Goal: Task Accomplishment & Management: Manage account settings

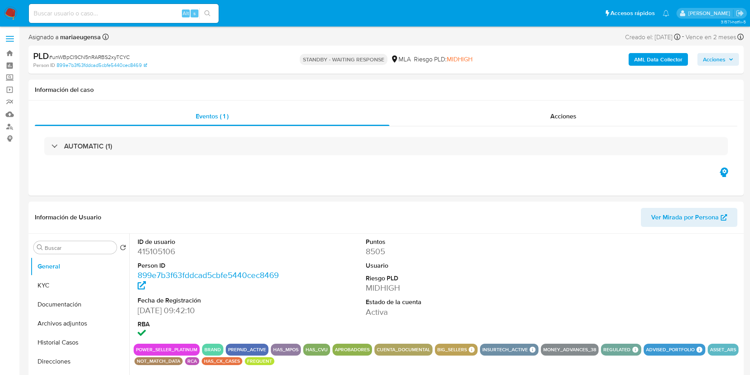
select select "10"
click at [155, 252] on dd "415105106" at bounding box center [210, 251] width 144 height 11
click at [305, 253] on div "ID de usuario 415105106 Person ID 899e7b3f63fddcad5cbfe5440cec8469 Fecha de Reg…" at bounding box center [438, 288] width 608 height 110
click at [145, 11] on input at bounding box center [124, 13] width 190 height 10
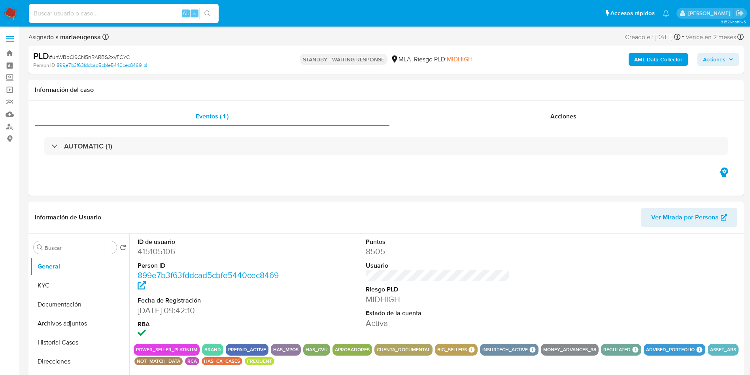
paste input "MtgCzjgYV1Ylie2qgAb5Rvdv"
type input "MtgCzjgYV1Ylie2qgAb5Rvdv"
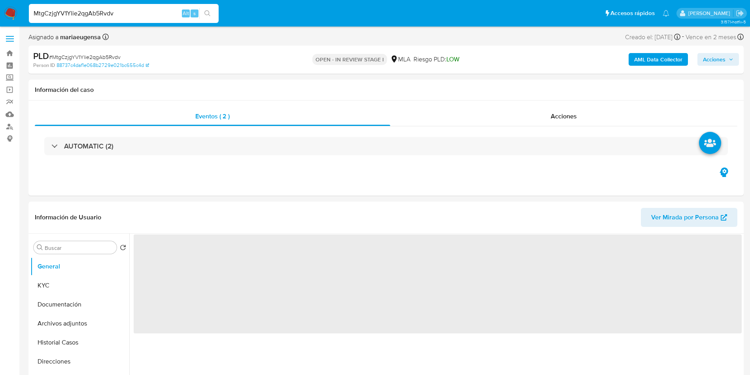
select select "10"
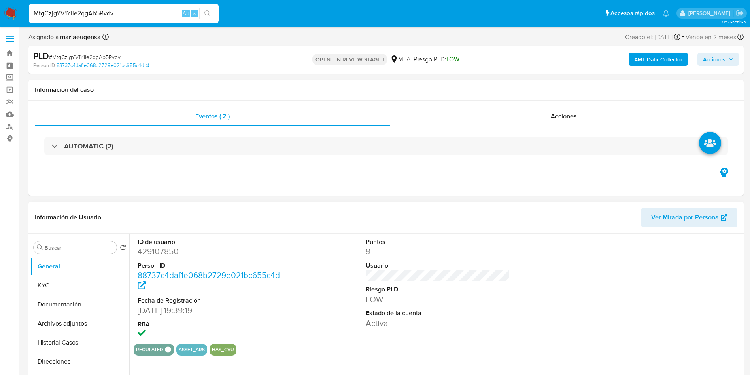
click at [163, 248] on dd "429107850" at bounding box center [210, 251] width 144 height 11
copy dd "429107850"
click at [108, 52] on div "PLD # MtgCzjgYV1Ylie2qgAb5Rvdv" at bounding box center [149, 56] width 233 height 12
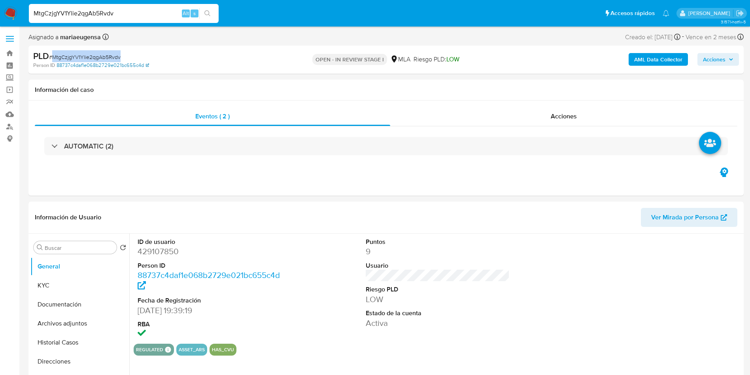
copy span "MtgCzjgYV1Ylie2qgAb5Rvdv"
click at [163, 249] on dd "429107850" at bounding box center [210, 251] width 144 height 11
click at [163, 248] on dd "429107850" at bounding box center [210, 251] width 144 height 11
copy dd "429107850"
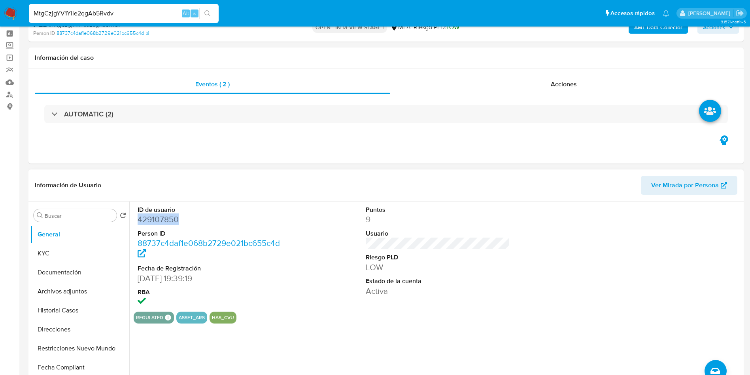
scroll to position [59, 0]
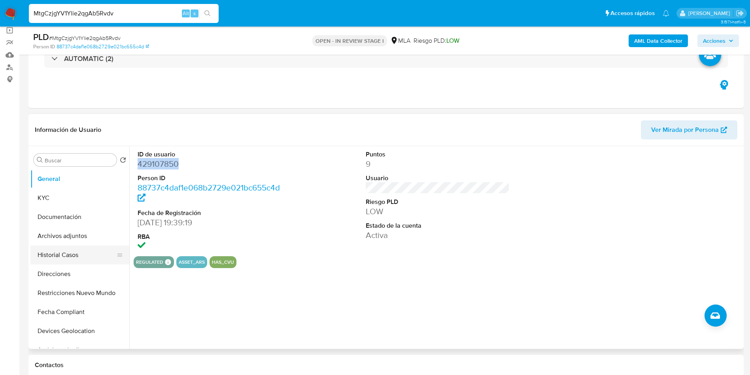
click at [81, 260] on button "Historial Casos" at bounding box center [76, 254] width 93 height 19
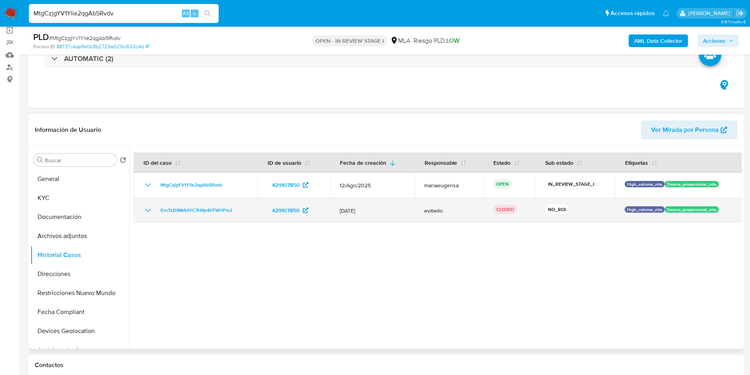
drag, startPoint x: 243, startPoint y: 206, endPoint x: 152, endPoint y: 208, distance: 90.6
click at [152, 208] on div "EncTzD9MAdYC7H9p40TWHFmJ" at bounding box center [195, 209] width 105 height 9
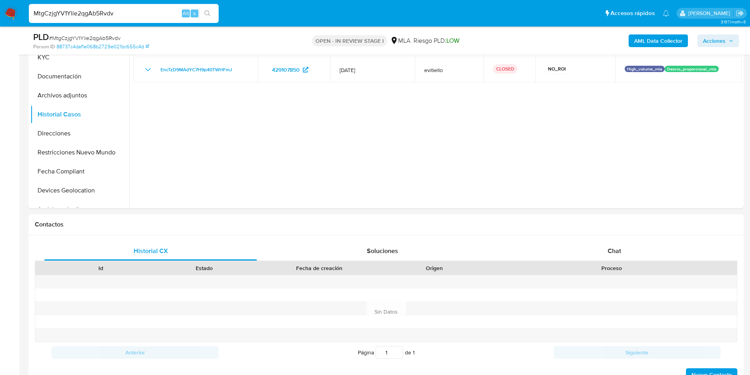
scroll to position [356, 0]
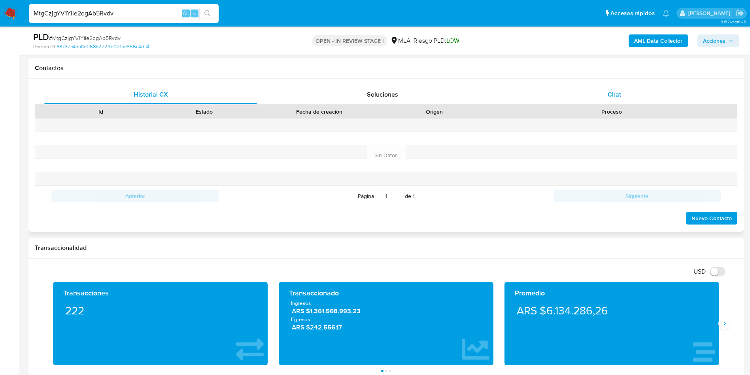
click at [596, 98] on div "Chat" at bounding box center [614, 94] width 213 height 19
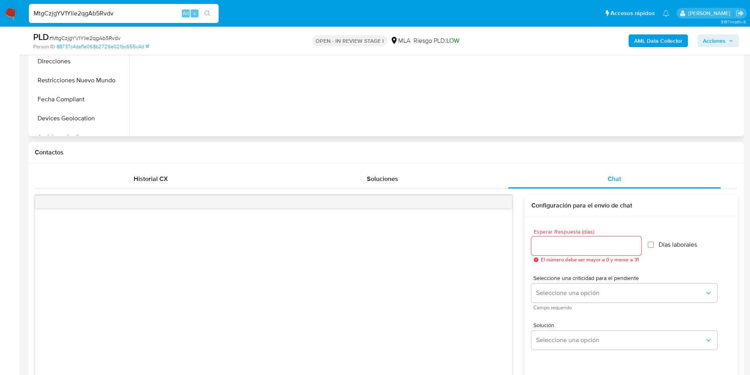
scroll to position [119, 0]
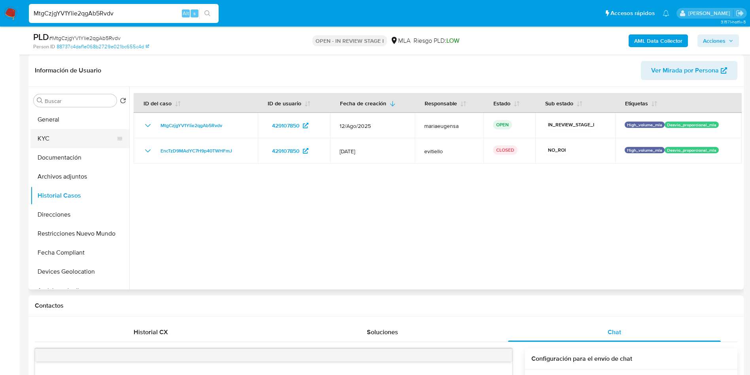
click at [59, 136] on button "KYC" at bounding box center [76, 138] width 93 height 19
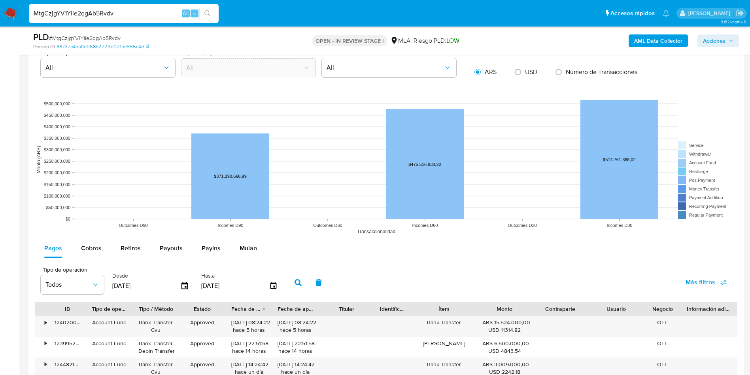
scroll to position [409, 0]
click at [241, 248] on span "Mulan" at bounding box center [248, 247] width 17 height 9
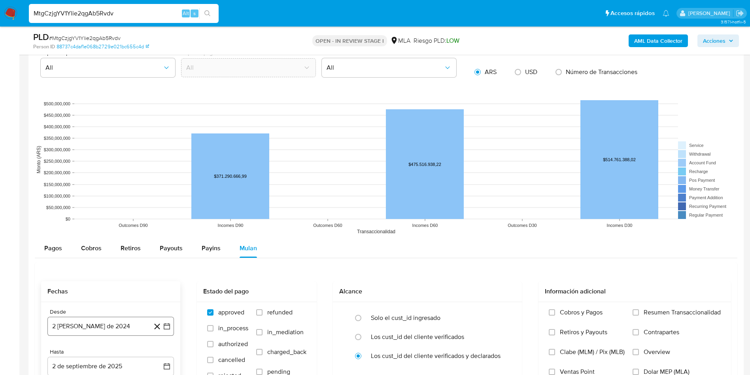
click at [100, 327] on button "2 de agosto de 2024" at bounding box center [110, 325] width 127 height 19
click at [112, 200] on div "agosto 2024 agosto 2024 lun lunes mar martes mié miércoles jue jueves vie viern…" at bounding box center [110, 251] width 127 height 125
click at [107, 204] on span "agosto 2024" at bounding box center [107, 206] width 36 height 8
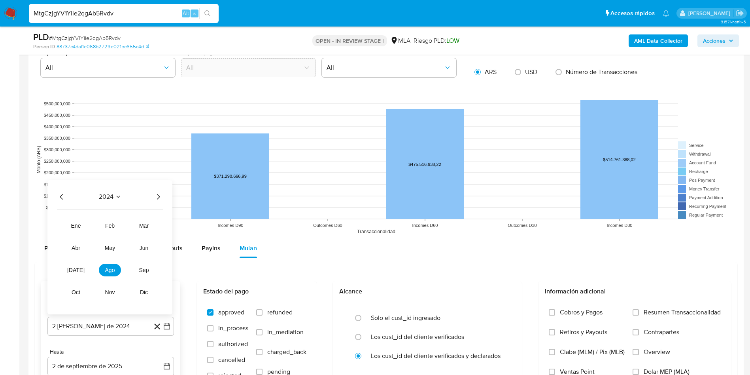
drag, startPoint x: 158, startPoint y: 195, endPoint x: 148, endPoint y: 199, distance: 10.6
click at [157, 195] on icon "Año siguiente" at bounding box center [157, 196] width 9 height 9
click at [81, 269] on button "jul" at bounding box center [76, 269] width 22 height 13
click at [78, 231] on button "1" at bounding box center [79, 235] width 13 height 13
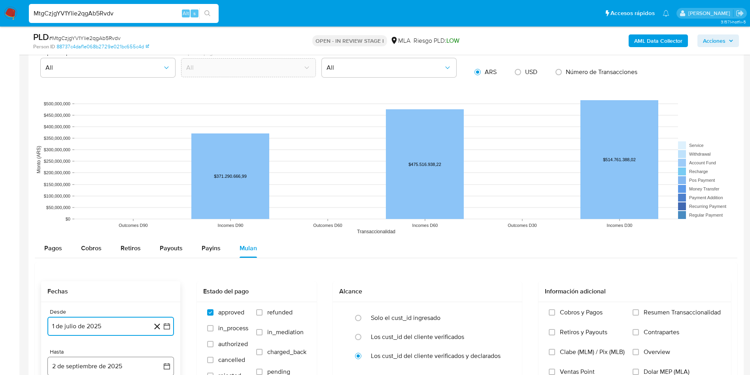
click at [72, 361] on button "2 de septiembre de 2025" at bounding box center [110, 365] width 127 height 19
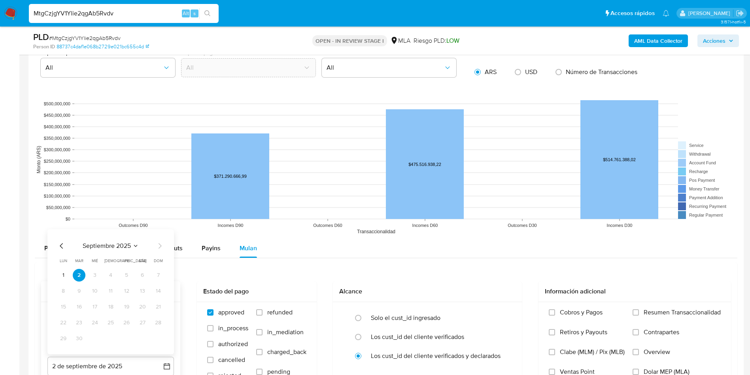
click at [61, 244] on icon "Mes anterior" at bounding box center [61, 245] width 9 height 9
click at [159, 223] on div "junio 2025 junio 2025 lun lunes mar martes mié miércoles jue jueves vie viernes…" at bounding box center [110, 283] width 127 height 141
click at [158, 229] on icon "Mes siguiente" at bounding box center [159, 229] width 9 height 9
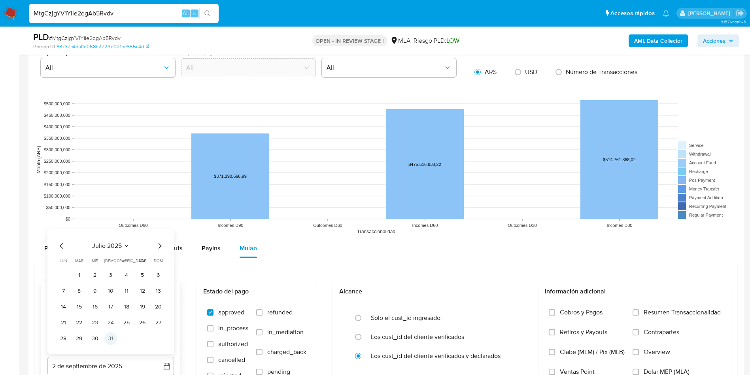
click at [111, 337] on button "31" at bounding box center [110, 338] width 13 height 13
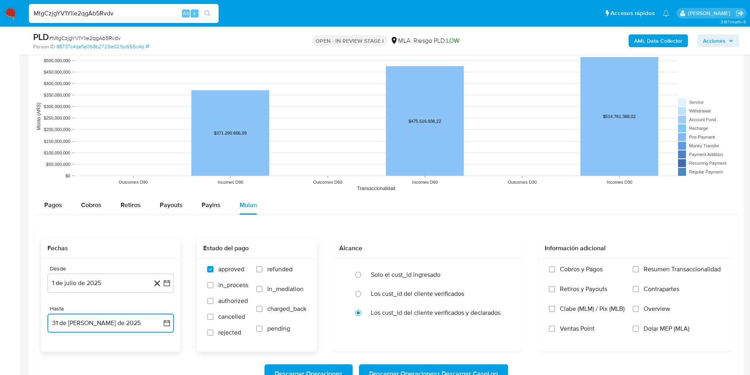
scroll to position [950, 0]
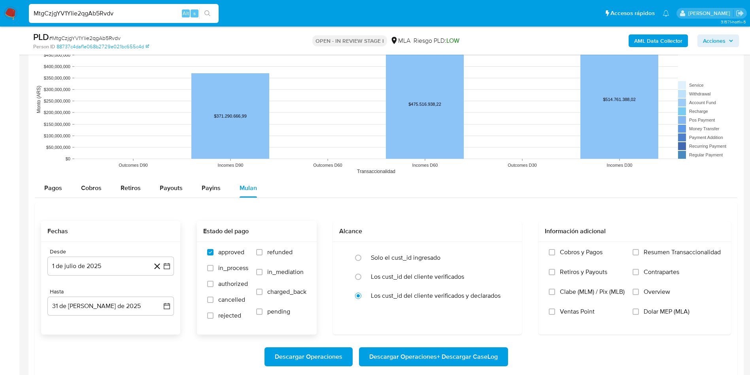
click at [276, 255] on span "refunded" at bounding box center [279, 252] width 25 height 8
click at [263, 255] on input "refunded" at bounding box center [259, 252] width 6 height 6
checkbox input "true"
click at [658, 317] on label "Dolar MEP (MLA)" at bounding box center [677, 317] width 88 height 20
click at [639, 314] on input "Dolar MEP (MLA)" at bounding box center [636, 311] width 6 height 6
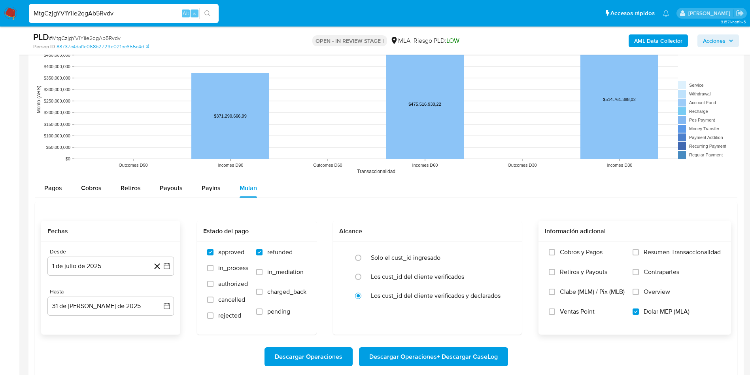
click at [449, 352] on span "Descargar Operaciones + Descargar CaseLog" at bounding box center [433, 356] width 129 height 17
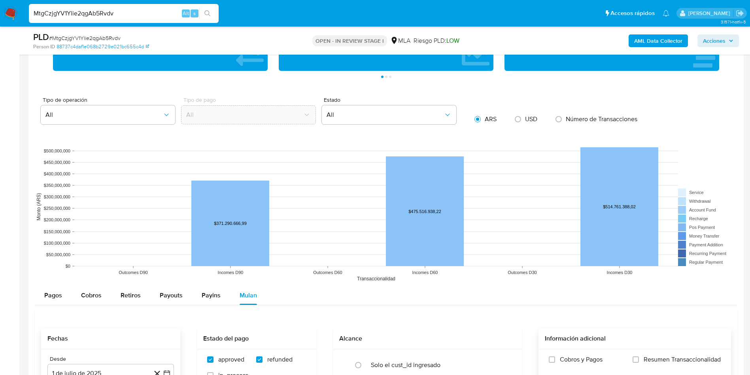
scroll to position [772, 0]
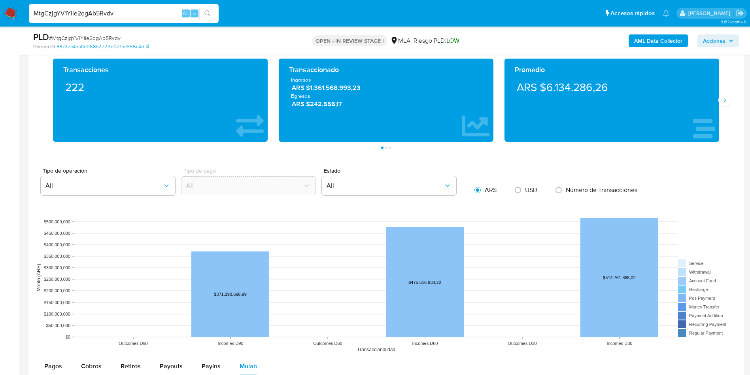
click at [111, 30] on div "PLD # MtgCzjgYV1Ylie2qgAb5Rvdv Person ID 88737c4daf1e068b2729e021bc655c4d OPEN …" at bounding box center [385, 40] width 715 height 28
copy span "MtgCzjgYV1Ylie2qgAb5Rvdv"
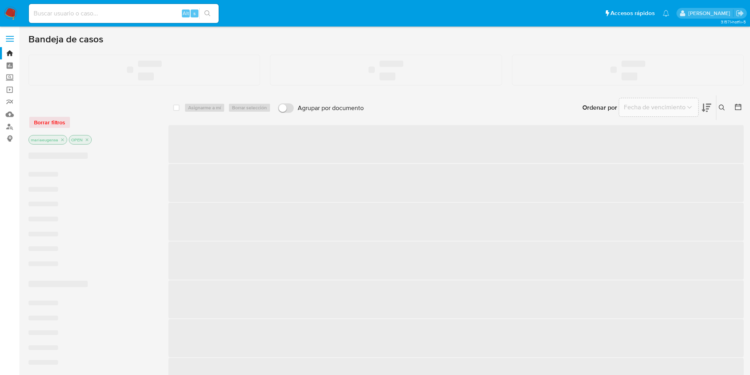
click at [101, 21] on div "Alt s" at bounding box center [124, 13] width 190 height 19
click at [103, 17] on input at bounding box center [124, 13] width 190 height 10
paste input "mjO1Fk7WIFtznteplHxDShYV"
type input "mjO1Fk7WIFtznteplHxDShYV"
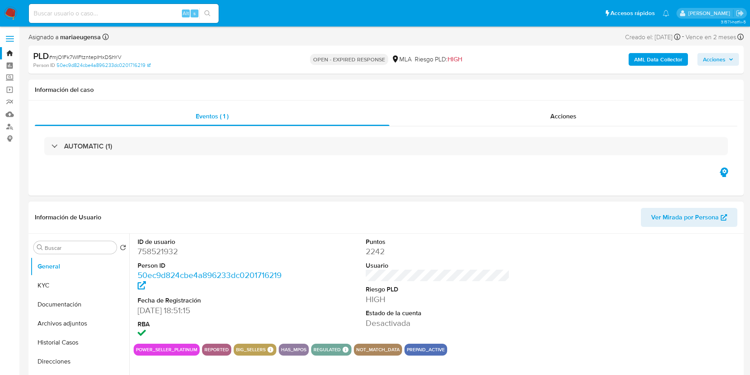
select select "10"
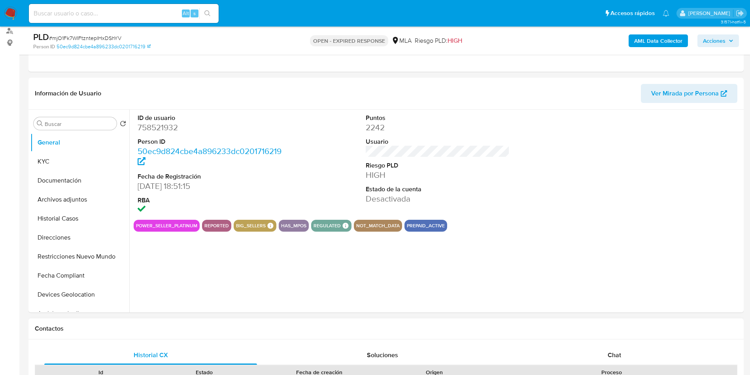
scroll to position [237, 0]
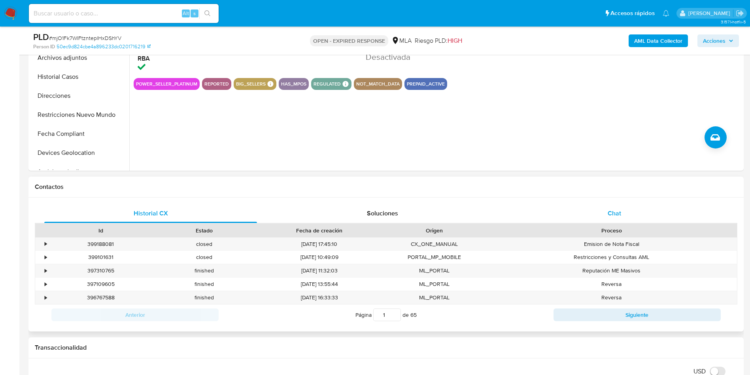
click at [617, 215] on span "Chat" at bounding box center [614, 212] width 13 height 9
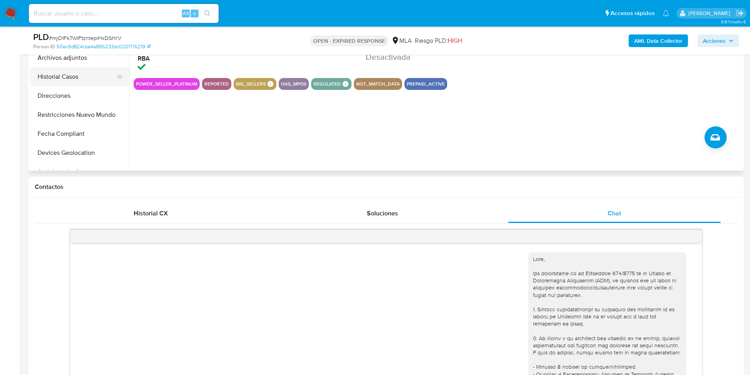
click at [68, 82] on button "Historial Casos" at bounding box center [76, 76] width 93 height 19
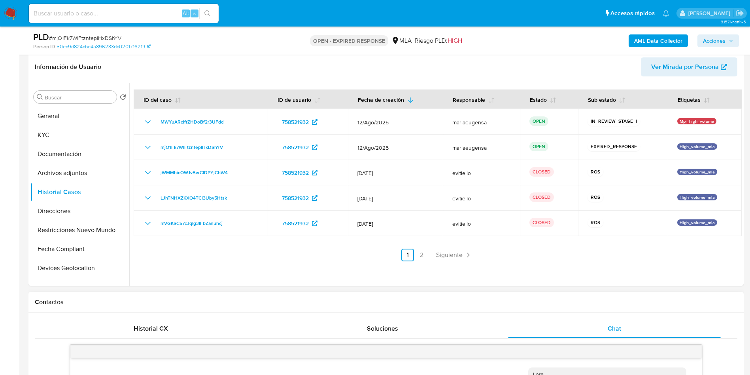
scroll to position [119, 0]
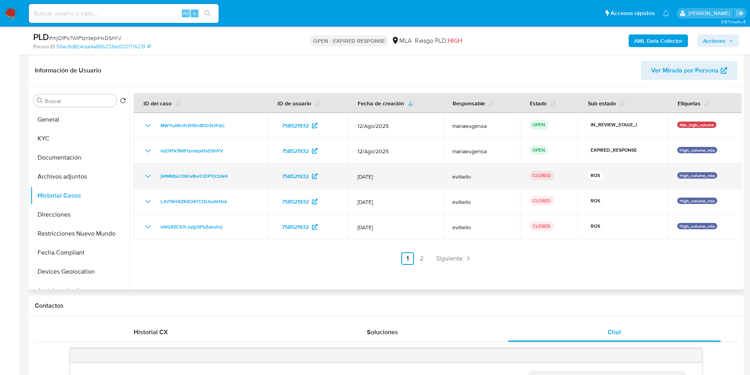
drag, startPoint x: 217, startPoint y: 176, endPoint x: 148, endPoint y: 180, distance: 68.5
click at [148, 180] on div "jWMMbicOWJvBvrClDPYjCbW4" at bounding box center [200, 175] width 115 height 9
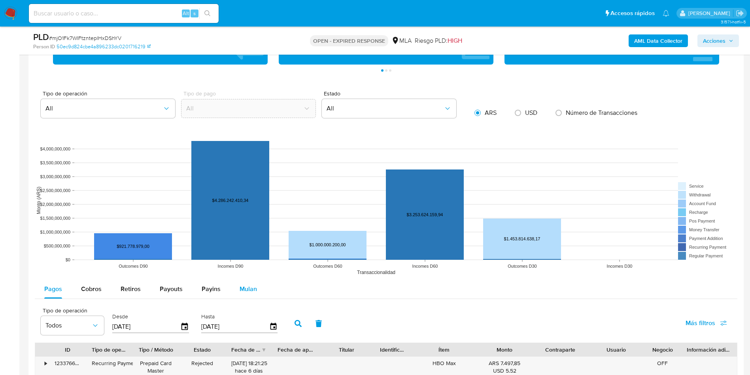
click at [244, 280] on div "Mulan" at bounding box center [248, 288] width 17 height 19
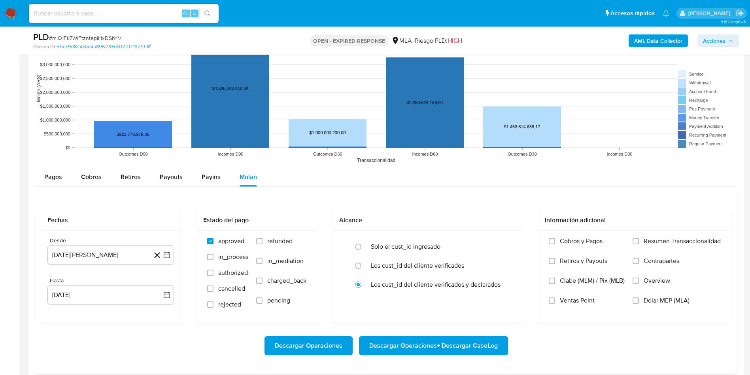
scroll to position [949, 0]
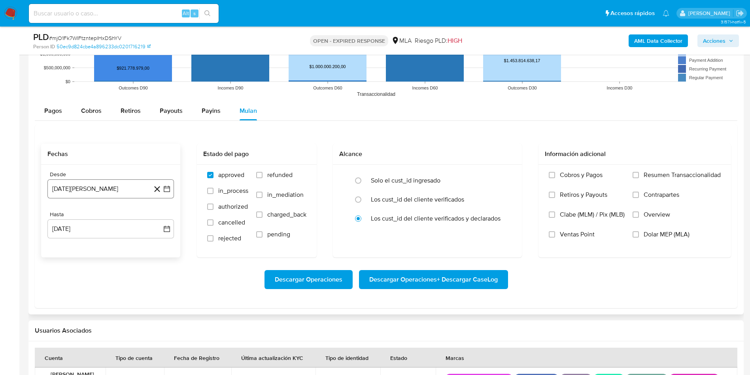
click at [112, 195] on button "2 de agosto de 2024" at bounding box center [110, 188] width 127 height 19
click at [101, 216] on span "agosto 2024" at bounding box center [107, 217] width 36 height 8
drag, startPoint x: 157, startPoint y: 214, endPoint x: 140, endPoint y: 221, distance: 17.9
click at [148, 218] on div "2024" at bounding box center [110, 216] width 106 height 9
click at [120, 217] on icon "Seleccionar mes y año" at bounding box center [118, 217] width 6 height 6
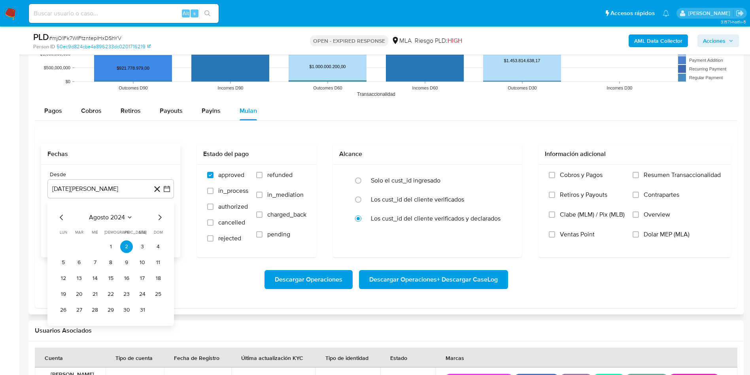
click at [159, 216] on icon "Mes siguiente" at bounding box center [159, 216] width 9 height 9
click at [127, 214] on span "septiembre 2024" at bounding box center [107, 217] width 48 height 8
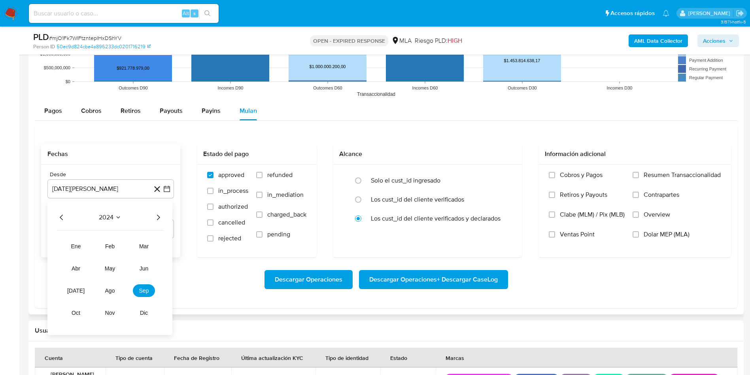
click at [104, 216] on span "2024" at bounding box center [106, 217] width 15 height 8
click at [129, 219] on span "septiembre 2024" at bounding box center [107, 217] width 48 height 8
click at [156, 216] on icon "Año siguiente" at bounding box center [157, 216] width 9 height 9
click at [79, 290] on span "jul" at bounding box center [75, 290] width 17 height 6
click at [79, 247] on button "1" at bounding box center [79, 246] width 13 height 13
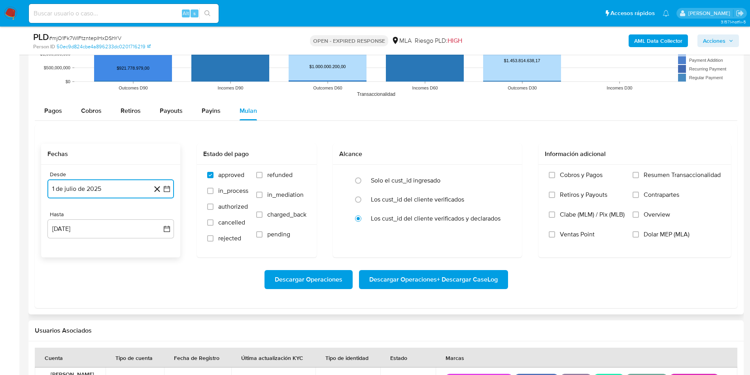
drag, startPoint x: 86, startPoint y: 233, endPoint x: 82, endPoint y: 239, distance: 7.1
click at [86, 233] on button "2 de septiembre de 2025" at bounding box center [110, 228] width 127 height 19
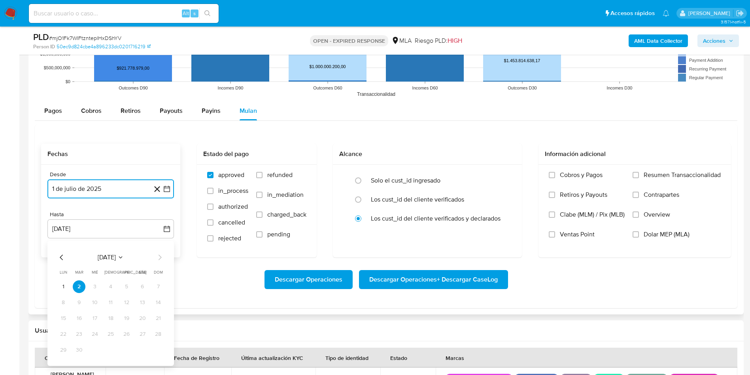
click at [62, 257] on icon "Mes anterior" at bounding box center [61, 256] width 9 height 9
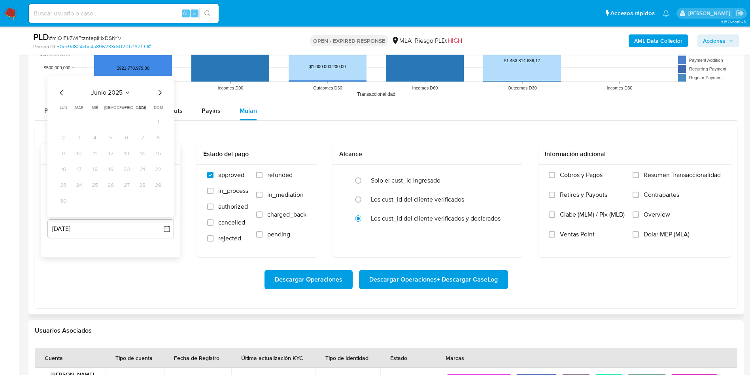
click at [155, 94] on icon "Mes siguiente" at bounding box center [159, 92] width 9 height 9
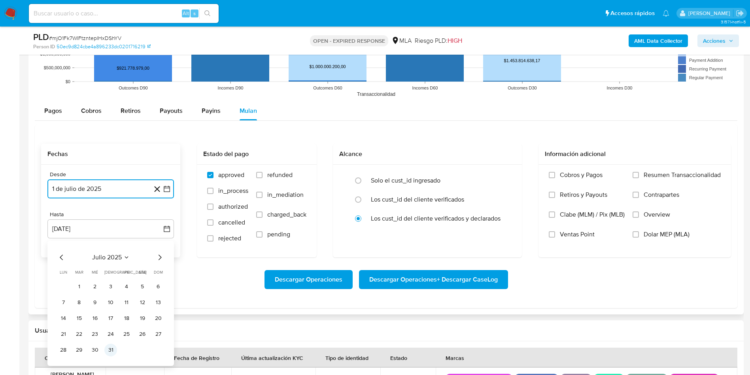
click at [114, 354] on button "31" at bounding box center [110, 349] width 13 height 13
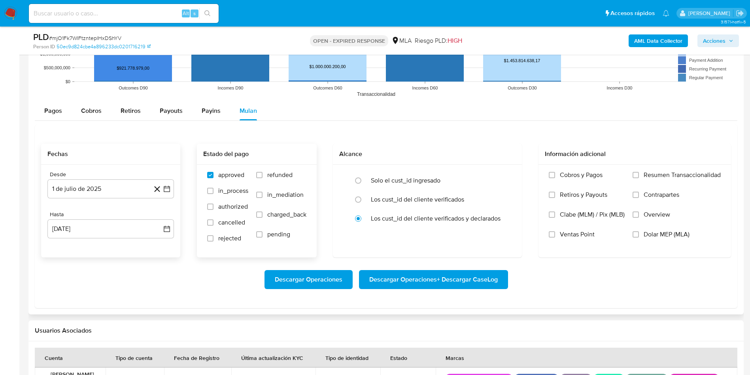
click at [272, 171] on span "refunded" at bounding box center [279, 175] width 25 height 8
click at [263, 172] on input "refunded" at bounding box center [259, 175] width 6 height 6
checkbox input "true"
click at [645, 233] on span "Dolar MEP (MLA)" at bounding box center [667, 234] width 46 height 8
click at [639, 233] on input "Dolar MEP (MLA)" at bounding box center [636, 234] width 6 height 6
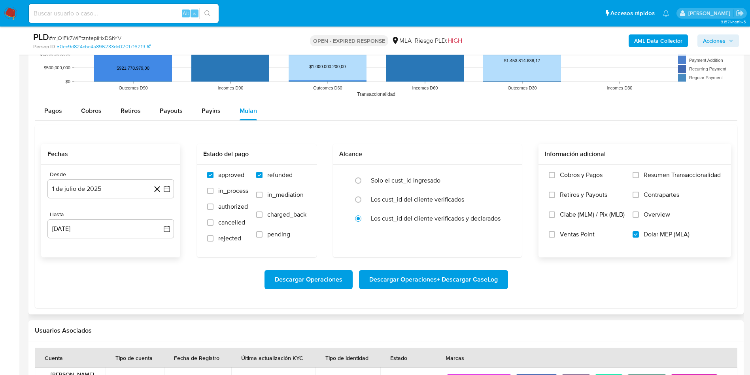
click at [458, 279] on span "Descargar Operaciones + Descargar CaseLog" at bounding box center [433, 279] width 129 height 17
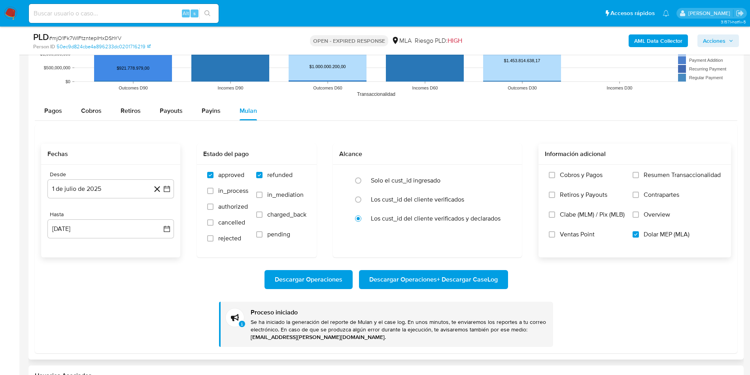
click at [85, 278] on div "Descargar Operaciones Descargar Operaciones + Descargar CaseLog" at bounding box center [386, 279] width 690 height 19
click at [94, 306] on div "Descargar Operaciones Descargar Operaciones + Descargar CaseLog Proceso iniciad…" at bounding box center [386, 301] width 690 height 89
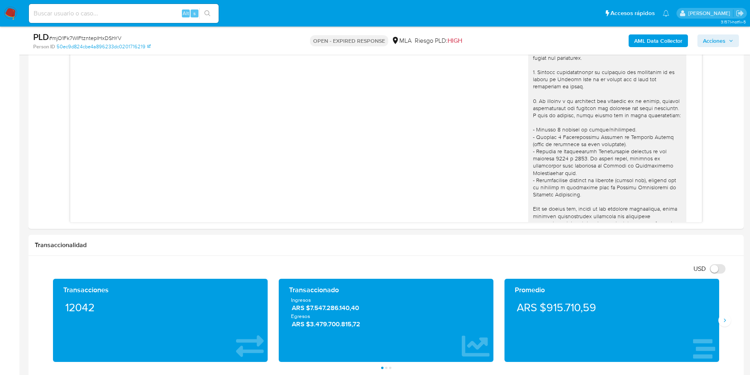
scroll to position [297, 0]
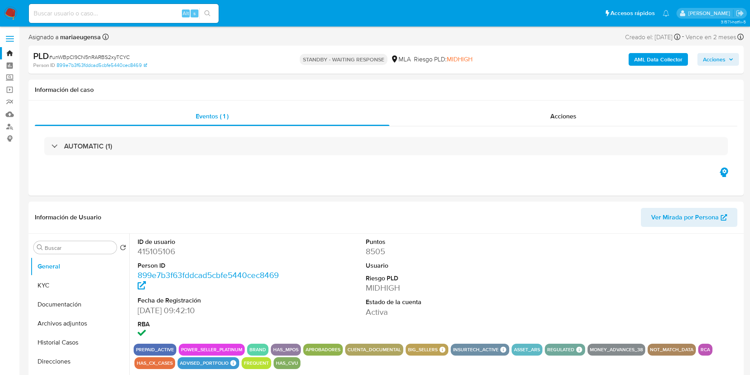
select select "10"
click at [299, 276] on div "ID de usuario 415105106 Person ID 899e7b3f63fddcad5cbfe5440cec8469 Fecha de Reg…" at bounding box center [438, 288] width 608 height 110
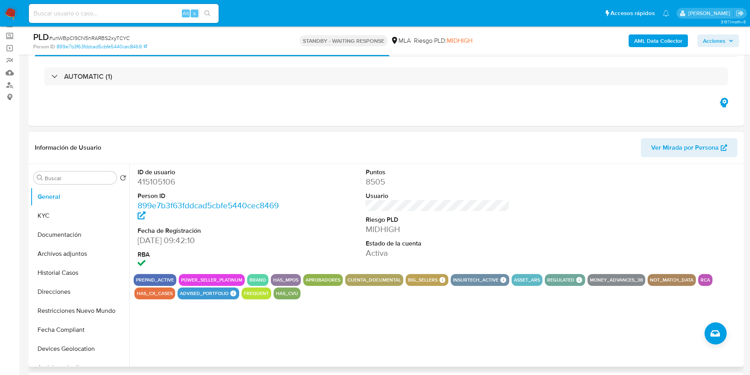
scroll to position [59, 0]
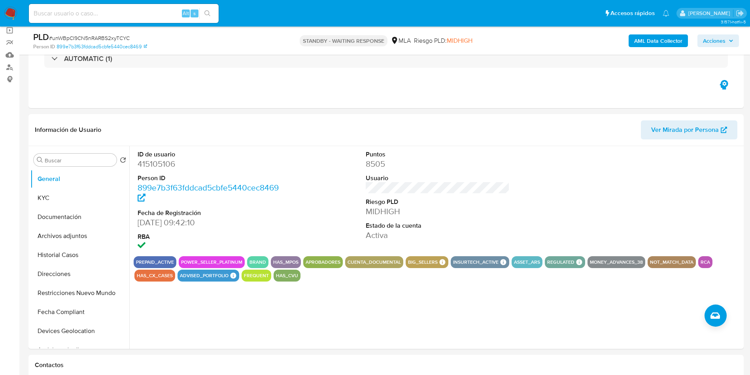
click at [112, 40] on span "# unWBpCI9CN5nRARBS2xyTCYC" at bounding box center [89, 38] width 81 height 8
copy span "unWBpCI9CN5nRARBS2xyTCYC"
click at [132, 12] on input at bounding box center [124, 13] width 190 height 10
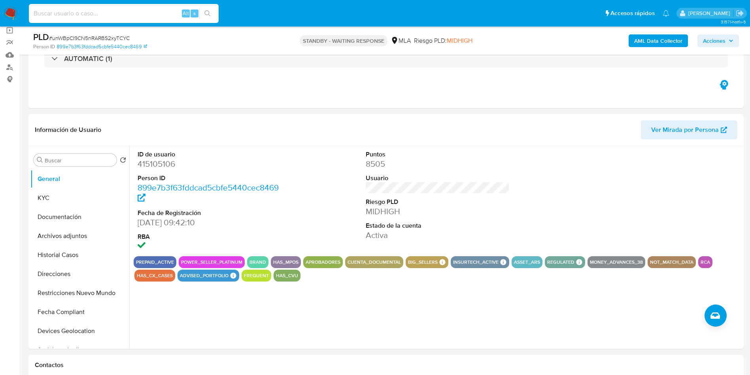
paste input "MtgCzjgYV1Ylie2qgAb5Rvdv"
type input "MtgCzjgYV1Ylie2qgAb5Rvdv"
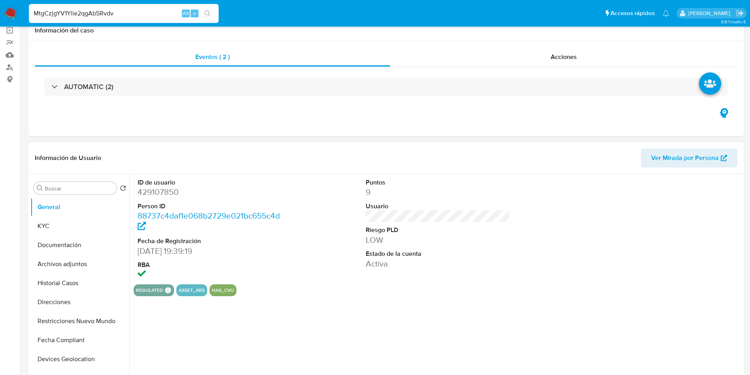
click at [163, 197] on dl "ID de usuario 429107850 Person ID 88737c4daf1e068b2729e021bc655c4d Fecha de Reg…" at bounding box center [210, 229] width 144 height 102
click at [163, 197] on dd "429107850" at bounding box center [210, 191] width 144 height 11
select select "10"
copy dd "429107850"
click at [157, 190] on dd "429107850" at bounding box center [210, 191] width 144 height 11
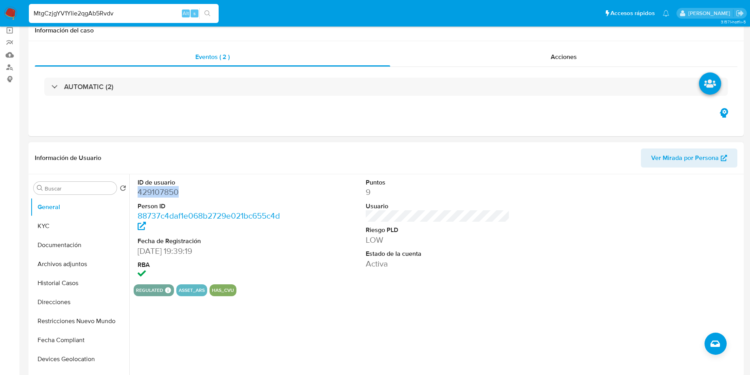
click at [157, 190] on dd "429107850" at bounding box center [210, 191] width 144 height 11
click at [57, 225] on button "KYC" at bounding box center [76, 225] width 93 height 19
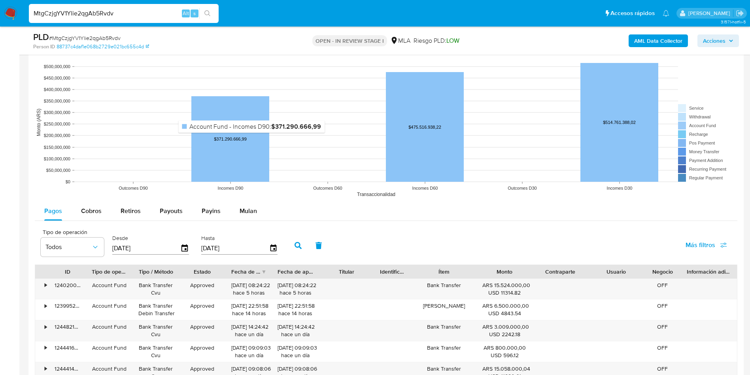
scroll to position [771, 0]
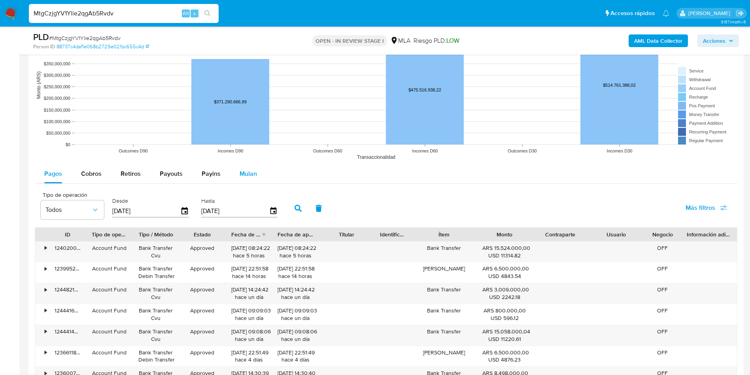
click at [240, 176] on span "Mulan" at bounding box center [248, 173] width 17 height 9
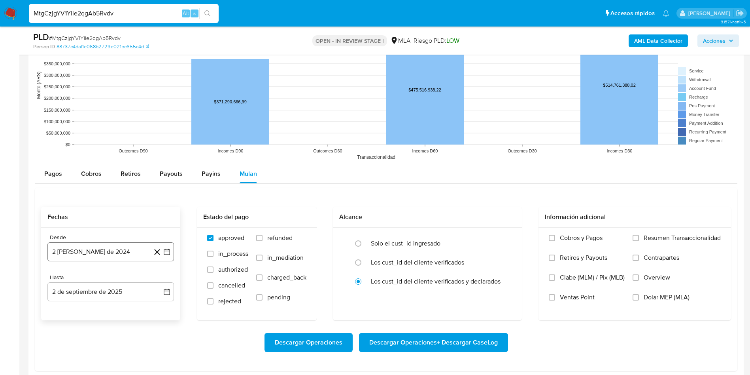
click at [124, 252] on button "2 de agosto de 2024" at bounding box center [110, 251] width 127 height 19
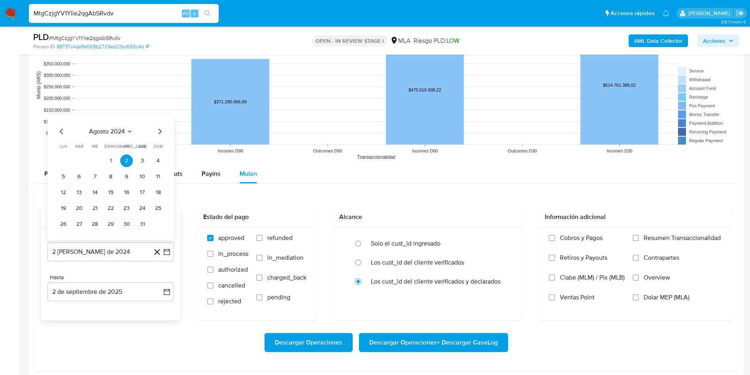
click at [120, 125] on div "agosto 2024 agosto 2024 lun lunes mar martes mié miércoles jue jueves vie viern…" at bounding box center [110, 177] width 127 height 125
click at [127, 129] on icon "Seleccionar mes y año" at bounding box center [130, 131] width 6 height 6
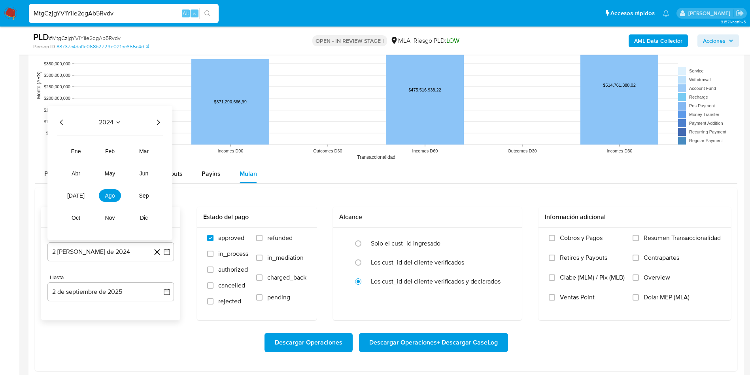
click at [160, 118] on icon "Año siguiente" at bounding box center [157, 121] width 9 height 9
click at [73, 194] on span "jul" at bounding box center [75, 195] width 17 height 6
click at [79, 162] on button "1" at bounding box center [79, 160] width 13 height 13
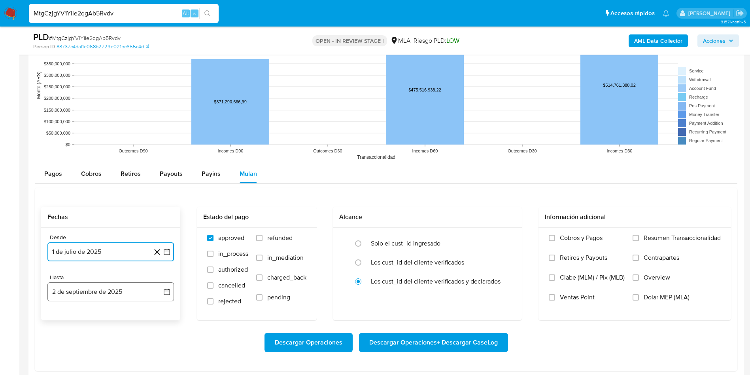
click at [79, 293] on button "2 de septiembre de 2025" at bounding box center [110, 291] width 127 height 19
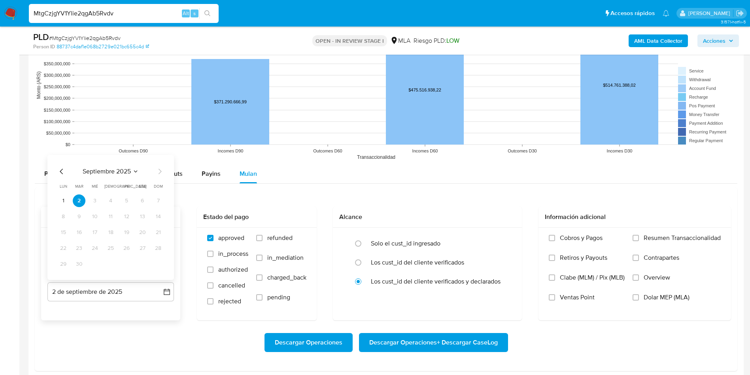
click at [61, 173] on icon "Mes anterior" at bounding box center [61, 170] width 9 height 9
click at [159, 153] on icon "Mes siguiente" at bounding box center [159, 155] width 9 height 9
click at [107, 262] on button "31" at bounding box center [110, 263] width 13 height 13
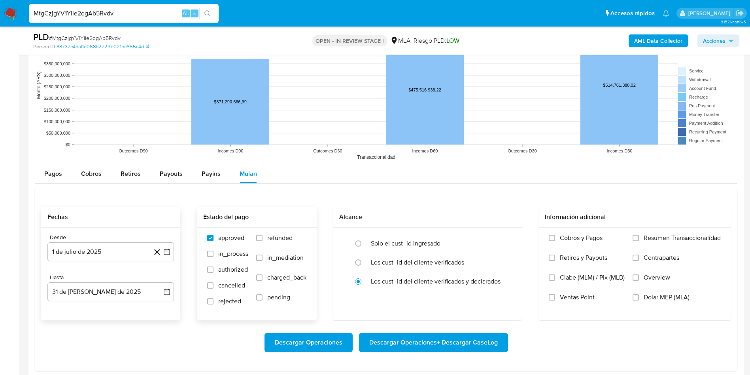
click at [268, 237] on span "refunded" at bounding box center [279, 238] width 25 height 8
click at [263, 237] on input "refunded" at bounding box center [259, 238] width 6 height 6
checkbox input "true"
click at [672, 301] on span "Dolar MEP (MLA)" at bounding box center [667, 297] width 46 height 8
click at [639, 300] on input "Dolar MEP (MLA)" at bounding box center [636, 297] width 6 height 6
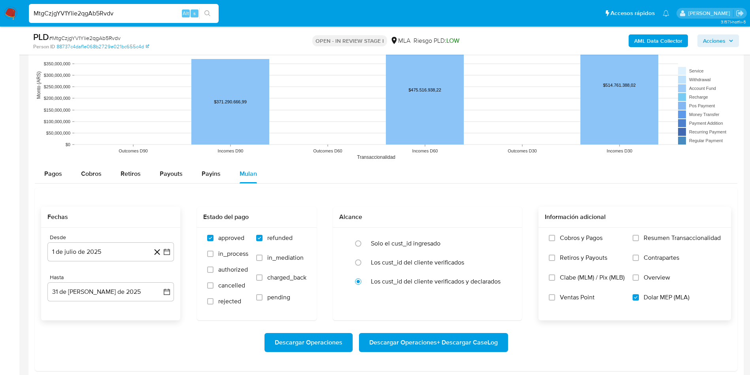
click at [406, 338] on span "Descargar Operaciones + Descargar CaseLog" at bounding box center [433, 341] width 129 height 17
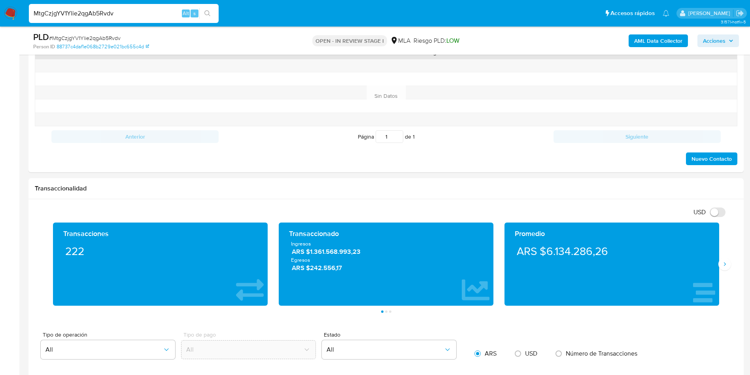
scroll to position [0, 0]
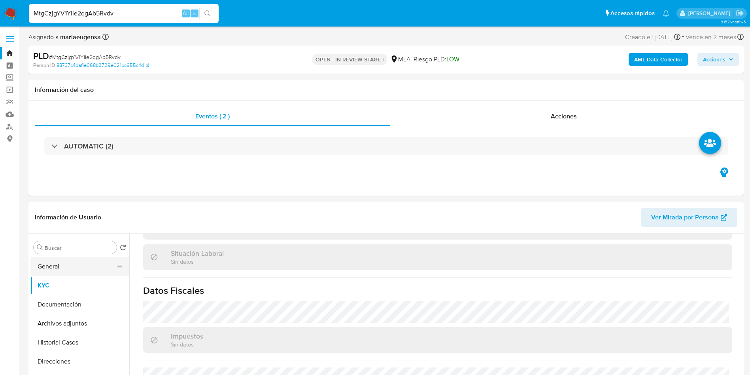
drag, startPoint x: 43, startPoint y: 272, endPoint x: 89, endPoint y: 274, distance: 46.3
click at [47, 271] on button "General" at bounding box center [76, 266] width 93 height 19
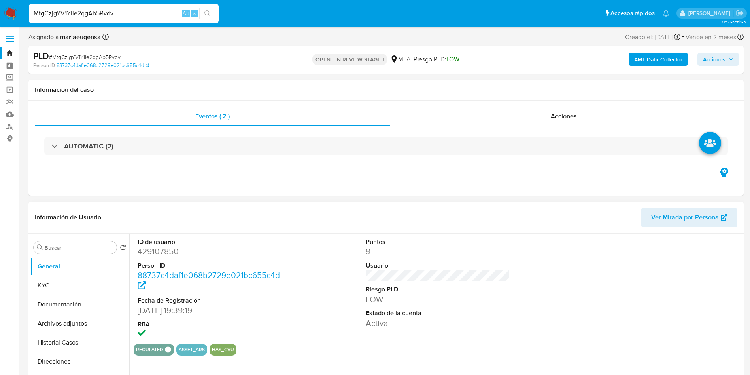
click at [171, 252] on dd "429107850" at bounding box center [210, 251] width 144 height 11
copy dd "429107850"
click at [81, 57] on span "# MtgCzjgYV1Ylie2qgAb5Rvdv" at bounding box center [85, 57] width 72 height 8
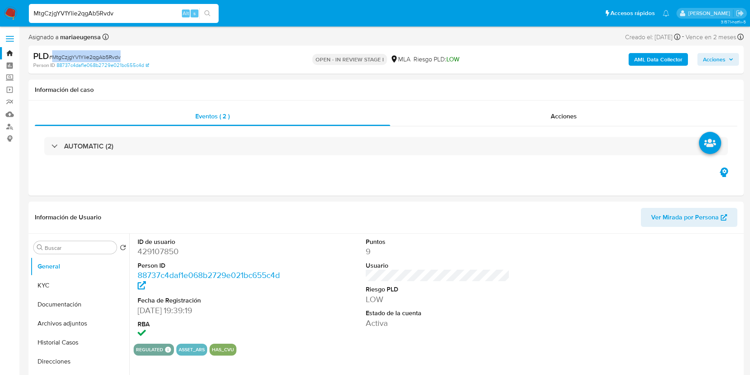
copy span "MtgCzjgYV1Ylie2qgAb5Rvdv"
click at [149, 250] on dd "429107850" at bounding box center [210, 251] width 144 height 11
copy dd "429107850"
click at [59, 288] on button "KYC" at bounding box center [76, 285] width 93 height 19
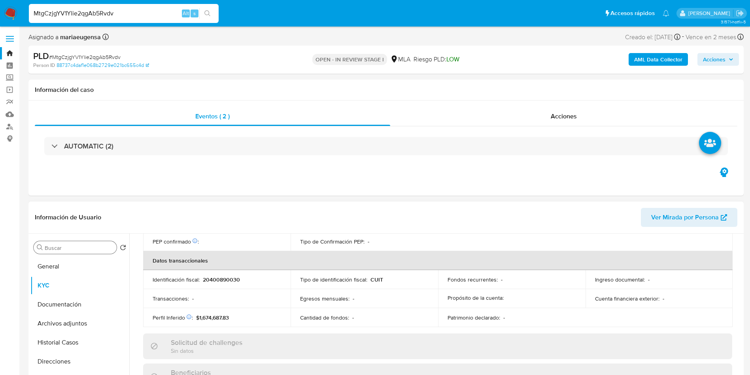
scroll to position [409, 0]
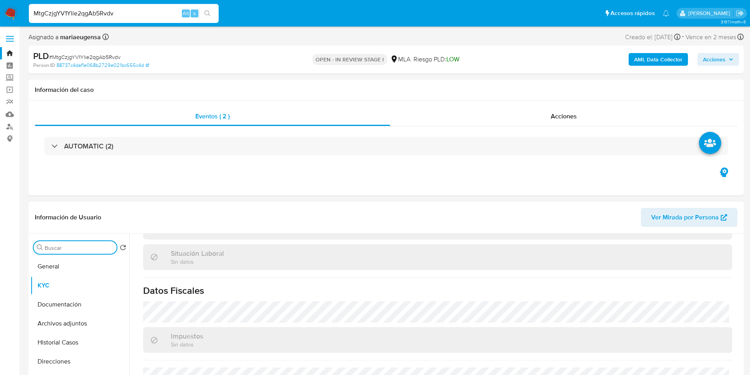
click at [74, 245] on input "Buscar" at bounding box center [79, 247] width 69 height 7
click at [70, 351] on button "Historial Casos" at bounding box center [76, 342] width 93 height 19
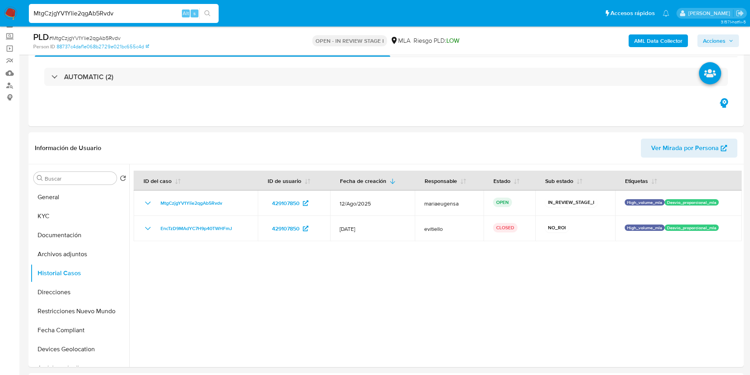
scroll to position [71, 0]
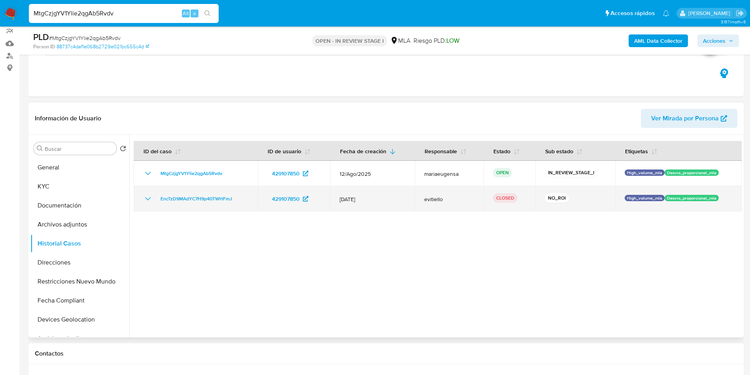
drag, startPoint x: 244, startPoint y: 199, endPoint x: 161, endPoint y: 206, distance: 83.7
click at [161, 206] on td "EncTzD9MAdYC7H9p40TWHFmJ" at bounding box center [196, 198] width 124 height 25
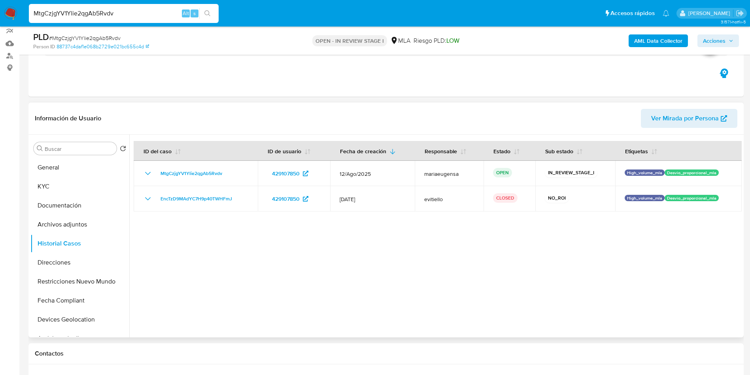
drag, startPoint x: 164, startPoint y: 227, endPoint x: 224, endPoint y: 188, distance: 72.0
click at [171, 216] on div at bounding box center [435, 235] width 613 height 202
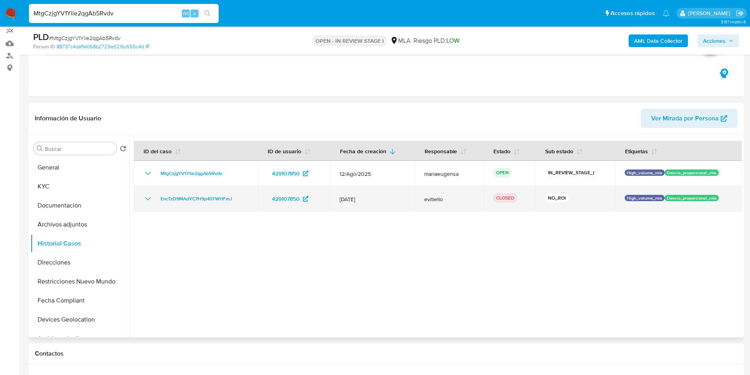
drag, startPoint x: 239, startPoint y: 196, endPoint x: 162, endPoint y: 207, distance: 77.9
click at [157, 197] on div "EncTzD9MAdYC7H9p40TWHFmJ" at bounding box center [195, 198] width 105 height 9
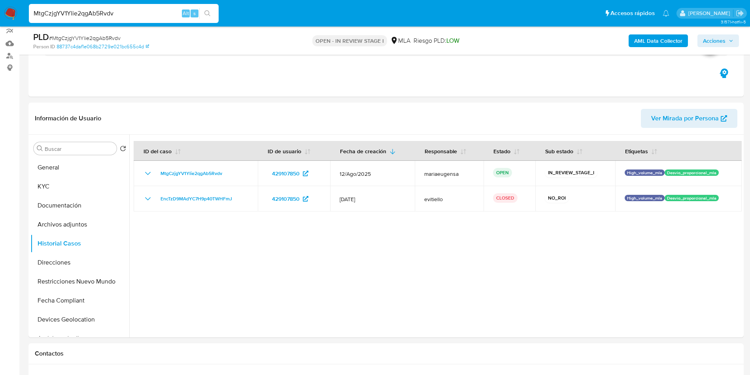
click at [662, 41] on b "AML Data Collector" at bounding box center [658, 40] width 48 height 13
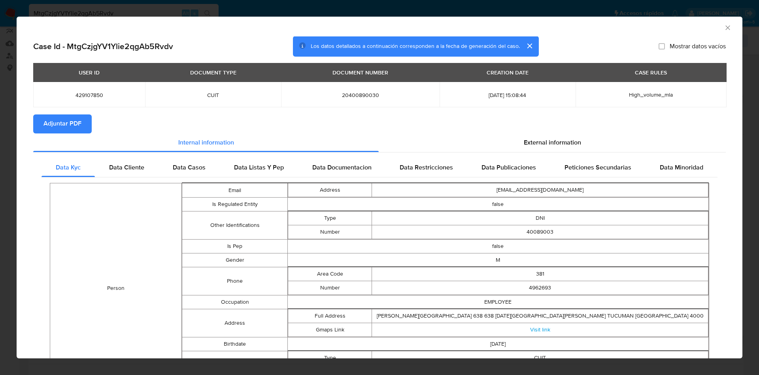
drag, startPoint x: 72, startPoint y: 128, endPoint x: 381, endPoint y: 337, distance: 373.4
click at [82, 129] on button "Adjuntar PDF" at bounding box center [62, 123] width 59 height 19
click at [78, 125] on span "Adjuntar PDF" at bounding box center [63, 123] width 38 height 17
click at [724, 27] on icon "Cerrar ventana" at bounding box center [728, 28] width 8 height 8
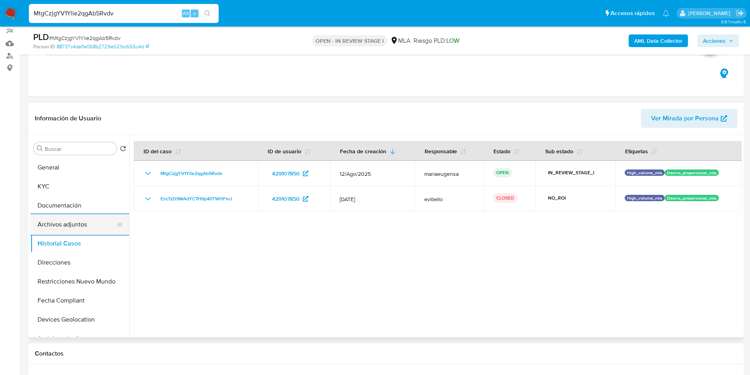
click at [78, 231] on button "Archivos adjuntos" at bounding box center [76, 224] width 93 height 19
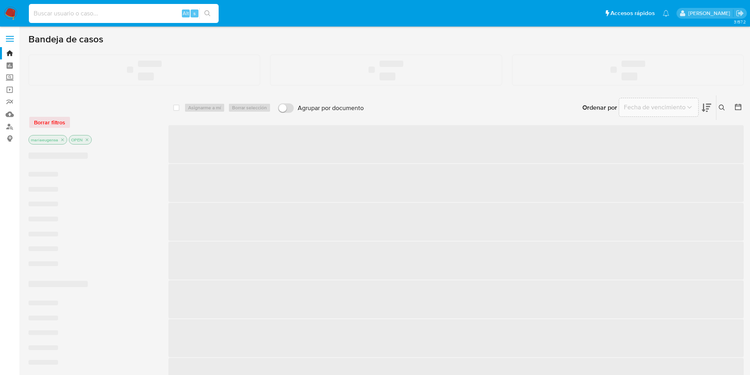
click at [129, 15] on input at bounding box center [124, 13] width 190 height 10
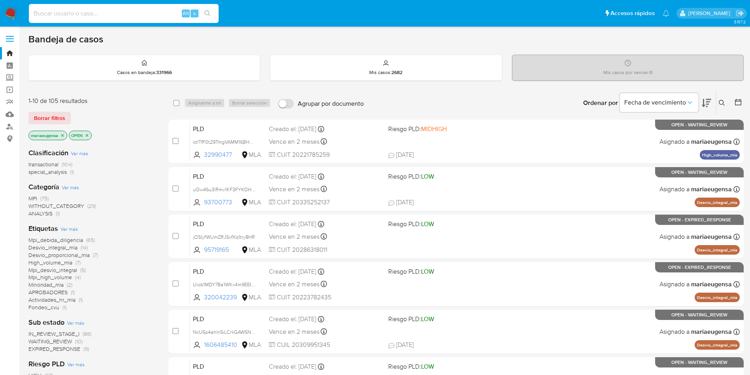
paste input "ZgqOCCO0CkNqdQ4dGZJHqShY"
type input "ZgqOCCO0CkNqdQ4dGZJHqShY"
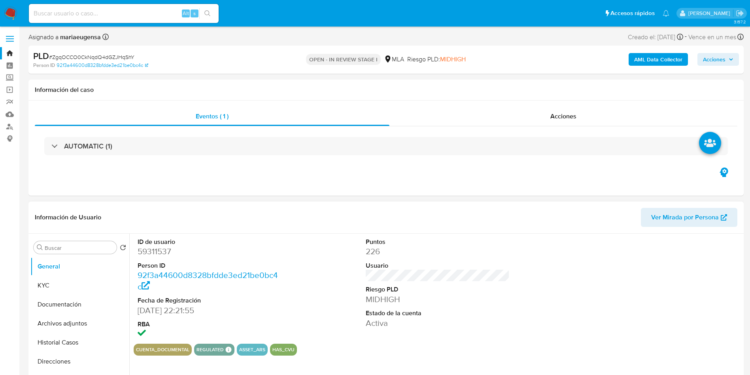
select select "10"
click at [148, 255] on dd "59311537" at bounding box center [210, 251] width 144 height 11
copy dd "59311537"
click at [103, 14] on input at bounding box center [124, 13] width 190 height 10
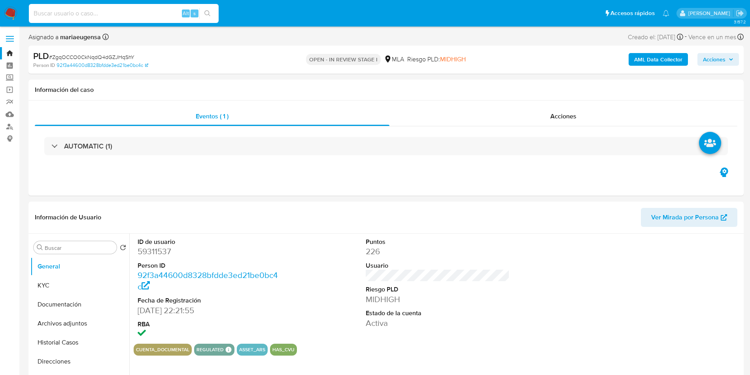
paste input "wI3YQ9aE3CMn0R7QL1WUVxAw"
type input "wI3YQ9aE3CMn0R7QL1WUVxAw"
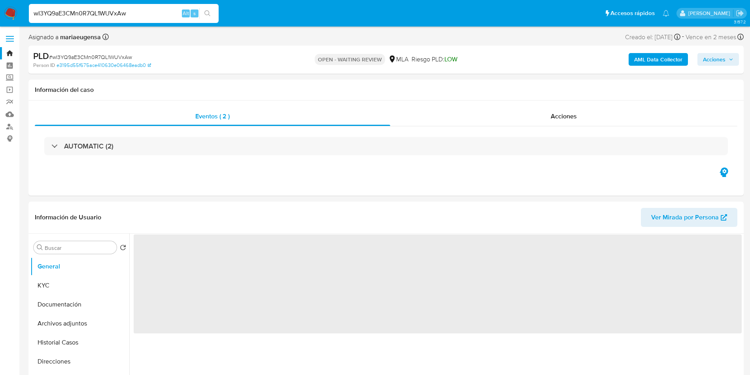
select select "10"
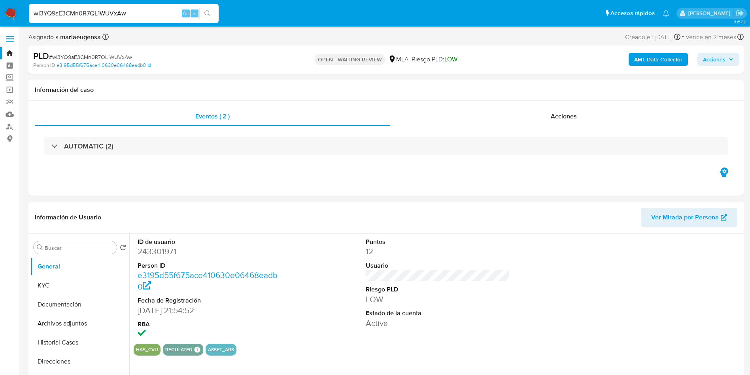
click at [220, 247] on dd "243301971" at bounding box center [210, 251] width 144 height 11
click at [168, 247] on dd "243301971" at bounding box center [210, 251] width 144 height 11
copy dd "243301971"
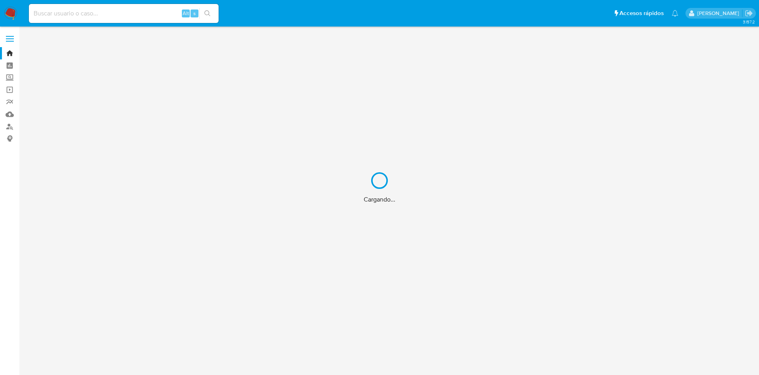
click at [77, 17] on div "Cargando..." at bounding box center [379, 187] width 759 height 375
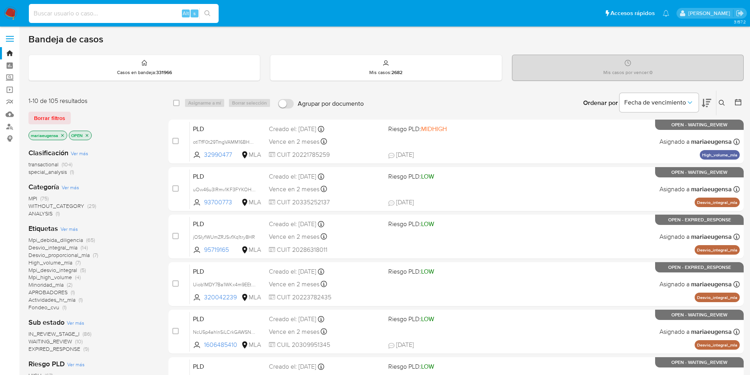
click at [77, 16] on input at bounding box center [124, 13] width 190 height 10
paste input "wI3YQ9aE3CMn0R7QL1WUVxAw"
type input "wI3YQ9aE3CMn0R7QL1WUVxAw"
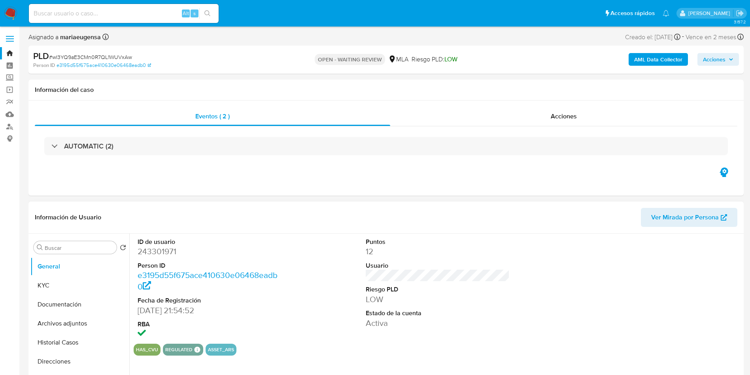
select select "10"
click at [149, 252] on dd "243301971" at bounding box center [210, 251] width 144 height 11
copy dd "243301971"
click at [52, 357] on button "Direcciones" at bounding box center [76, 361] width 93 height 19
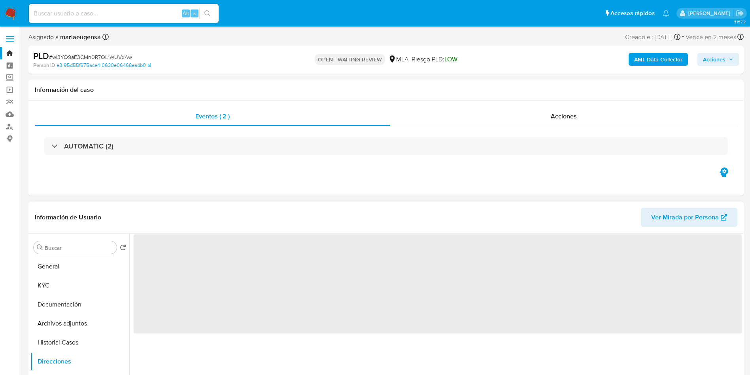
drag, startPoint x: 76, startPoint y: 343, endPoint x: 164, endPoint y: 373, distance: 92.9
click at [76, 342] on button "Historial Casos" at bounding box center [79, 342] width 99 height 19
click at [71, 246] on input "Buscar" at bounding box center [79, 247] width 69 height 7
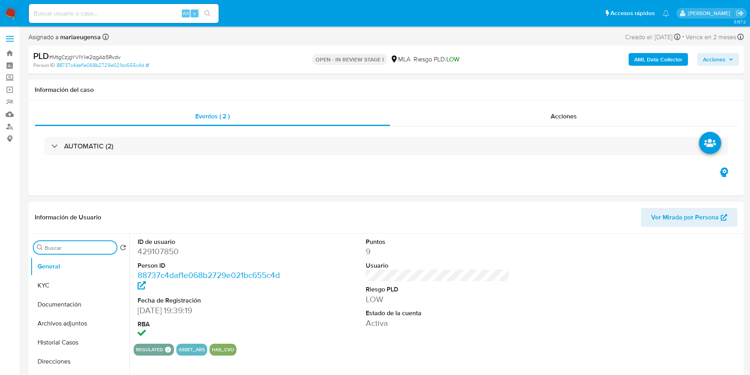
type input "a"
select select "10"
type input "arc"
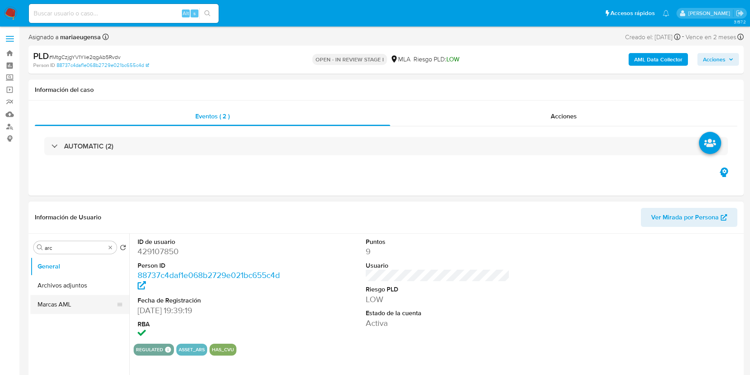
drag, startPoint x: 67, startPoint y: 285, endPoint x: 41, endPoint y: 290, distance: 26.1
click at [64, 286] on button "Archivos adjuntos" at bounding box center [79, 285] width 99 height 19
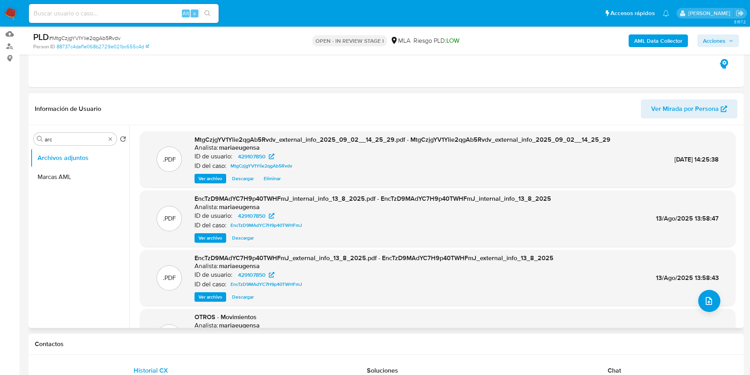
scroll to position [21, 0]
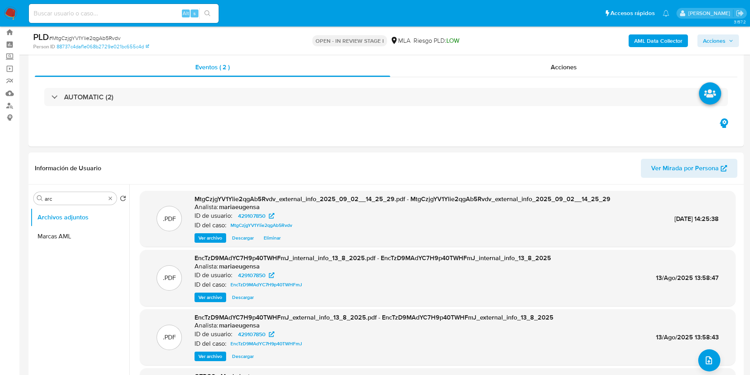
click at [650, 40] on b "AML Data Collector" at bounding box center [658, 40] width 48 height 13
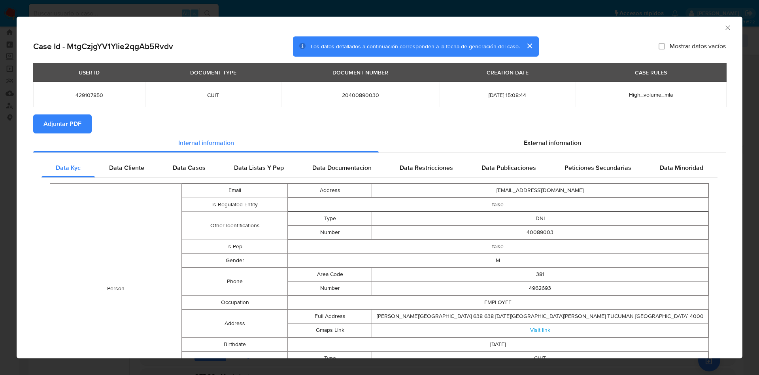
click at [45, 121] on span "Adjuntar PDF" at bounding box center [63, 123] width 38 height 17
drag, startPoint x: 720, startPoint y: 28, endPoint x: 510, endPoint y: 152, distance: 244.2
click at [708, 33] on div "AML Data Collector" at bounding box center [380, 27] width 726 height 20
click at [724, 25] on icon "Cerrar ventana" at bounding box center [728, 28] width 8 height 8
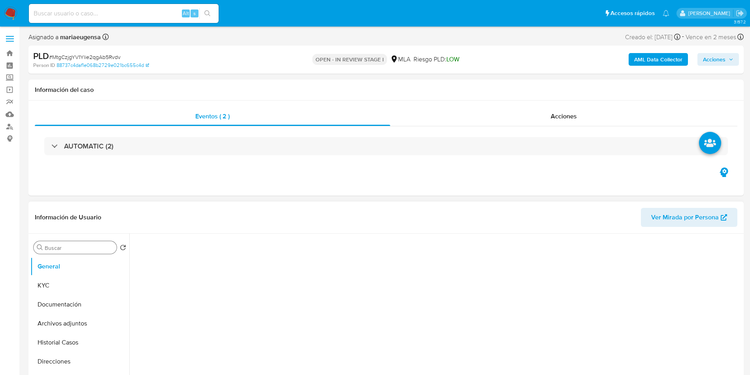
click at [73, 244] on input "Buscar" at bounding box center [79, 247] width 69 height 7
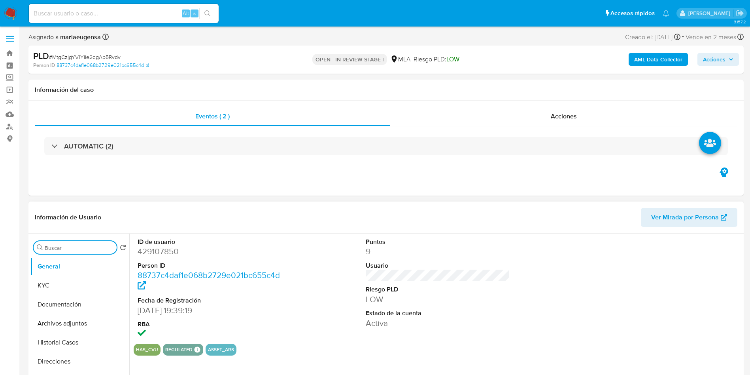
type input "a"
select select "10"
type input "arc"
click at [79, 283] on button "Archivos adjuntos" at bounding box center [76, 285] width 93 height 19
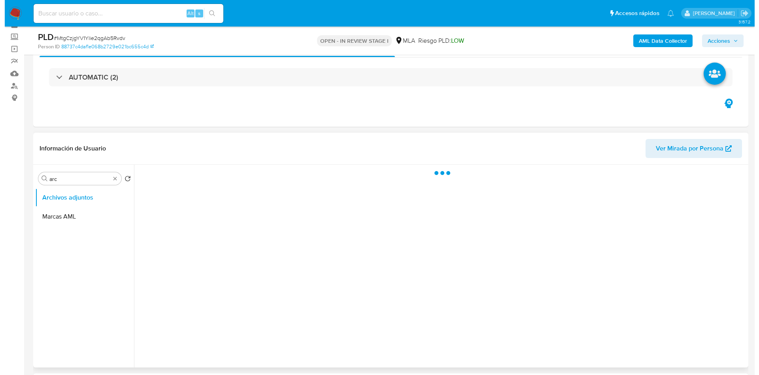
scroll to position [59, 0]
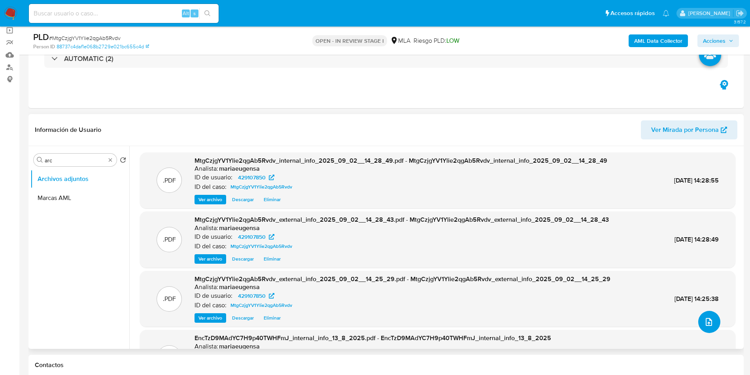
drag, startPoint x: 712, startPoint y: 323, endPoint x: 698, endPoint y: 318, distance: 15.4
click at [698, 318] on button "upload-file" at bounding box center [709, 321] width 22 height 22
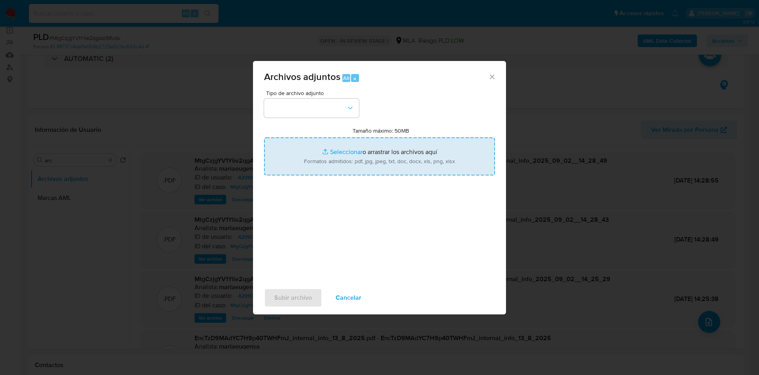
click at [343, 162] on input "Tamaño máximo: 50MB Seleccionar archivos" at bounding box center [379, 156] width 231 height 38
type input "C:\fakepath\Caselog MtgCzjgYV1Ylie2qgAb5Rvdv_2025_09_02_13_11_53.docx"
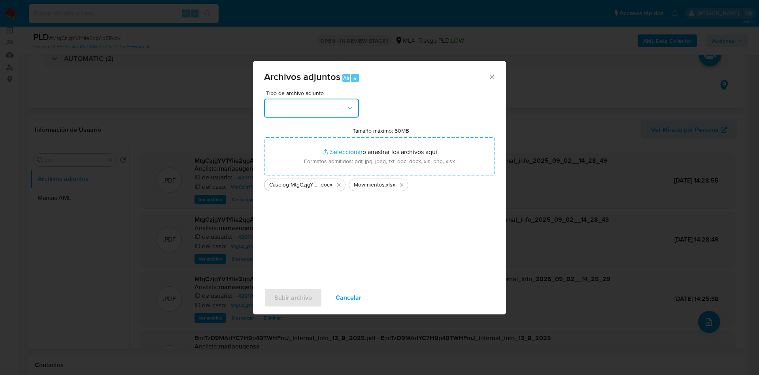
drag, startPoint x: 300, startPoint y: 107, endPoint x: 297, endPoint y: 113, distance: 6.8
click at [300, 107] on button "button" at bounding box center [311, 107] width 95 height 19
drag, startPoint x: 284, startPoint y: 225, endPoint x: 275, endPoint y: 277, distance: 53.1
click at [284, 226] on span "OTROS" at bounding box center [279, 222] width 21 height 8
click at [279, 295] on span "Subir archivo" at bounding box center [293, 297] width 38 height 17
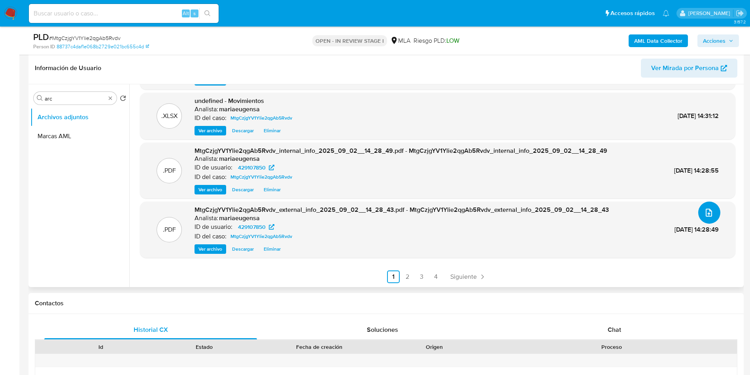
scroll to position [178, 0]
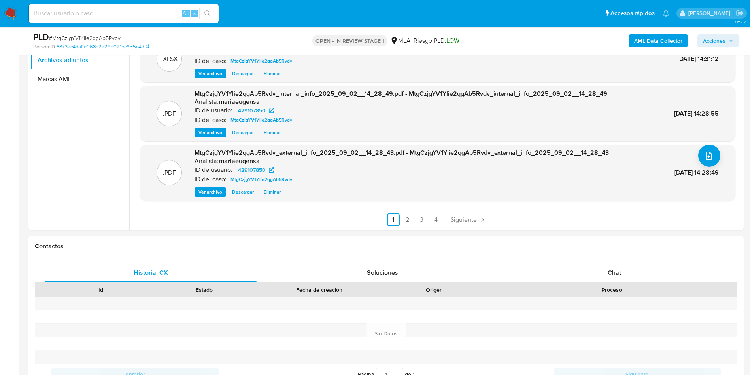
click at [722, 32] on div "AML Data Collector Acciones" at bounding box center [622, 40] width 233 height 19
click at [713, 43] on span "Acciones" at bounding box center [714, 40] width 23 height 13
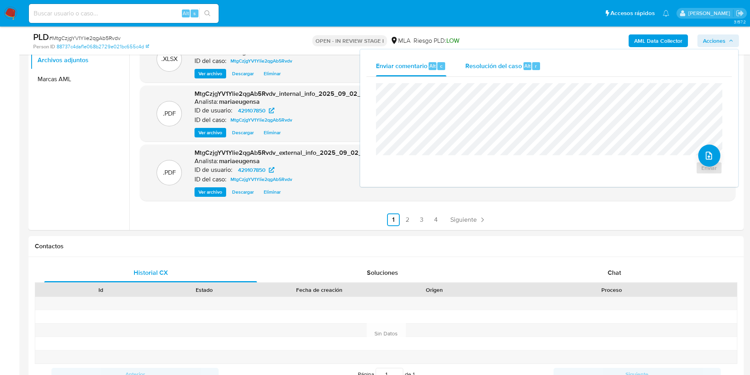
click at [516, 63] on span "Resolución del caso" at bounding box center [493, 65] width 57 height 9
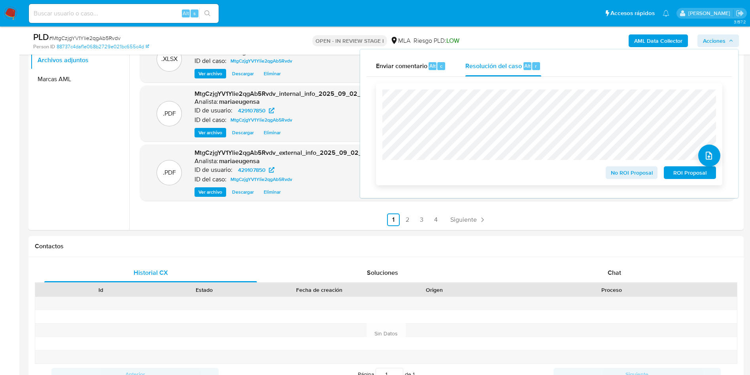
click at [617, 174] on span "No ROI Proposal" at bounding box center [631, 172] width 41 height 11
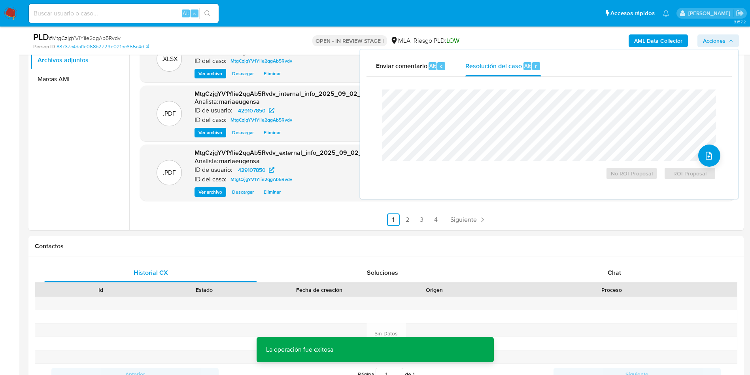
click at [87, 30] on div "PLD # MtgCzjgYV1Ylie2qgAb5Rvdv Person ID 88737c4daf1e068b2729e021bc655c4d OPEN …" at bounding box center [385, 40] width 715 height 28
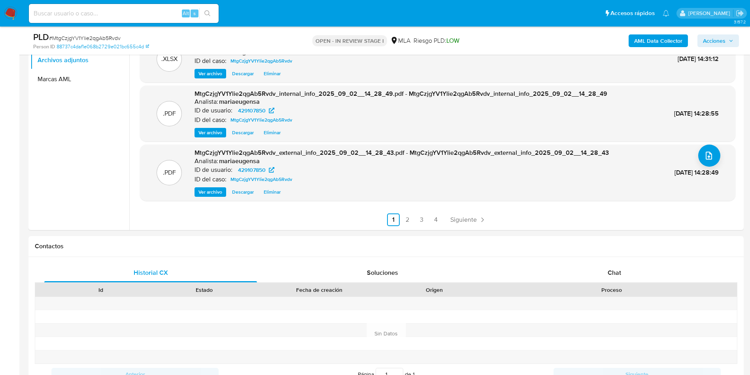
click at [86, 39] on span "# MtgCzjgYV1Ylie2qgAb5Rvdv" at bounding box center [85, 38] width 72 height 8
copy span "MtgCzjgYV1Ylie2qgAb5Rvdv"
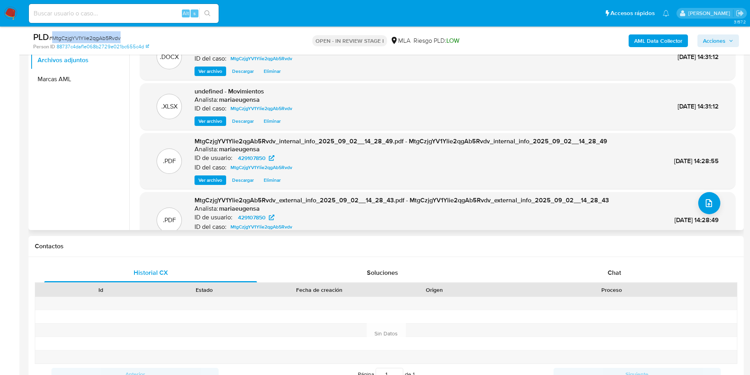
scroll to position [59, 0]
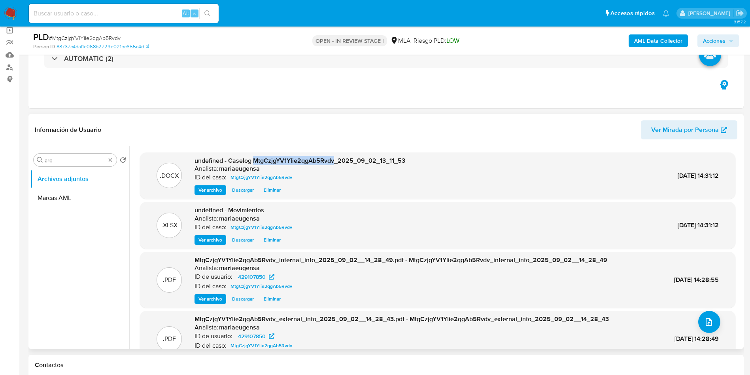
drag, startPoint x: 253, startPoint y: 160, endPoint x: 334, endPoint y: 160, distance: 80.3
click at [334, 160] on span "undefined - Caselog MtgCzjgYV1Ylie2qgAb5Rvdv_2025_09_02_13_11_53" at bounding box center [300, 160] width 211 height 9
copy span "MtgCzjgYV1Ylie2qgAb5Rvdv"
click at [71, 36] on span "# MtgCzjgYV1Ylie2qgAb5Rvdv" at bounding box center [85, 38] width 72 height 8
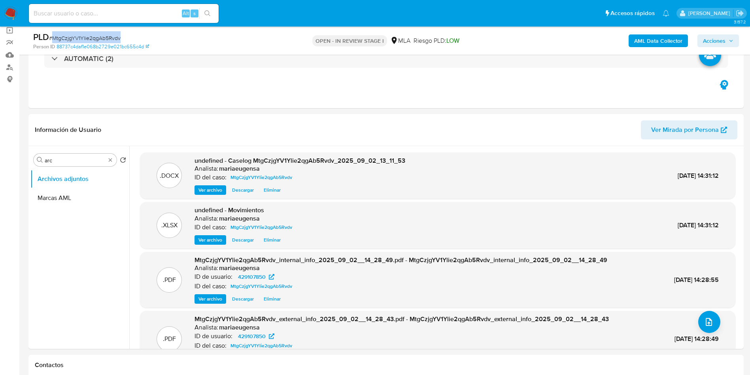
copy span "MtgCzjgYV1Ylie2qgAb5Rvdv"
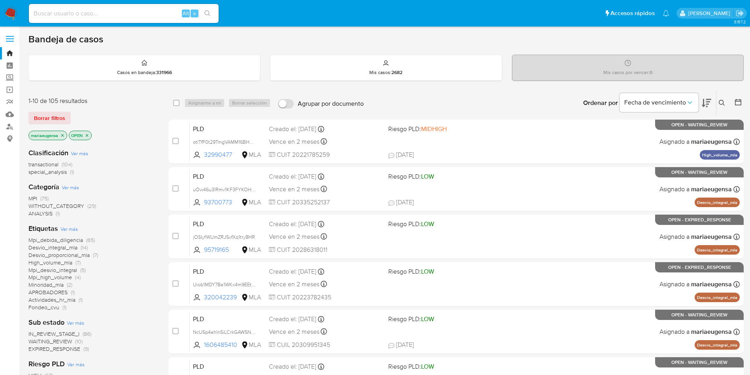
drag, startPoint x: 723, startPoint y: 101, endPoint x: 719, endPoint y: 104, distance: 5.1
click at [721, 102] on icon at bounding box center [722, 103] width 6 height 6
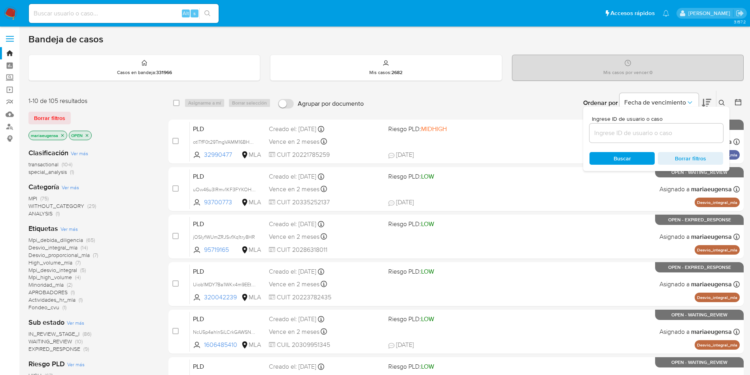
click at [693, 133] on input at bounding box center [657, 133] width 134 height 10
type input "wI3YQ9aE3CMn0R7QL1WUVxAw"
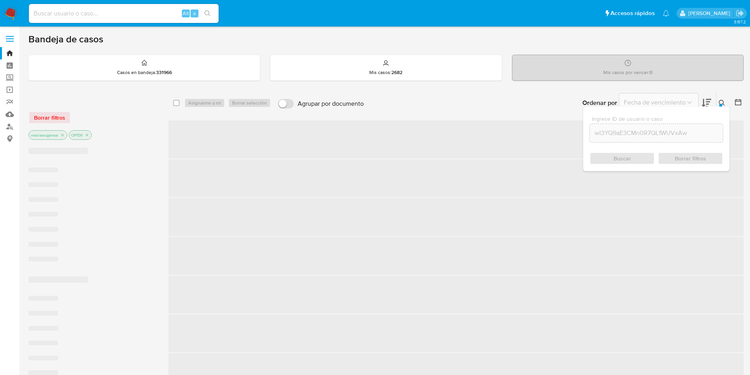
click at [721, 100] on icon at bounding box center [722, 103] width 6 height 6
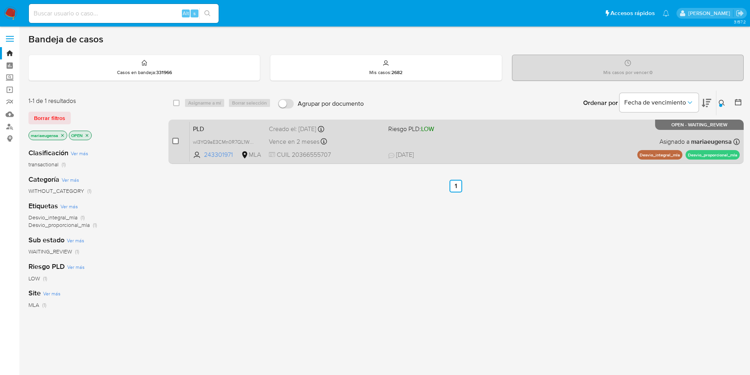
click at [175, 140] on input "checkbox" at bounding box center [175, 141] width 6 height 6
checkbox input "true"
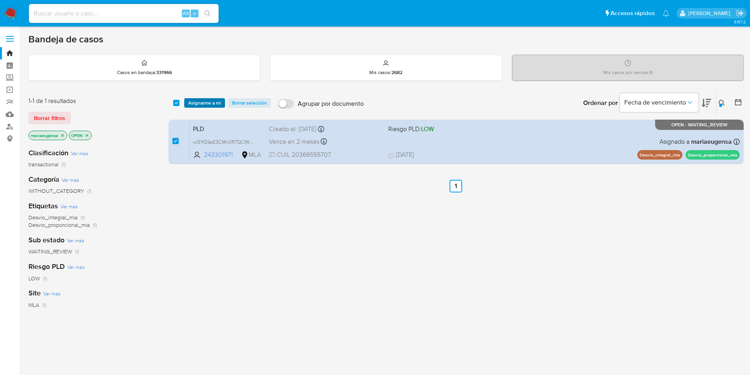
click at [197, 99] on span "Asignarme a mí" at bounding box center [204, 103] width 33 height 8
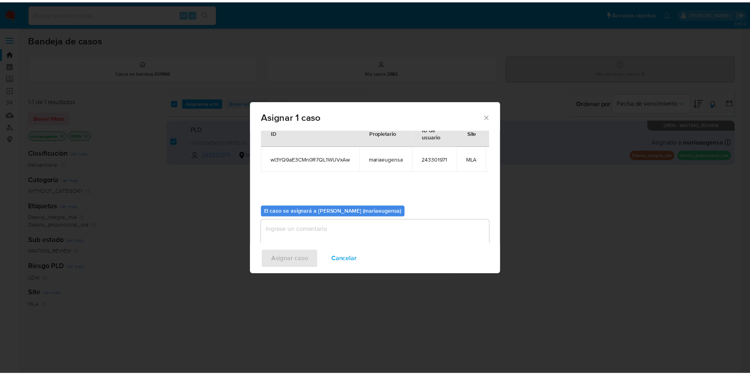
scroll to position [50, 0]
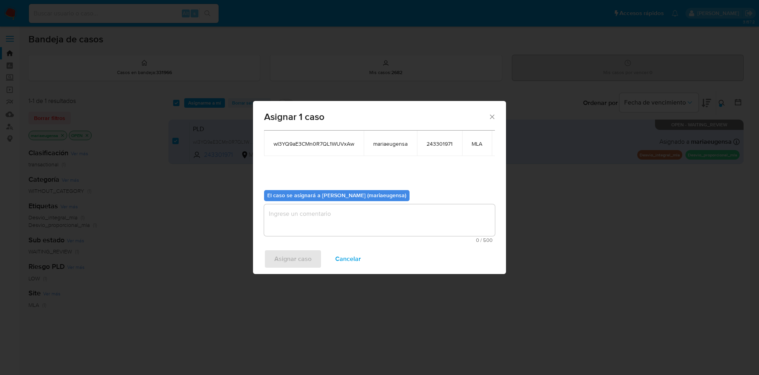
click at [289, 212] on textarea "assign-modal" at bounding box center [379, 220] width 231 height 32
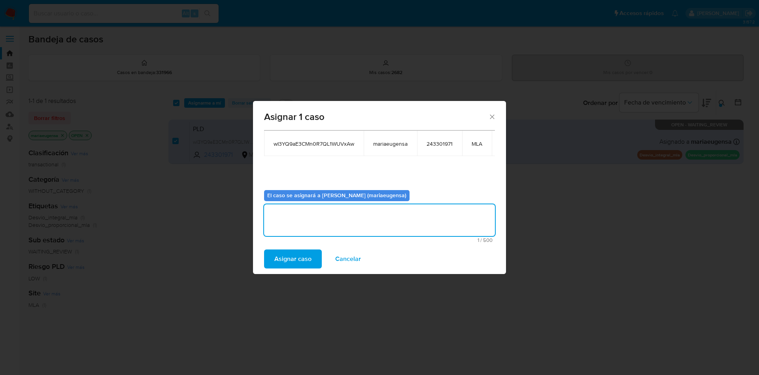
click at [282, 260] on span "Asignar caso" at bounding box center [292, 258] width 37 height 17
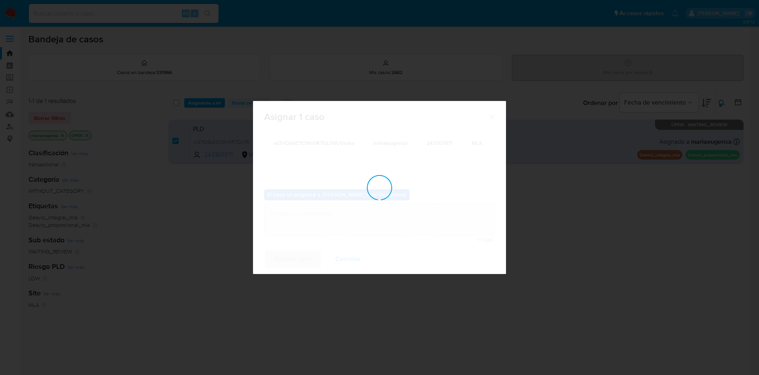
checkbox input "false"
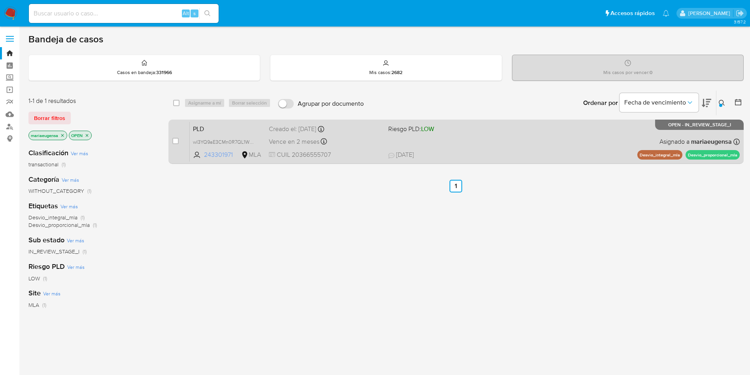
click at [204, 153] on span "243301971" at bounding box center [222, 154] width 36 height 9
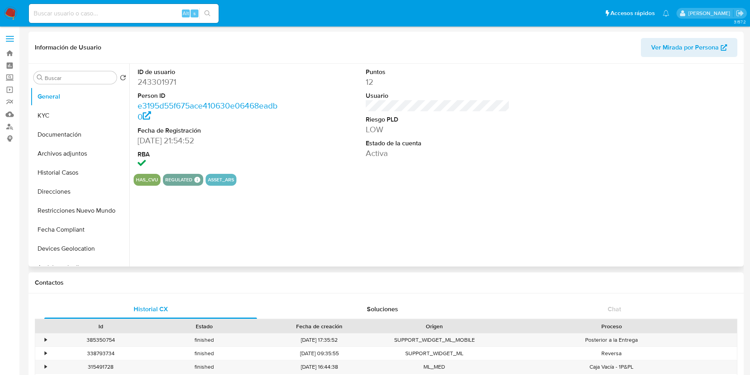
click at [159, 77] on dd "243301971" at bounding box center [210, 81] width 144 height 11
select select "10"
click at [159, 77] on dd "243301971" at bounding box center [210, 81] width 144 height 11
copy dd "243301971"
drag, startPoint x: 68, startPoint y: 113, endPoint x: 71, endPoint y: 106, distance: 7.6
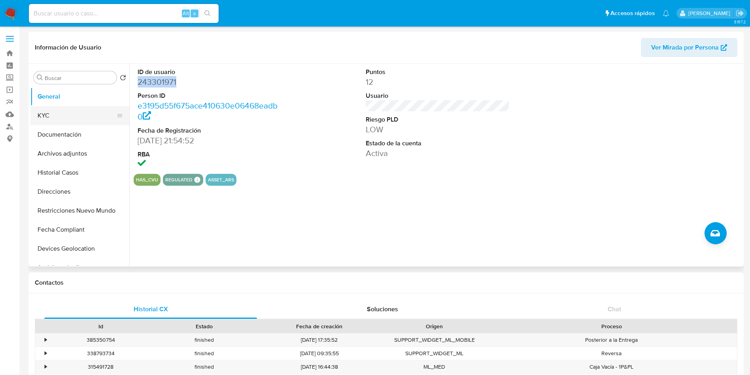
click at [68, 112] on button "KYC" at bounding box center [76, 115] width 93 height 19
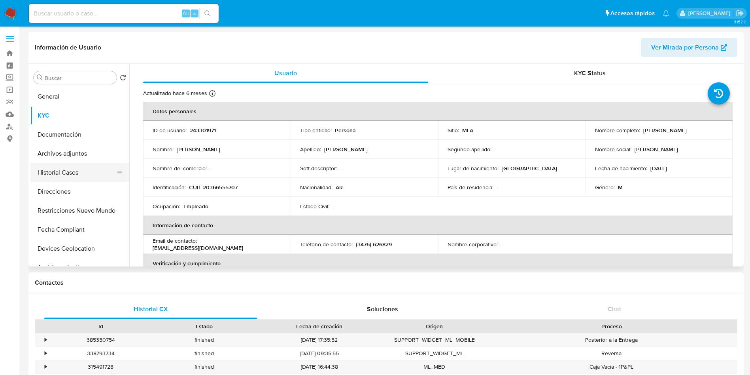
drag, startPoint x: 61, startPoint y: 177, endPoint x: 64, endPoint y: 182, distance: 6.0
click at [61, 177] on button "Historial Casos" at bounding box center [79, 172] width 99 height 19
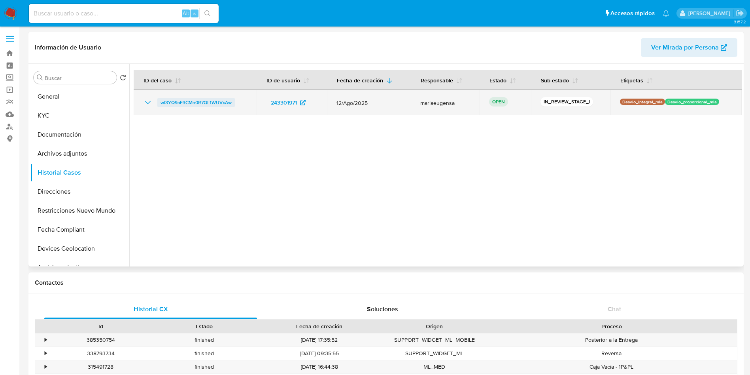
click at [218, 99] on span "wI3YQ9aE3CMn0R7QL1WUVxAw" at bounding box center [196, 102] width 71 height 9
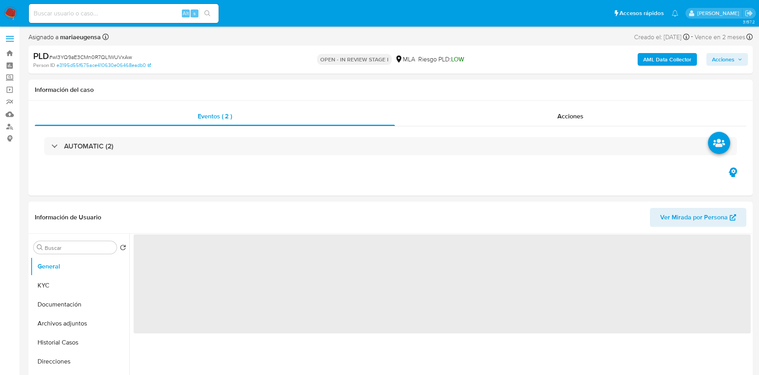
select select "10"
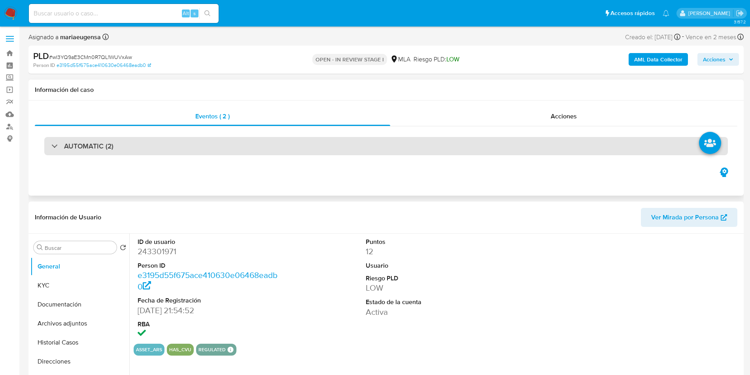
select select "10"
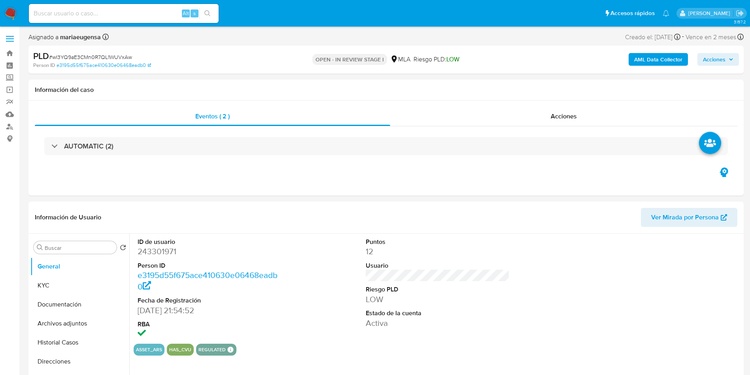
click at [104, 53] on div "PLD # wI3YQ9aE3CMn0R7QL1WUVxAw" at bounding box center [149, 56] width 233 height 12
click at [104, 55] on span "# wI3YQ9aE3CMn0R7QL1WUVxAw" at bounding box center [90, 57] width 83 height 8
copy span "wI3YQ9aE3CMn0R7QL1WUVxAw"
click at [166, 242] on dt "ID de usuario" at bounding box center [210, 241] width 144 height 9
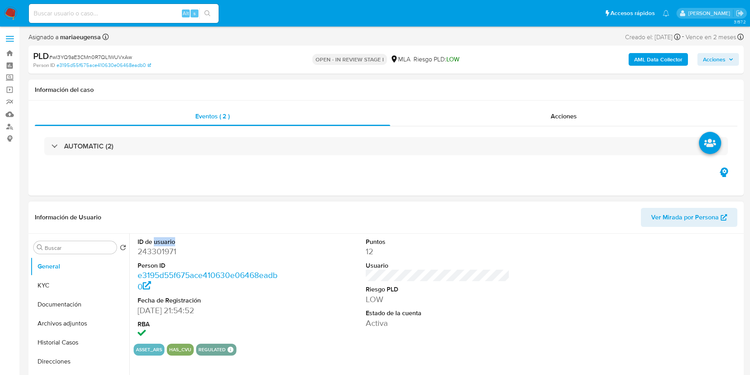
click at [166, 242] on dt "ID de usuario" at bounding box center [210, 241] width 144 height 9
click at [164, 248] on dd "243301971" at bounding box center [210, 251] width 144 height 11
copy dd "243301971"
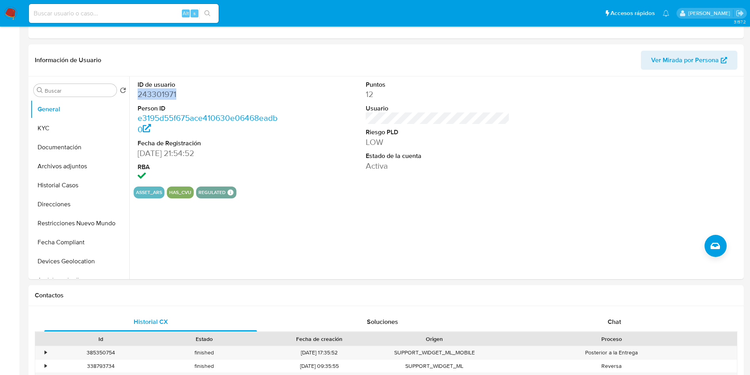
scroll to position [356, 0]
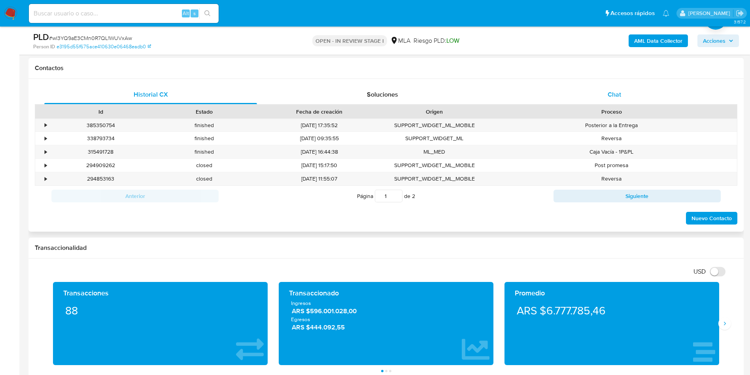
click at [611, 95] on span "Chat" at bounding box center [614, 94] width 13 height 9
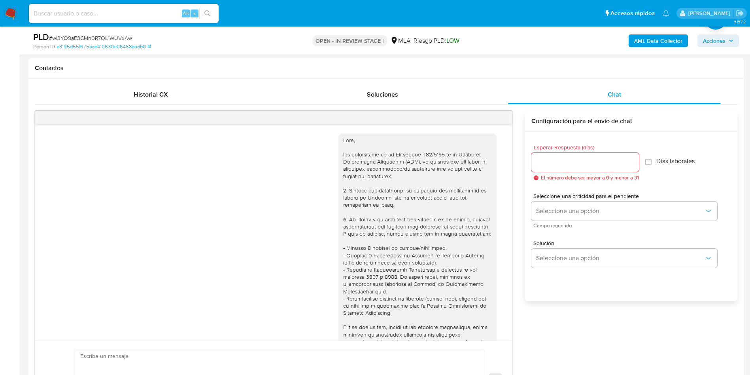
scroll to position [319, 0]
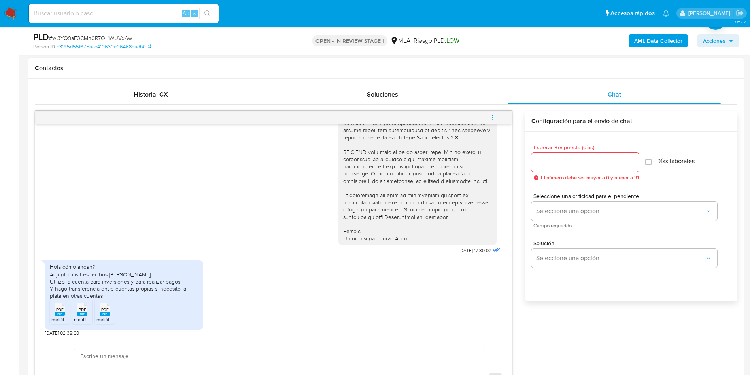
click at [494, 113] on span "menu-action" at bounding box center [492, 117] width 7 height 19
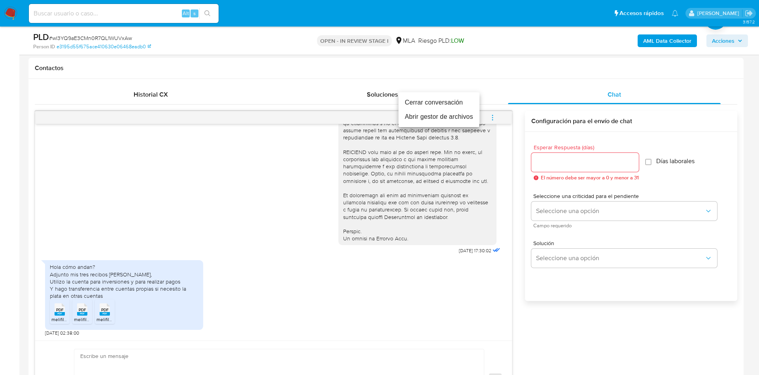
click at [470, 117] on li "Abrir gestor de archivos" at bounding box center [439, 117] width 81 height 14
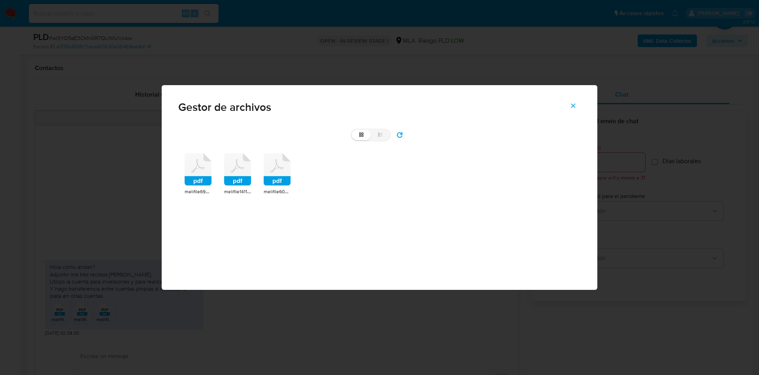
click at [210, 178] on rect at bounding box center [198, 180] width 27 height 9
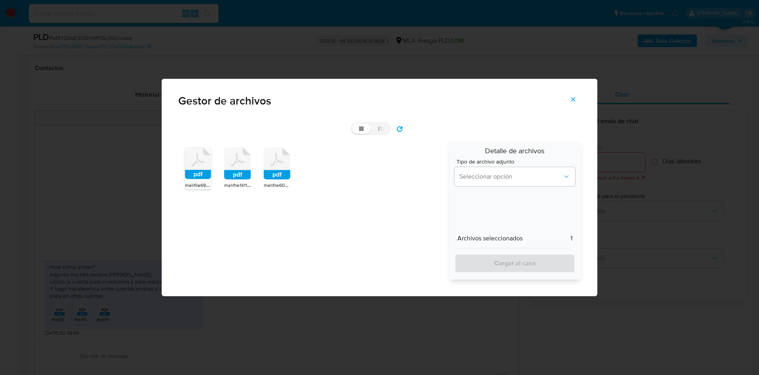
drag, startPoint x: 237, startPoint y: 164, endPoint x: 277, endPoint y: 173, distance: 41.4
click at [211, 165] on icon at bounding box center [198, 163] width 26 height 31
drag, startPoint x: 279, startPoint y: 171, endPoint x: 302, endPoint y: 175, distance: 23.3
click at [281, 172] on rect at bounding box center [277, 174] width 27 height 9
drag, startPoint x: 522, startPoint y: 183, endPoint x: 520, endPoint y: 190, distance: 6.5
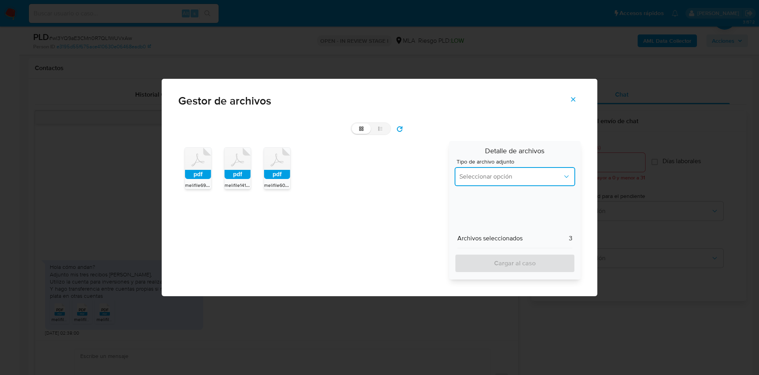
click at [521, 188] on div "Tipo de archivo adjunto Seleccionar opción" at bounding box center [515, 174] width 121 height 30
click at [485, 181] on button "Seleccionar opción" at bounding box center [515, 176] width 121 height 19
drag, startPoint x: 474, startPoint y: 214, endPoint x: 476, endPoint y: 221, distance: 6.6
click at [474, 214] on span "INGRESOS" at bounding box center [475, 217] width 30 height 8
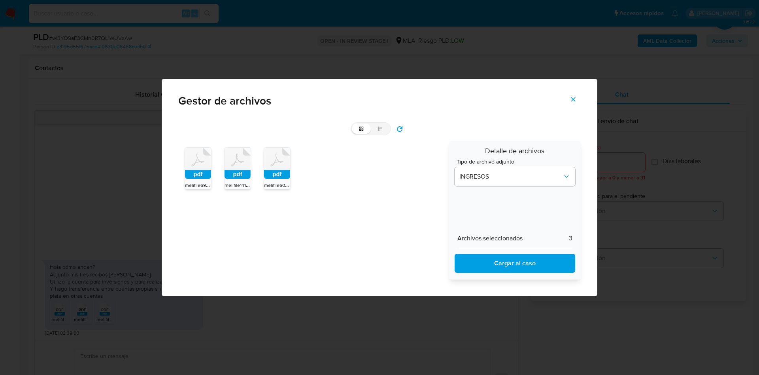
click at [471, 253] on div "Archivos seleccionados 3 Cargar al caso" at bounding box center [515, 251] width 121 height 44
drag, startPoint x: 573, startPoint y: 97, endPoint x: 219, endPoint y: 239, distance: 382.1
click at [563, 106] on button "Cerrar" at bounding box center [574, 99] width 28 height 19
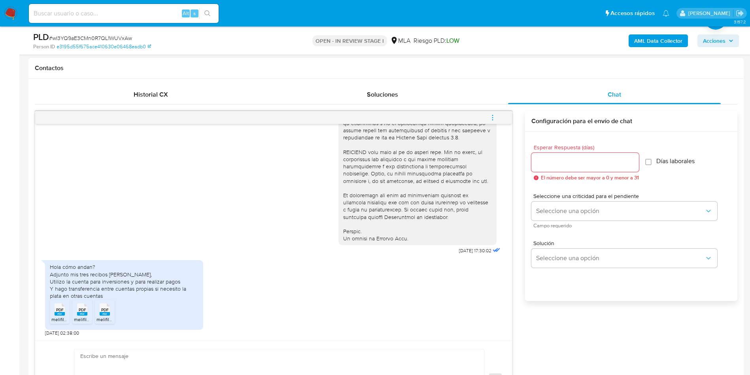
drag, startPoint x: 66, startPoint y: 308, endPoint x: 96, endPoint y: 301, distance: 30.5
click at [73, 307] on ul "PDF PDF melifile6973958364018454133.pdf PDF PDF melifile1411454710748825256.pdf…" at bounding box center [124, 312] width 149 height 27
drag, startPoint x: 103, startPoint y: 299, endPoint x: 92, endPoint y: 305, distance: 12.6
click at [97, 302] on li "PDF PDF melifile6032375717533656864.pdf" at bounding box center [105, 311] width 20 height 25
drag, startPoint x: 71, startPoint y: 314, endPoint x: 89, endPoint y: 311, distance: 18.1
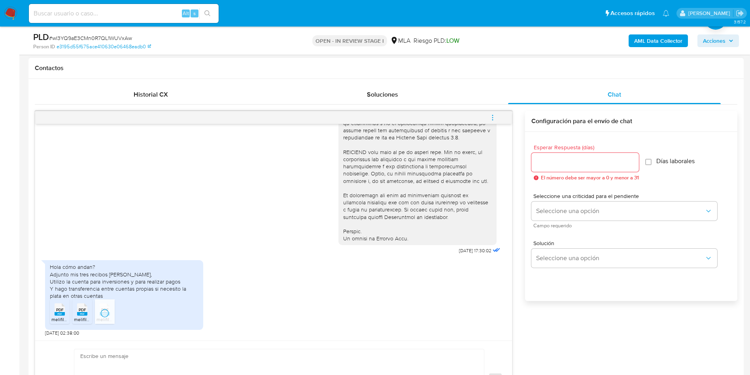
click at [81, 313] on ul "PDF PDF melifile6973958364018454133.pdf PDF PDF melifile1411454710748825256.pdf…" at bounding box center [124, 312] width 149 height 27
drag, startPoint x: 99, startPoint y: 311, endPoint x: 68, endPoint y: 306, distance: 31.3
click at [97, 311] on div "PDF PDF" at bounding box center [104, 308] width 17 height 15
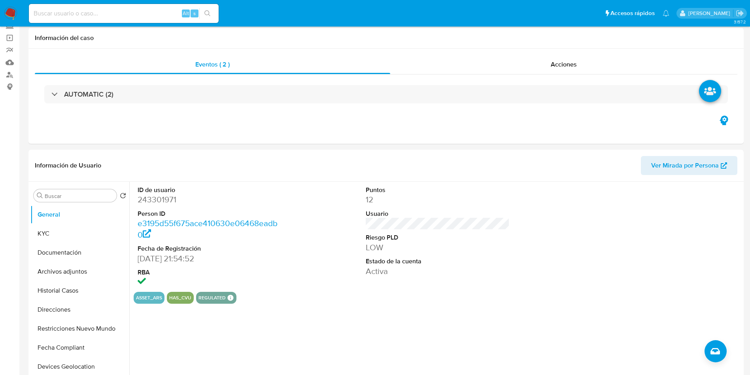
scroll to position [0, 0]
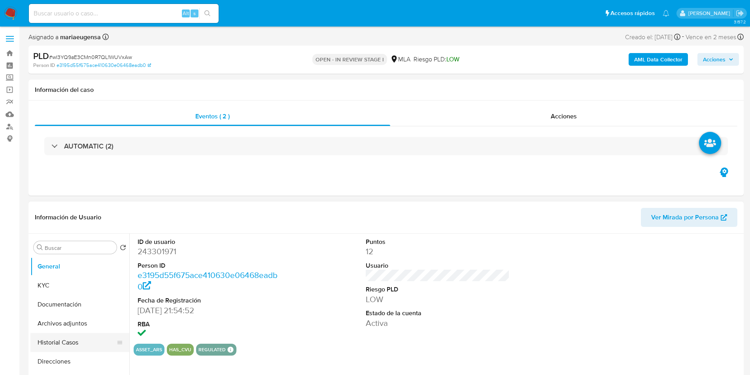
click at [66, 342] on button "Historial Casos" at bounding box center [76, 342] width 93 height 19
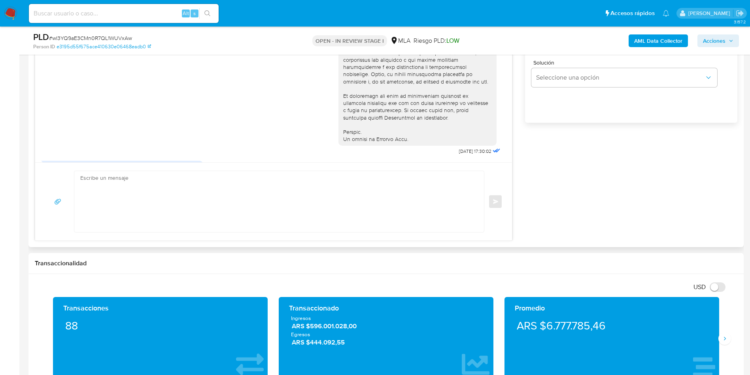
scroll to position [319, 0]
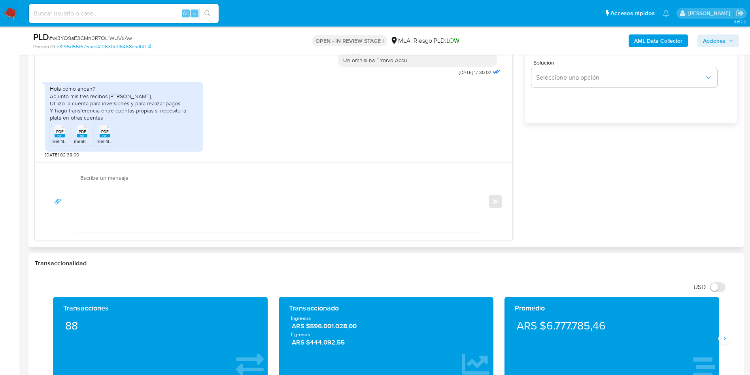
click at [65, 131] on div "PDF PDF" at bounding box center [59, 130] width 17 height 15
drag, startPoint x: 85, startPoint y: 135, endPoint x: 93, endPoint y: 137, distance: 8.3
click at [85, 135] on rect at bounding box center [82, 136] width 10 height 4
click at [104, 130] on span "PDF" at bounding box center [105, 131] width 8 height 5
click at [244, 194] on textarea at bounding box center [277, 201] width 394 height 61
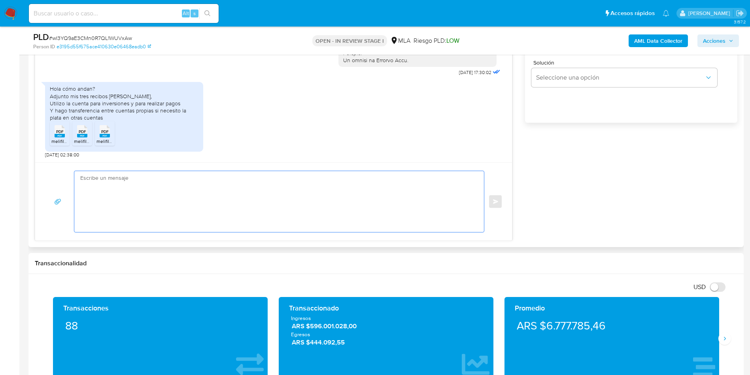
paste textarea "Hola, ¡Muchas gracias por tu respuesta! Confirmamos la recepción de la document…"
type textarea "Hola, ¡Muchas gracias por tu respuesta! Confirmamos la recepción de la document…"
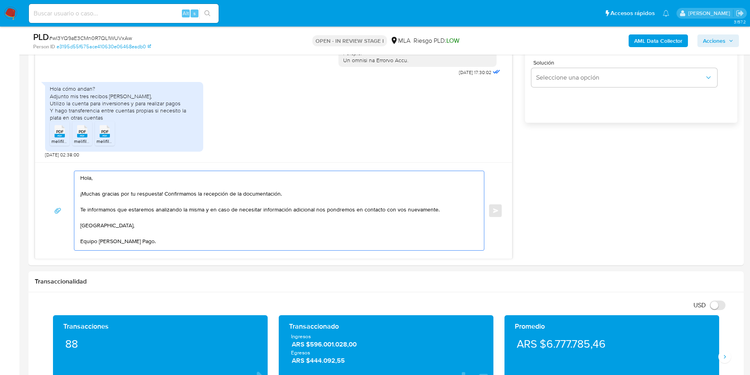
scroll to position [0, 0]
drag, startPoint x: 21, startPoint y: 173, endPoint x: 0, endPoint y: 139, distance: 40.3
click at [0, 139] on section "Bandeja Tablero Screening Búsqueda en Listas Watchlist Herramientas Operaciones…" at bounding box center [375, 358] width 750 height 1784
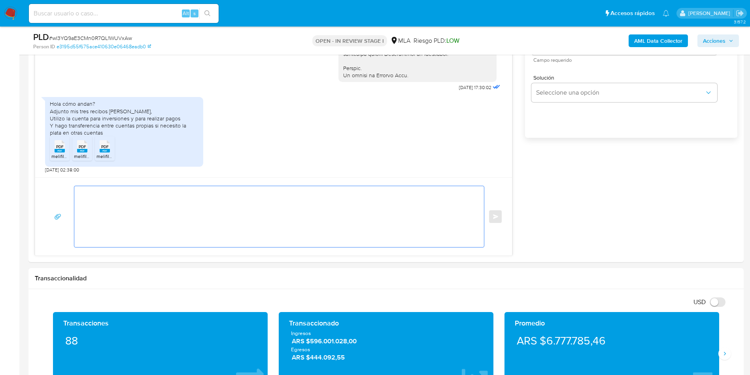
scroll to position [415, 0]
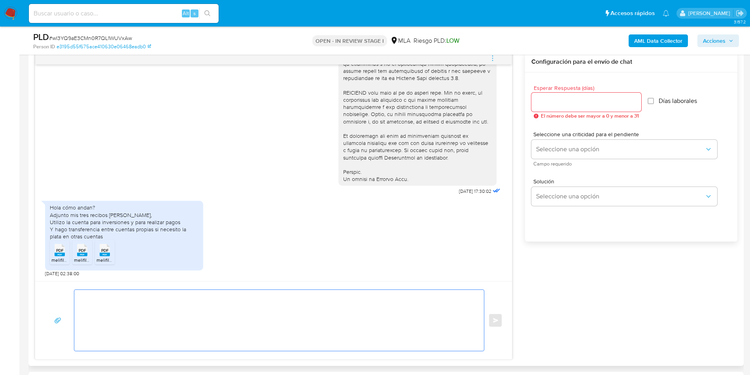
drag, startPoint x: 543, startPoint y: 106, endPoint x: 543, endPoint y: 123, distance: 17.8
click at [543, 106] on input "Esperar Respuesta (días)" at bounding box center [587, 102] width 110 height 10
type input "1"
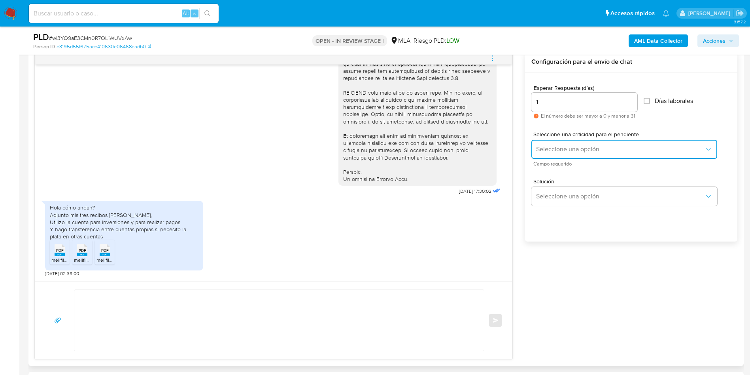
click at [545, 148] on span "Seleccione una opción" at bounding box center [620, 149] width 168 height 8
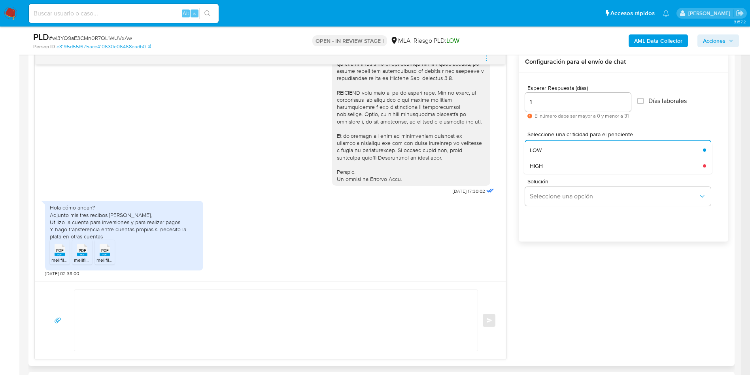
click at [550, 100] on input "1" at bounding box center [578, 102] width 106 height 10
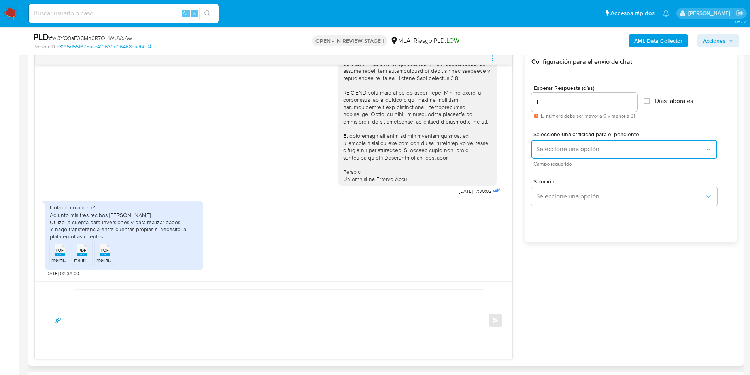
click at [542, 151] on span "Seleccione una opción" at bounding box center [620, 149] width 168 height 8
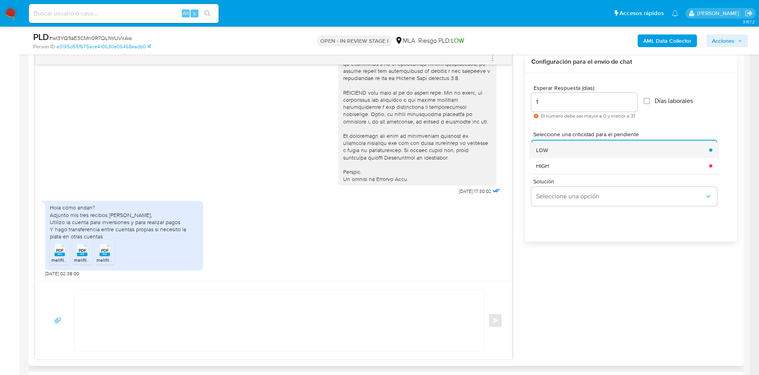
click at [549, 153] on div "LOW" at bounding box center [620, 150] width 168 height 16
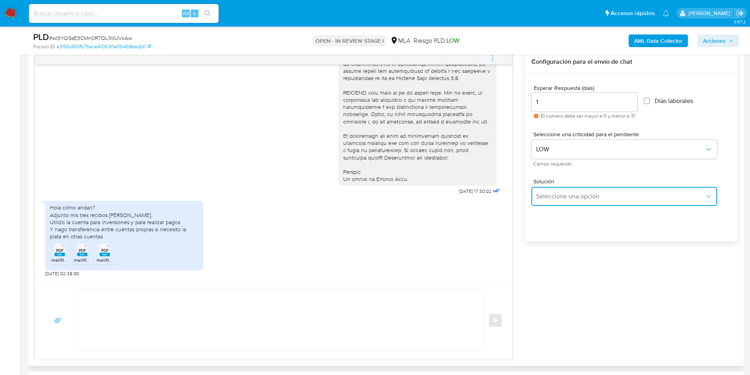
click at [548, 199] on span "Seleccione una opción" at bounding box center [620, 196] width 168 height 8
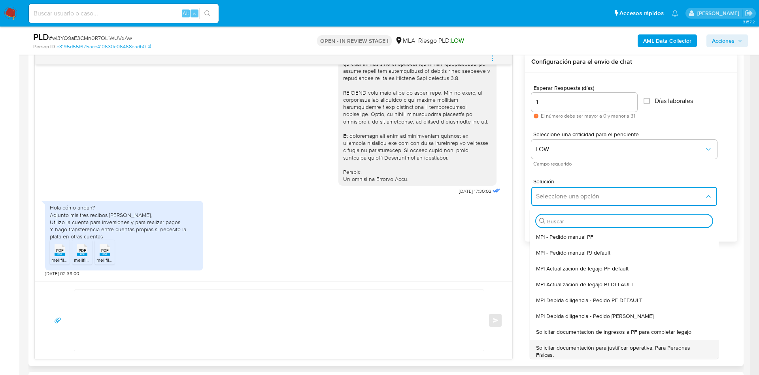
click at [558, 344] on span "Solicitar documentación para justificar operativa. Para Personas Físicas." at bounding box center [622, 351] width 172 height 14
type textarea "Hola,En función de las operaciones registradas en tu cuenta de Mercado Pago, ne…"
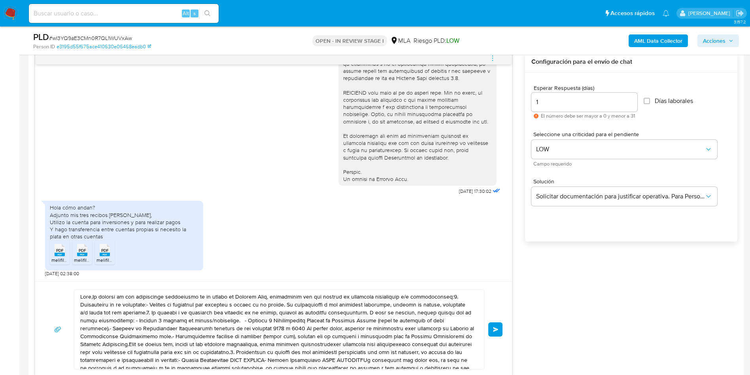
click at [266, 308] on textarea at bounding box center [277, 328] width 394 height 79
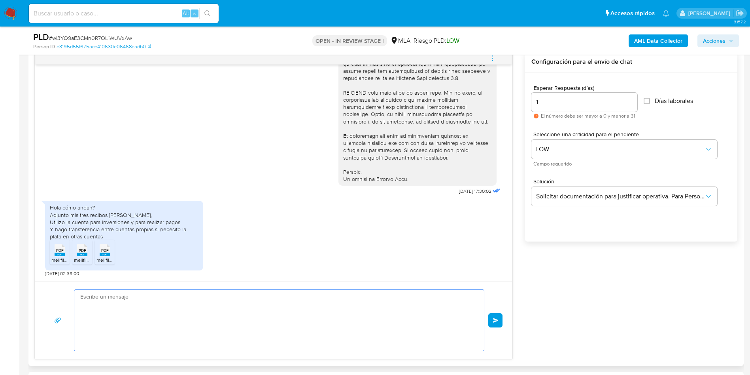
paste textarea "Hola, ¡Muchas gracias por tu respuesta! Confirmamos la recepción de la document…"
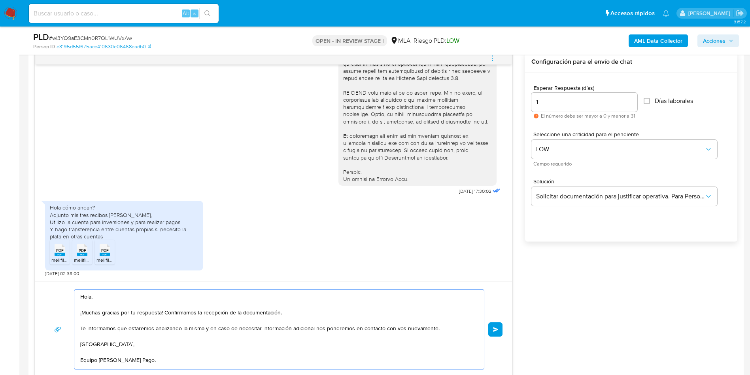
scroll to position [3, 0]
click at [266, 308] on textarea "Hola, ¡Muchas gracias por tu respuesta! Confirmamos la recepción de la document…" at bounding box center [277, 328] width 394 height 79
type textarea "Hola, ¡Muchas gracias por tu respuesta! Confirmamos la recepción de la document…"
click at [495, 328] on span "Enviar" at bounding box center [496, 329] width 6 height 5
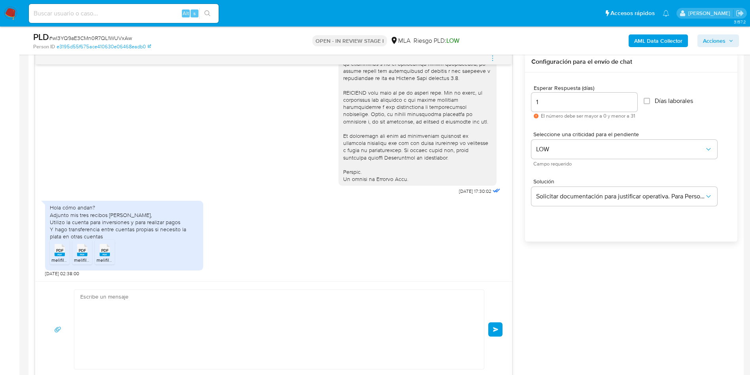
scroll to position [0, 0]
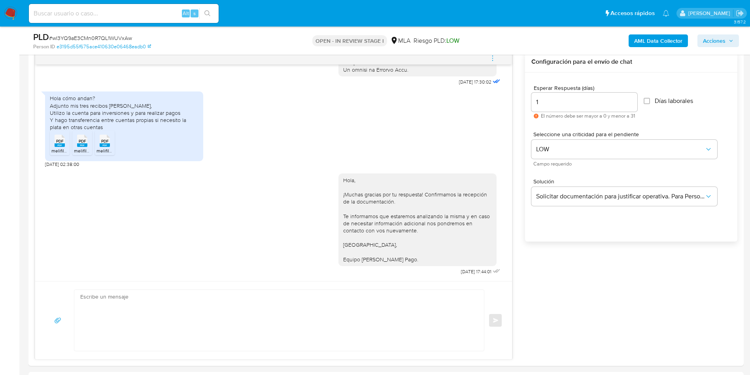
click at [119, 30] on div "PLD # wI3YQ9aE3CMn0R7QL1WUVxAw Person ID e3195d55f675ace410630e06468eadb0 OPEN …" at bounding box center [385, 40] width 715 height 28
click at [115, 39] on span "# wI3YQ9aE3CMn0R7QL1WUVxAw" at bounding box center [90, 38] width 83 height 8
copy span "wI3YQ9aE3CMn0R7QL1WUVxAw"
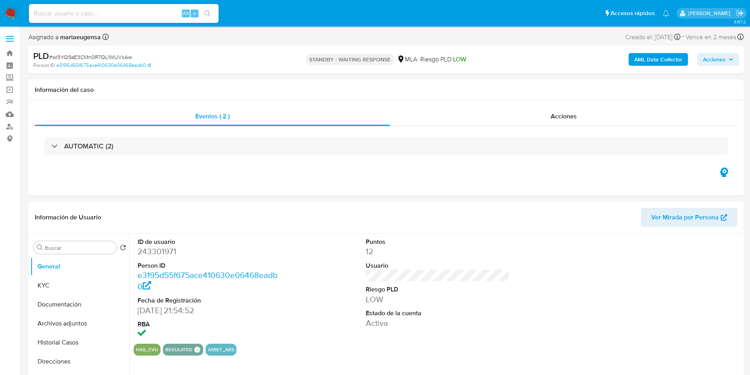
select select "10"
click at [321, 249] on div "ID de usuario 243301971 Person ID e3195d55f675ace410630e06468eadb0 Fecha de Reg…" at bounding box center [438, 288] width 608 height 110
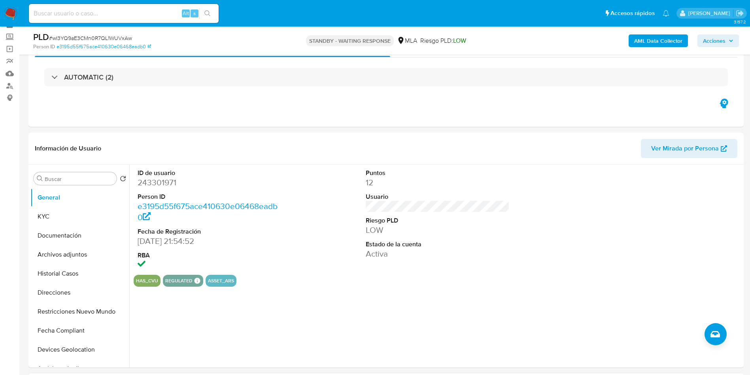
scroll to position [59, 0]
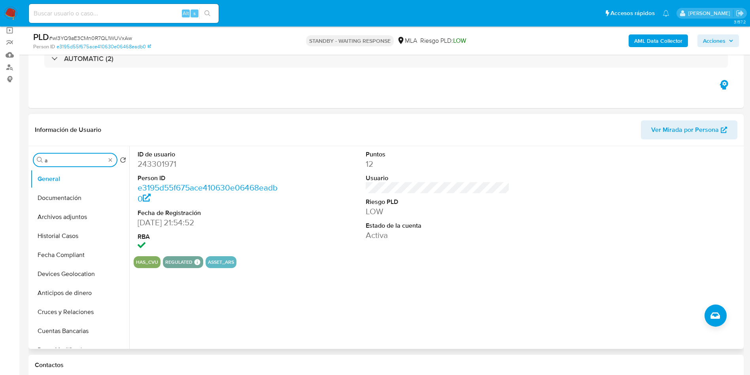
click at [89, 159] on input "a" at bounding box center [75, 160] width 61 height 7
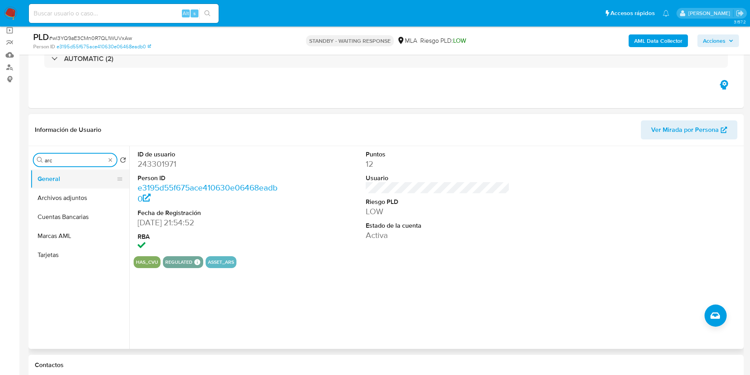
type input "arc"
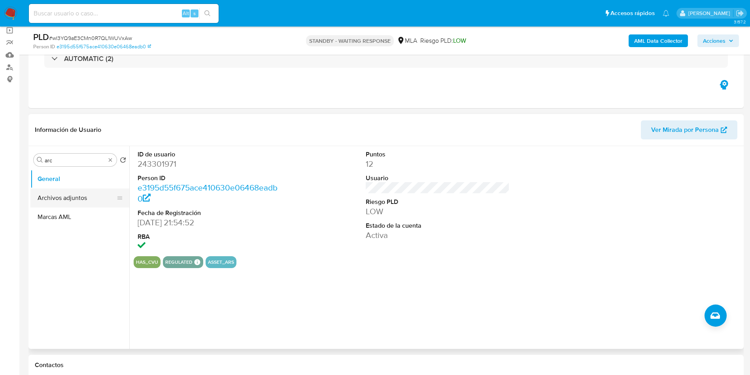
click at [85, 188] on ul "General Archivos adjuntos Marcas AML" at bounding box center [79, 258] width 99 height 178
click at [83, 194] on button "Archivos adjuntos" at bounding box center [76, 197] width 93 height 19
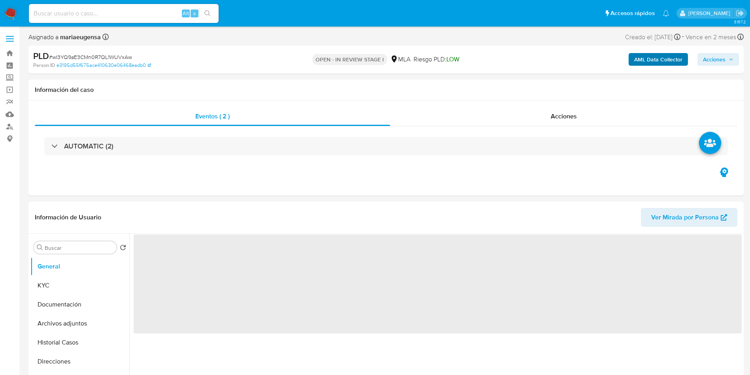
click at [655, 49] on div "Asignado a mariaeugensa Asignado el: [DATE] 14:14:02 Creado el: [DATE] Creado e…" at bounding box center [385, 53] width 715 height 42
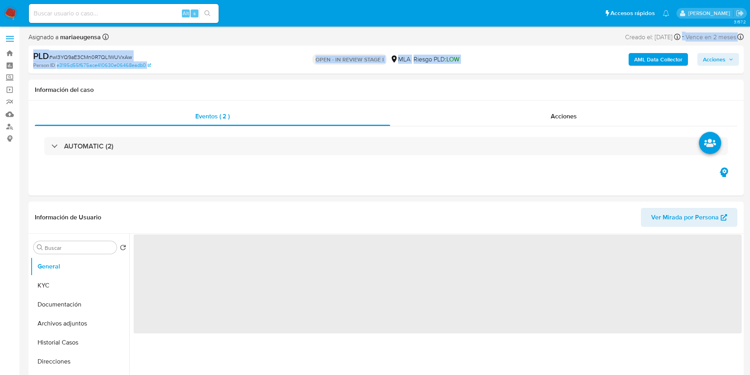
click at [651, 55] on b "AML Data Collector" at bounding box center [658, 59] width 48 height 13
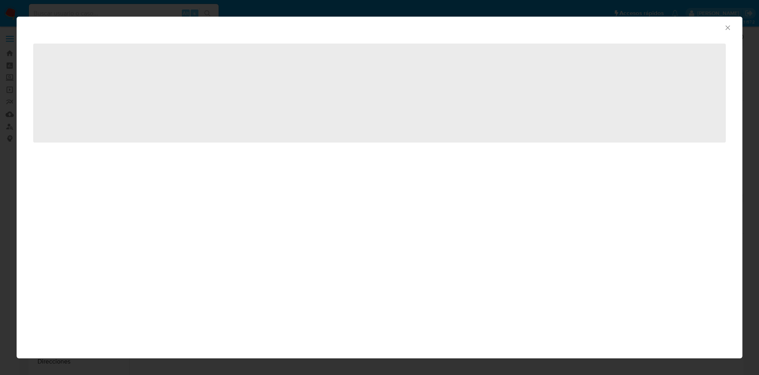
select select "10"
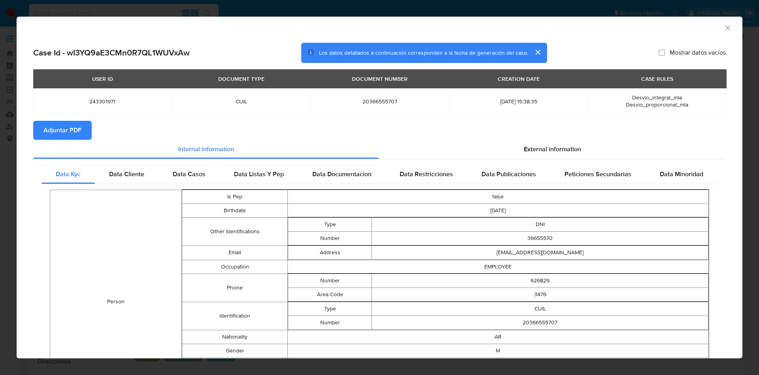
drag, startPoint x: 68, startPoint y: 129, endPoint x: 403, endPoint y: 346, distance: 399.2
click at [72, 130] on span "Adjuntar PDF" at bounding box center [63, 129] width 38 height 17
click at [724, 26] on icon "Cerrar ventana" at bounding box center [728, 28] width 8 height 8
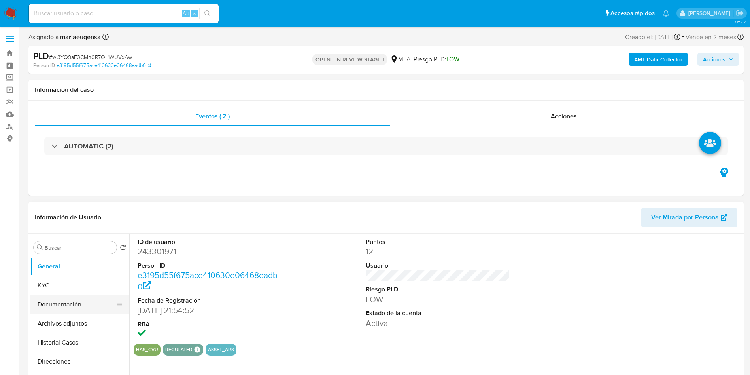
click at [76, 308] on button "Documentación" at bounding box center [76, 304] width 93 height 19
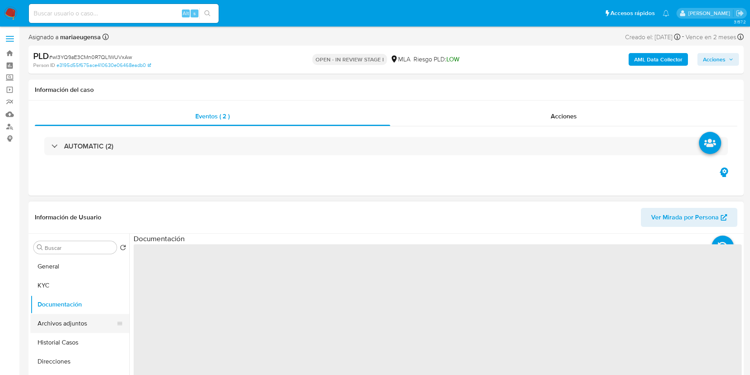
click at [74, 316] on button "Archivos adjuntos" at bounding box center [76, 323] width 93 height 19
select select "10"
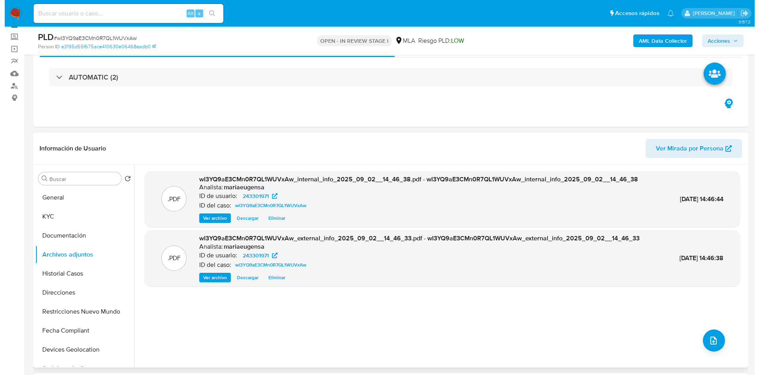
scroll to position [59, 0]
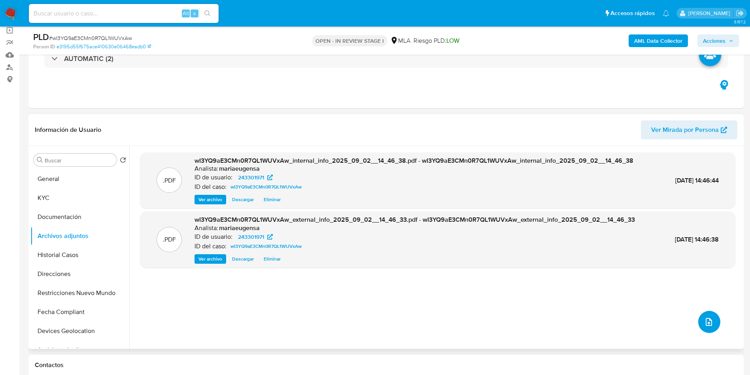
click at [710, 317] on span "upload-file" at bounding box center [708, 321] width 9 height 9
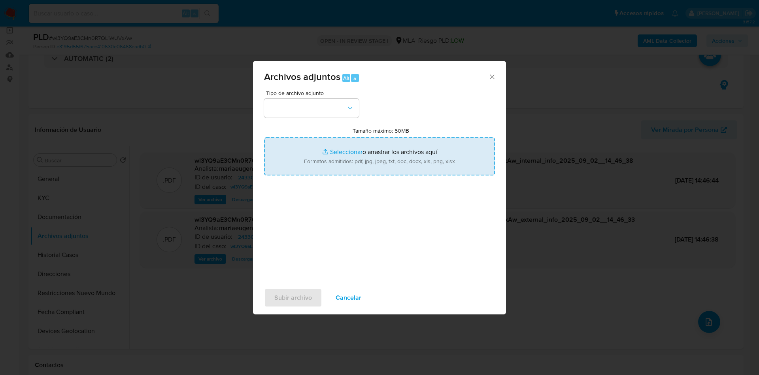
click at [355, 146] on input "Tamaño máximo: 50MB Seleccionar archivos" at bounding box center [379, 156] width 231 height 38
type input "C:\fakepath\Caselog wI3YQ9aE3CMn0R7QL1WUVxAw_2025_08_18_20_57_51.docx"
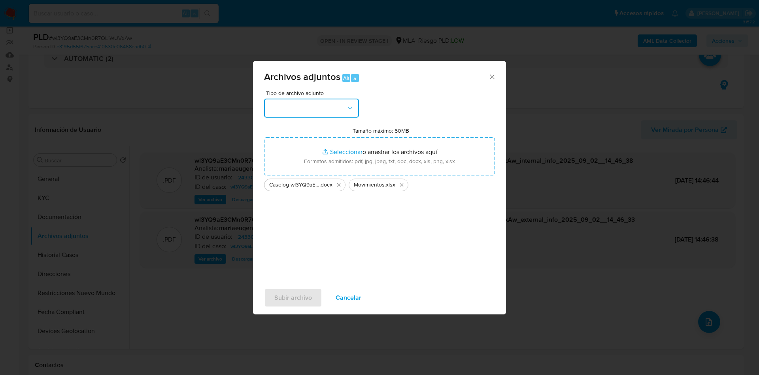
click at [318, 100] on button "button" at bounding box center [311, 107] width 95 height 19
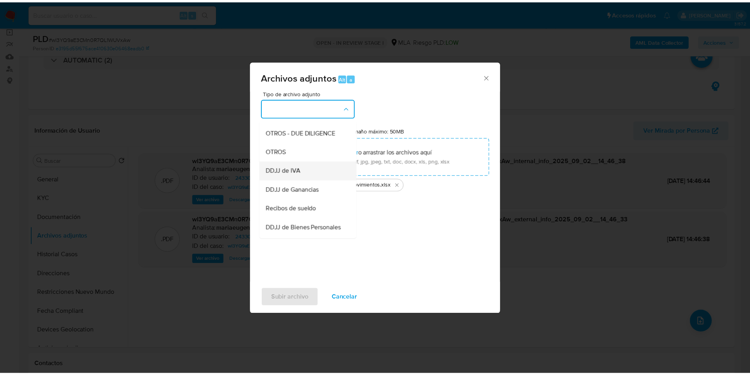
scroll to position [119, 0]
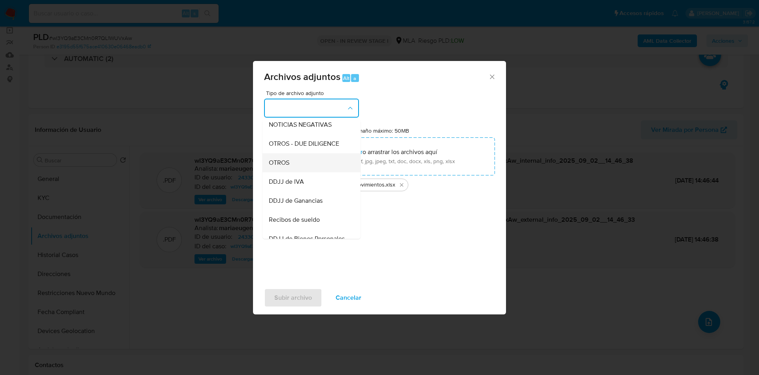
click at [297, 169] on div "OTROS" at bounding box center [309, 162] width 81 height 19
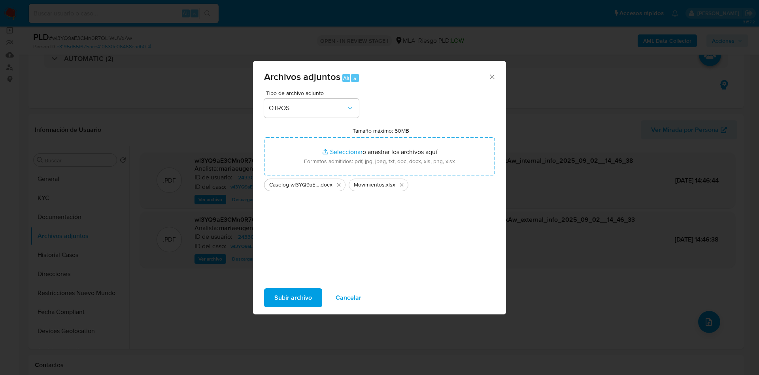
click at [288, 297] on span "Subir archivo" at bounding box center [293, 297] width 38 height 17
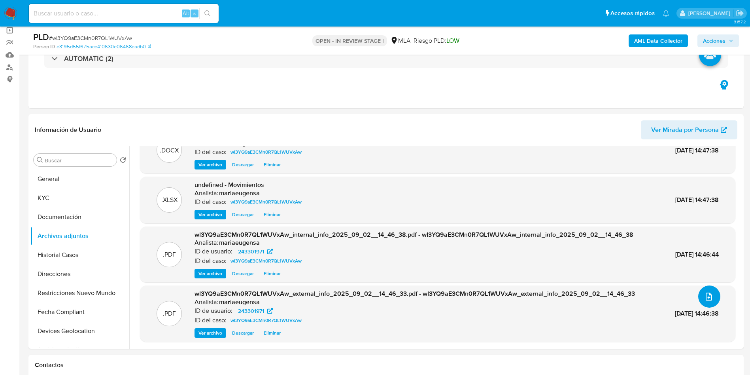
scroll to position [237, 0]
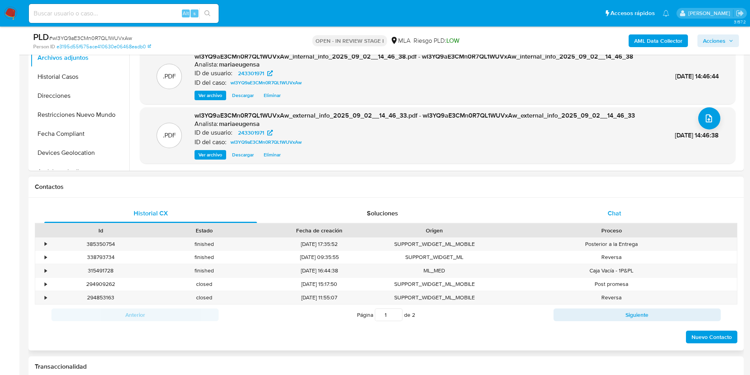
click at [624, 213] on div "Chat" at bounding box center [614, 213] width 213 height 19
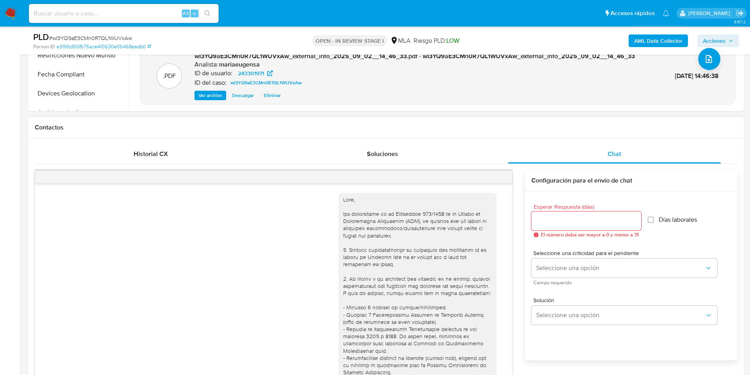
scroll to position [428, 0]
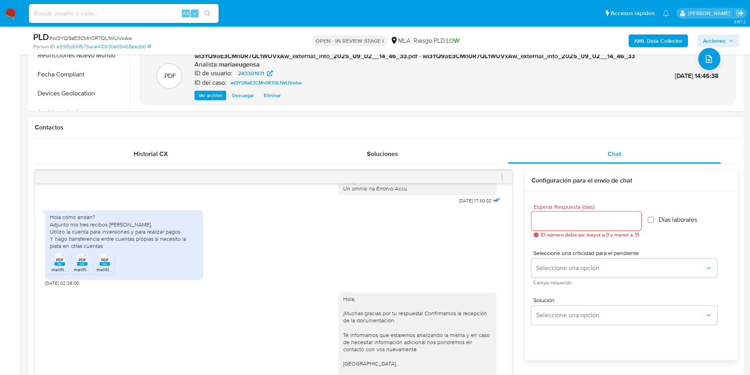
click at [499, 175] on icon "menu-action" at bounding box center [502, 176] width 7 height 7
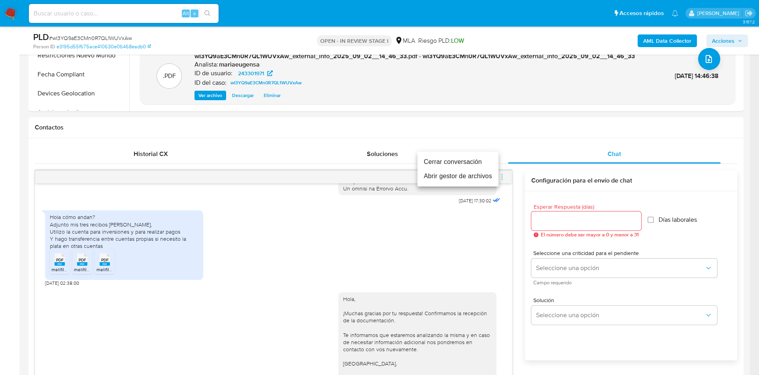
click at [487, 164] on li "Cerrar conversación" at bounding box center [458, 162] width 81 height 14
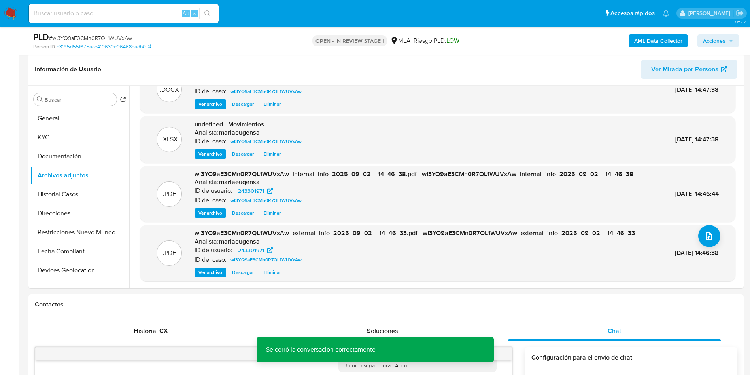
scroll to position [0, 0]
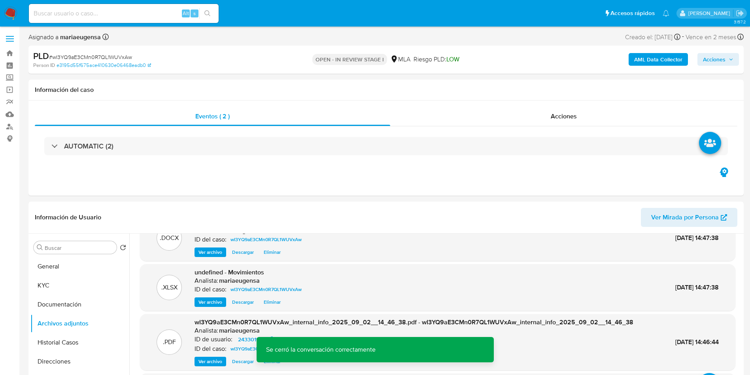
drag, startPoint x: 734, startPoint y: 61, endPoint x: 705, endPoint y: 65, distance: 29.1
click at [724, 62] on button "Acciones" at bounding box center [719, 59] width 42 height 13
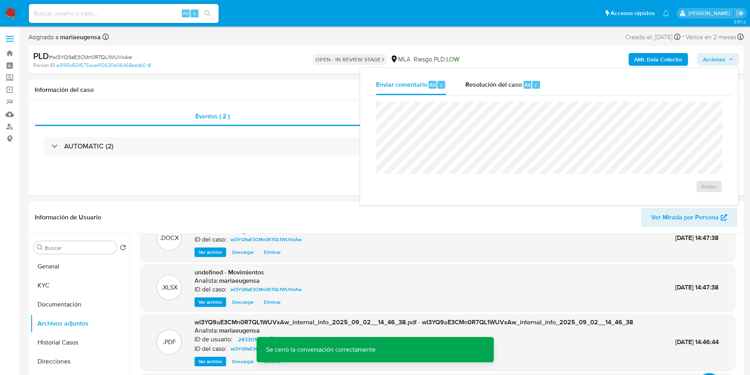
drag, startPoint x: 493, startPoint y: 86, endPoint x: 493, endPoint y: 99, distance: 13.1
click at [493, 86] on span "Resolución del caso" at bounding box center [493, 84] width 57 height 9
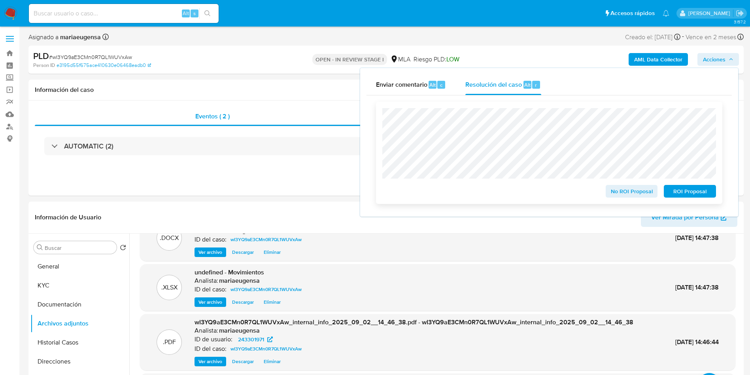
click at [618, 189] on span "No ROI Proposal" at bounding box center [631, 190] width 41 height 11
click at [9, 12] on img at bounding box center [10, 13] width 13 height 13
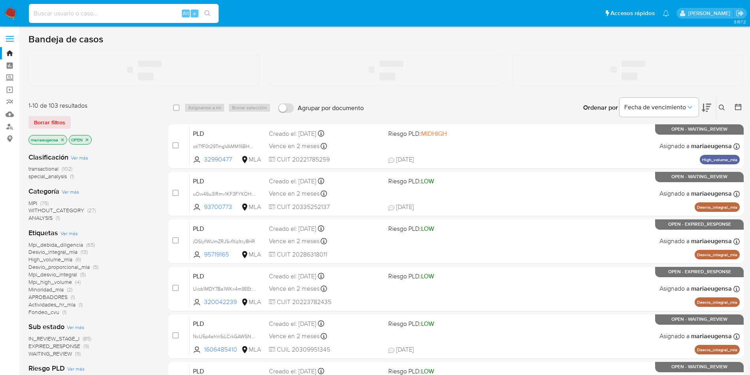
click at [122, 16] on input at bounding box center [124, 13] width 190 height 10
paste input "wI3YQ9aE3CMn0R7QL1WUVxAw"
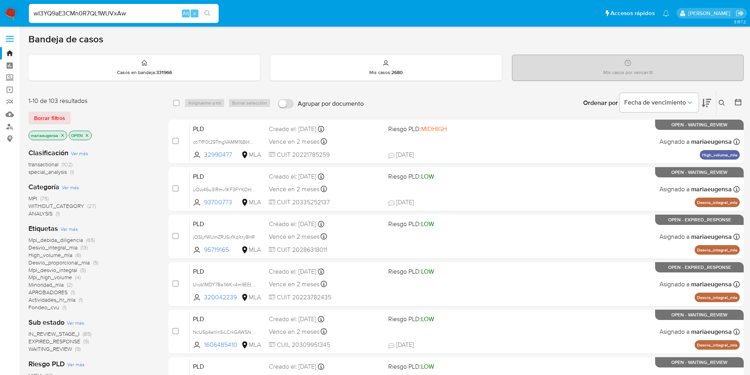
type input "wI3YQ9aE3CMn0R7QL1WUVxAw"
click at [122, 19] on div "wI3YQ9aE3CMn0R7QL1WUVxAw Alt s" at bounding box center [124, 13] width 190 height 19
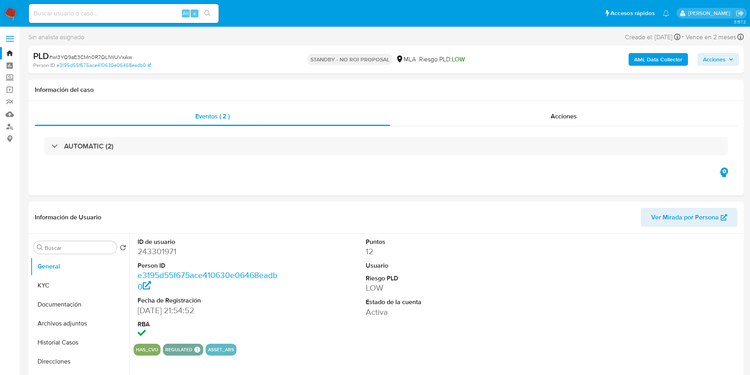
select select "10"
click at [8, 14] on img at bounding box center [10, 13] width 13 height 13
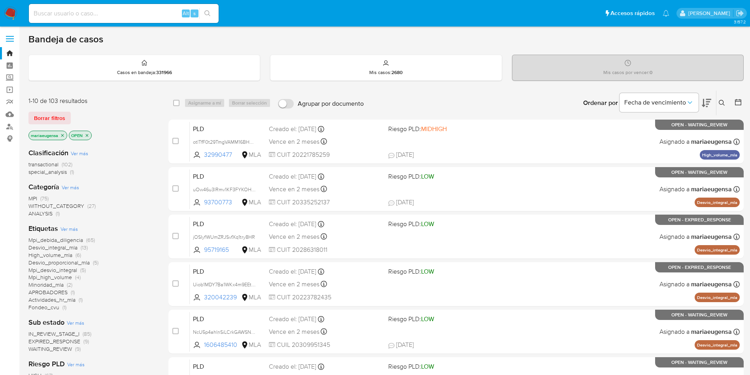
drag, startPoint x: 722, startPoint y: 95, endPoint x: 719, endPoint y: 105, distance: 9.8
click at [722, 97] on div "Ingrese ID de usuario o caso Buscar Borrar filtros" at bounding box center [722, 103] width 13 height 25
click at [719, 104] on icon at bounding box center [722, 103] width 6 height 6
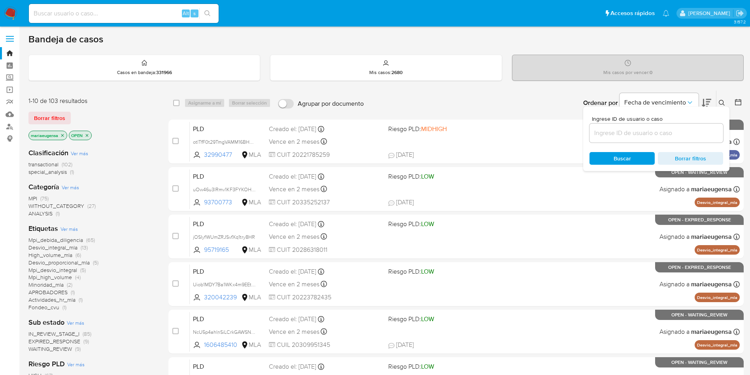
drag, startPoint x: 674, startPoint y: 140, endPoint x: 679, endPoint y: 134, distance: 8.2
click at [674, 139] on div at bounding box center [657, 132] width 134 height 19
click at [679, 133] on input at bounding box center [657, 133] width 134 height 10
paste input "i5k8rBc4VyYAqJ0L0MAUrZ4Z"
type input "i5k8rBc4VyYAqJ0L0MAUrZ4Z"
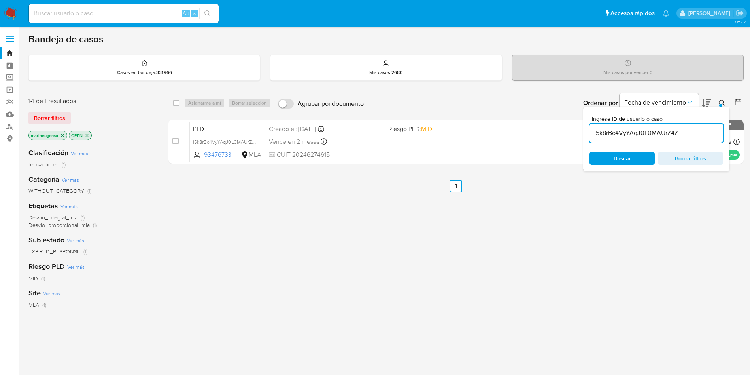
click at [724, 100] on icon at bounding box center [722, 103] width 6 height 6
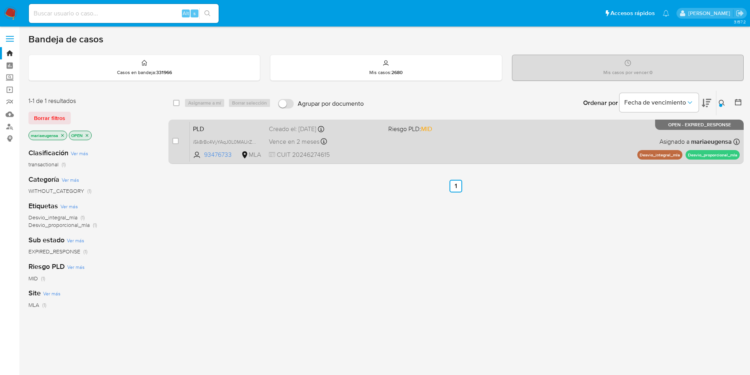
click at [180, 141] on div "case-item-checkbox No es posible asignar el caso" at bounding box center [180, 141] width 17 height 40
click at [177, 141] on input "checkbox" at bounding box center [175, 141] width 6 height 6
checkbox input "true"
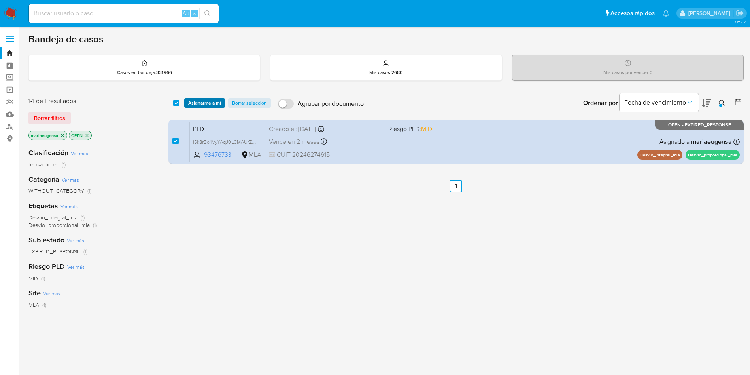
click at [194, 102] on span "Asignarme a mí" at bounding box center [204, 103] width 33 height 8
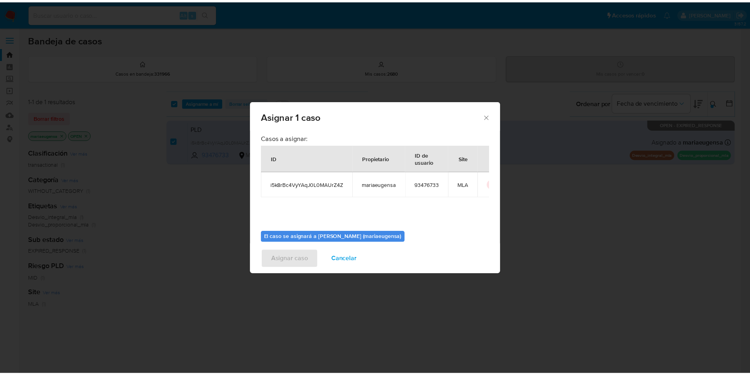
scroll to position [41, 0]
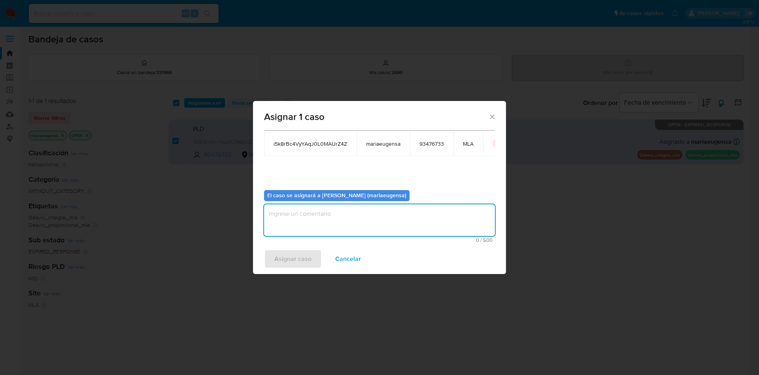
click at [304, 216] on textarea "assign-modal" at bounding box center [379, 220] width 231 height 32
click at [288, 256] on span "Asignar caso" at bounding box center [292, 258] width 37 height 17
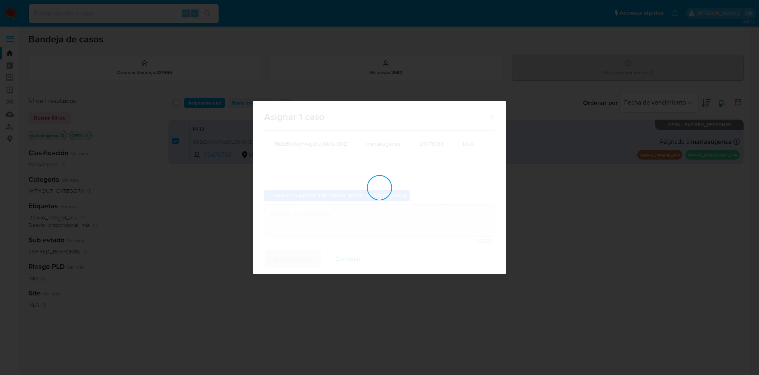
checkbox input "false"
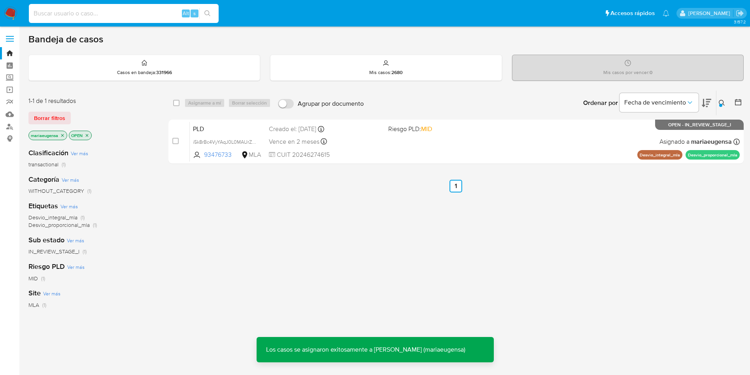
click at [68, 16] on input at bounding box center [124, 13] width 190 height 10
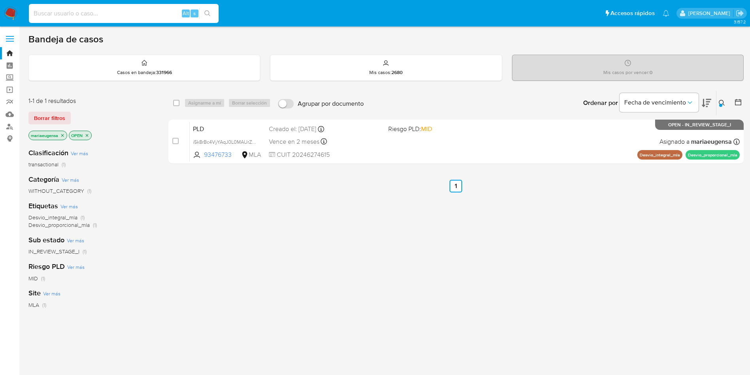
paste input "i5k8rBc4VyYAqJ0L0MAUrZ4Z"
type input "i5k8rBc4VyYAqJ0L0MAUrZ4Z"
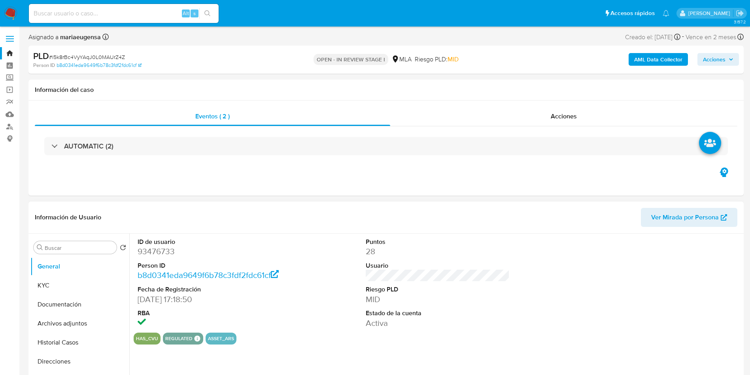
select select "10"
click at [166, 252] on dd "93476733" at bounding box center [210, 251] width 144 height 11
copy dd "93476733"
click at [98, 56] on span "# i5k8rBc4VyYAqJ0L0MAUrZ4Z" at bounding box center [87, 57] width 76 height 8
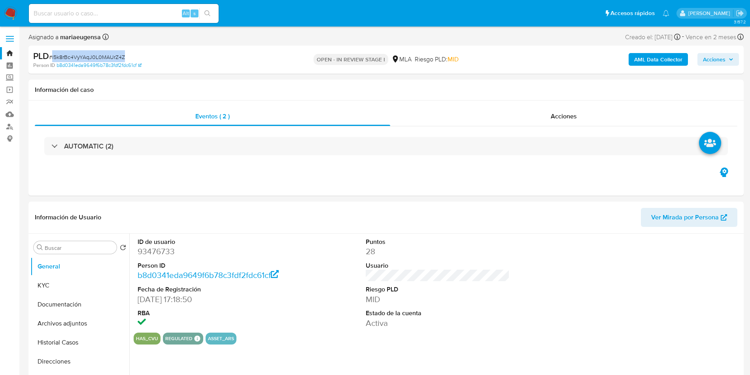
click at [98, 56] on span "# i5k8rBc4VyYAqJ0L0MAUrZ4Z" at bounding box center [87, 57] width 76 height 8
copy span "i5k8rBc4VyYAqJ0L0MAUrZ4Z"
click at [161, 252] on dd "93476733" at bounding box center [210, 251] width 144 height 11
copy dd "93476733"
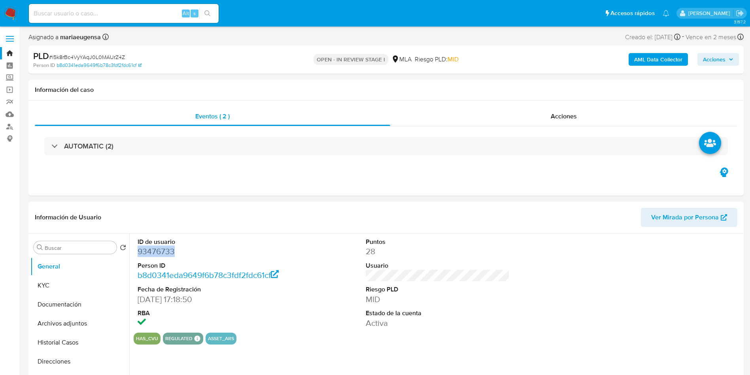
click at [160, 247] on dd "93476733" at bounding box center [210, 251] width 144 height 11
copy dd "93476733"
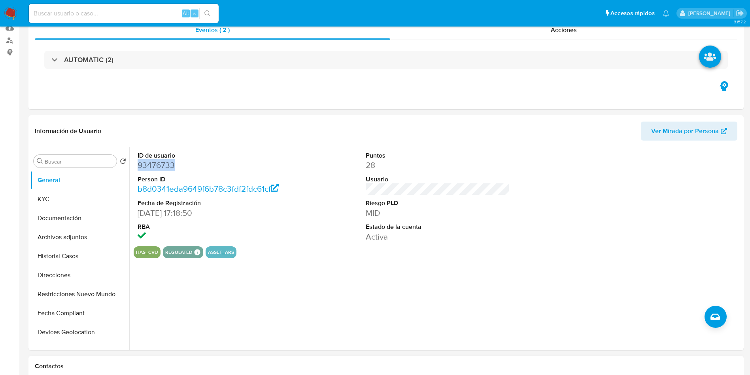
scroll to position [237, 0]
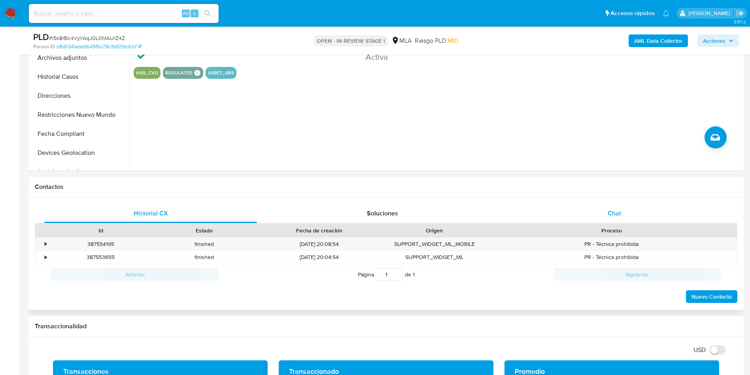
click at [615, 211] on span "Chat" at bounding box center [614, 212] width 13 height 9
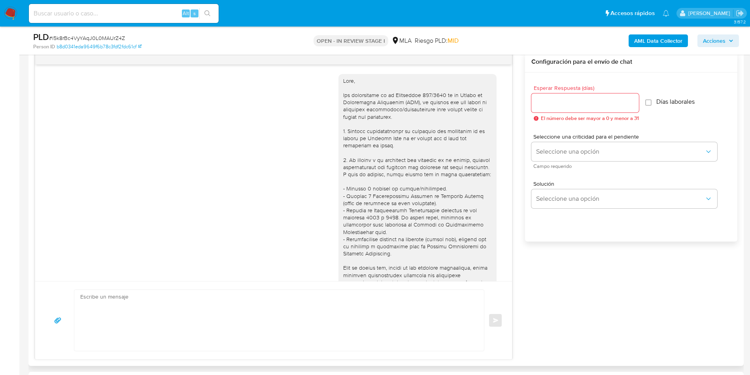
scroll to position [406, 0]
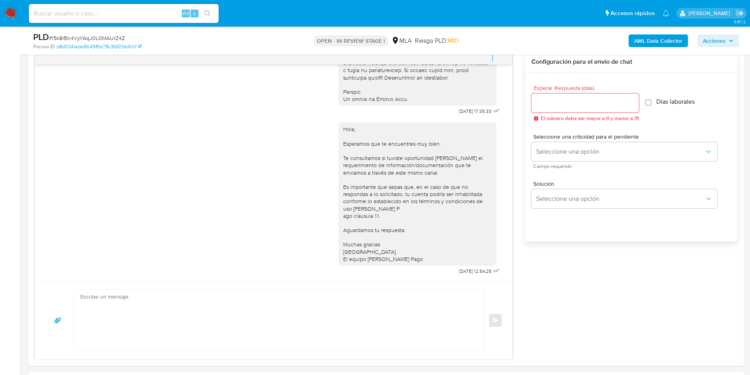
drag, startPoint x: 494, startPoint y: 58, endPoint x: 478, endPoint y: 53, distance: 16.9
click at [492, 57] on icon "menu-action" at bounding box center [492, 58] width 7 height 7
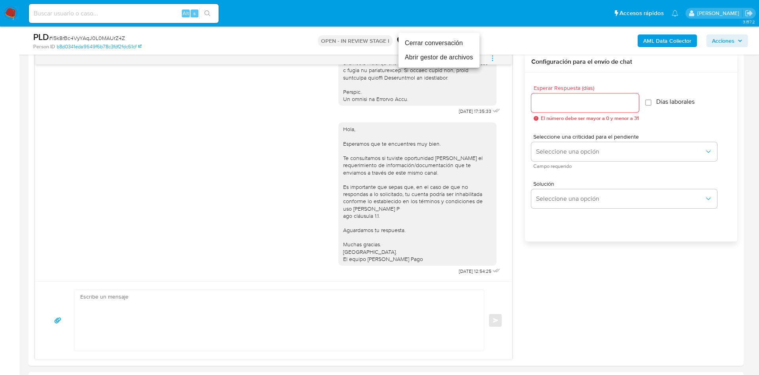
click at [462, 44] on li "Cerrar conversación" at bounding box center [439, 43] width 81 height 14
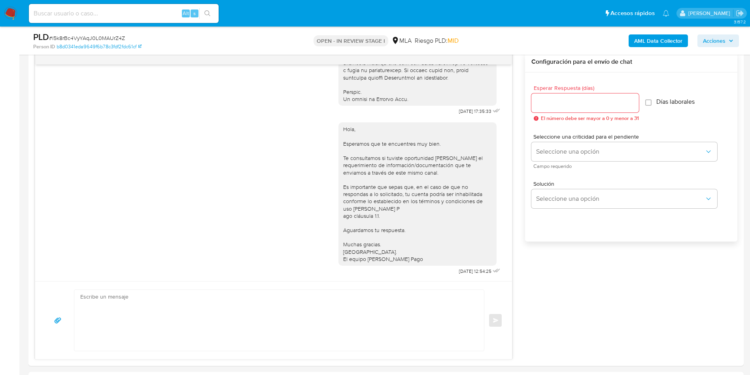
click at [103, 38] on span "# i5k8rBc4VyYAqJ0L0MAUrZ4Z" at bounding box center [87, 38] width 76 height 8
copy span "i5k8rBc4VyYAqJ0L0MAUrZ4Z"
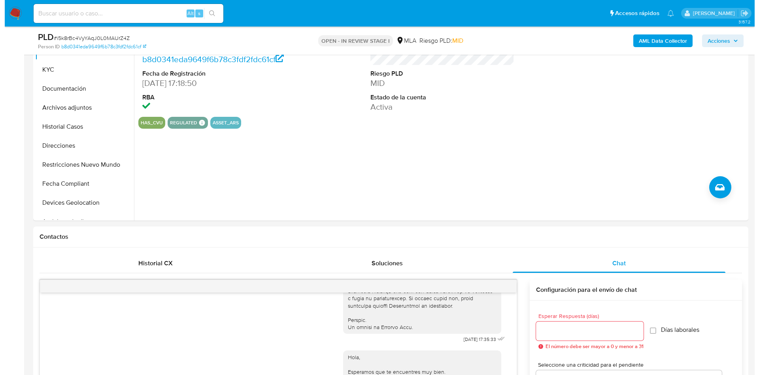
scroll to position [59, 0]
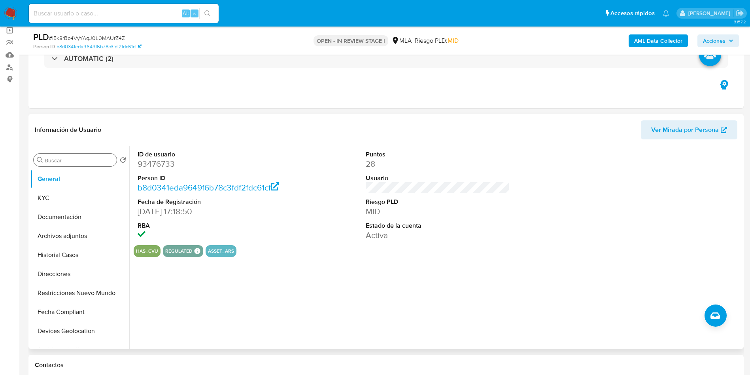
click at [55, 156] on div "Buscar" at bounding box center [75, 159] width 83 height 13
drag, startPoint x: 61, startPoint y: 156, endPoint x: 61, endPoint y: 161, distance: 4.4
click at [61, 157] on input "Buscar" at bounding box center [79, 160] width 69 height 7
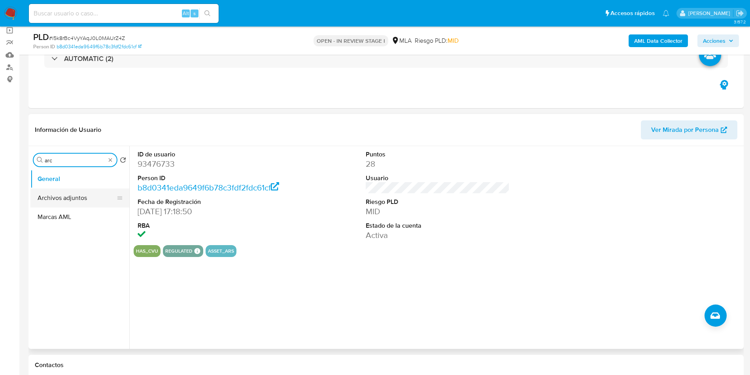
type input "arc"
drag, startPoint x: 57, startPoint y: 202, endPoint x: 191, endPoint y: 179, distance: 135.6
click at [71, 196] on button "Archivos adjuntos" at bounding box center [79, 197] width 99 height 19
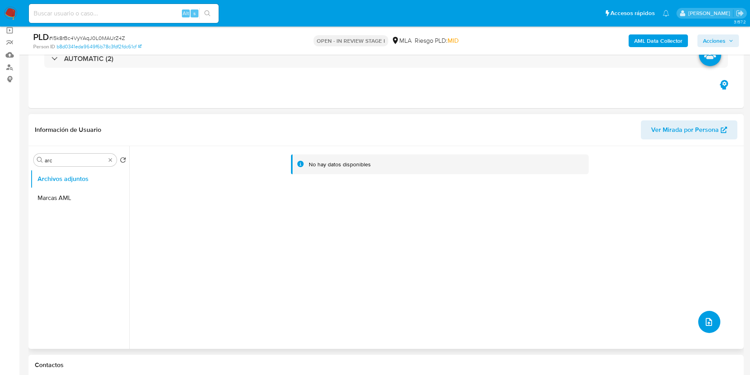
click at [712, 316] on button "upload-file" at bounding box center [709, 321] width 22 height 22
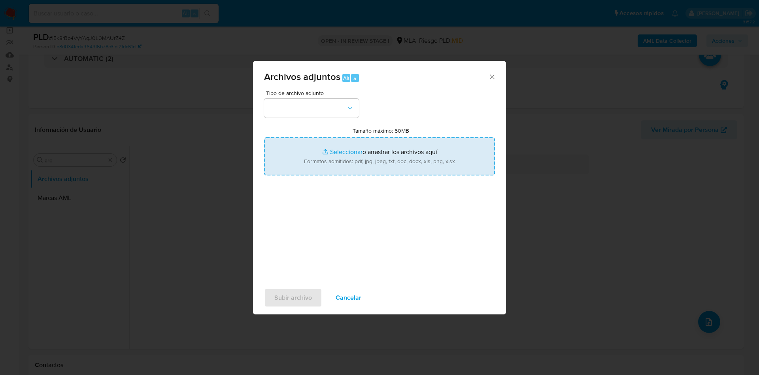
click at [350, 154] on input "Tamaño máximo: 50MB Seleccionar archivos" at bounding box center [379, 156] width 231 height 38
type input "C:\fakepath\Caselog i5k8rBc4VyYAqJ0L0MAUrZ4Z_2025_08_18_23_52_21.docx"
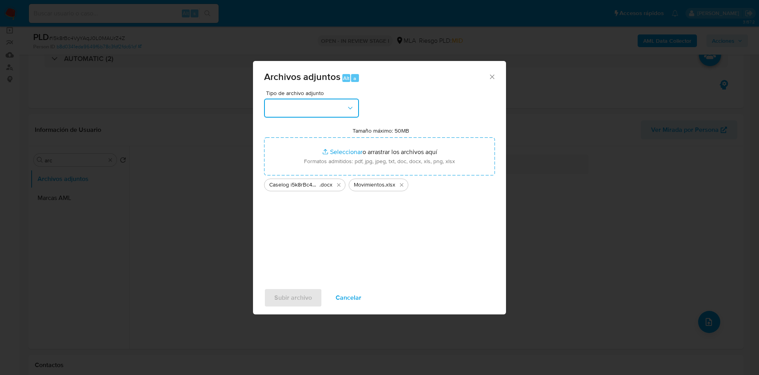
click at [327, 101] on button "button" at bounding box center [311, 107] width 95 height 19
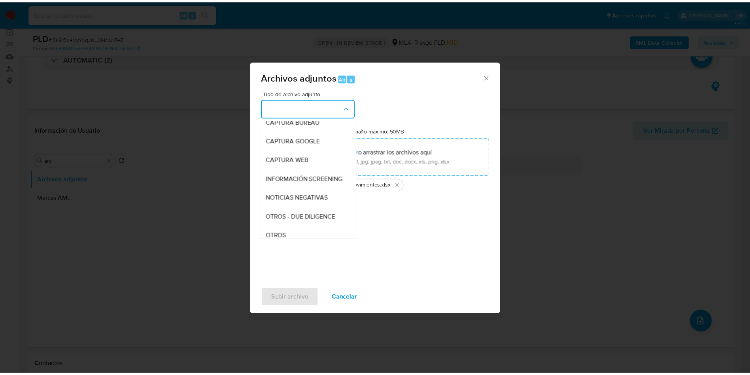
scroll to position [119, 0]
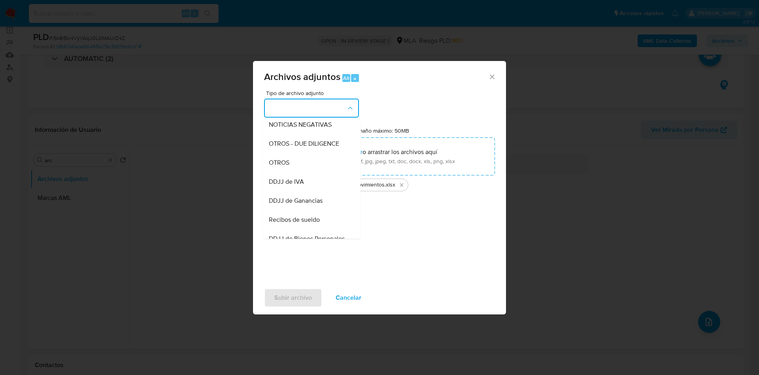
drag, startPoint x: 284, startPoint y: 168, endPoint x: 304, endPoint y: 250, distance: 84.8
click at [286, 166] on span "OTROS" at bounding box center [279, 163] width 21 height 8
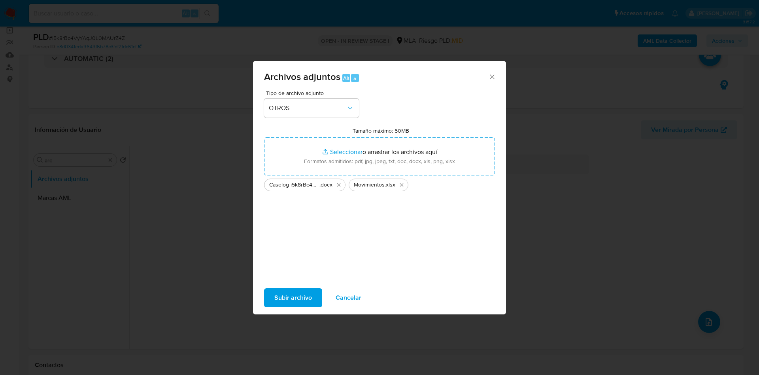
click at [310, 291] on button "Subir archivo" at bounding box center [293, 297] width 58 height 19
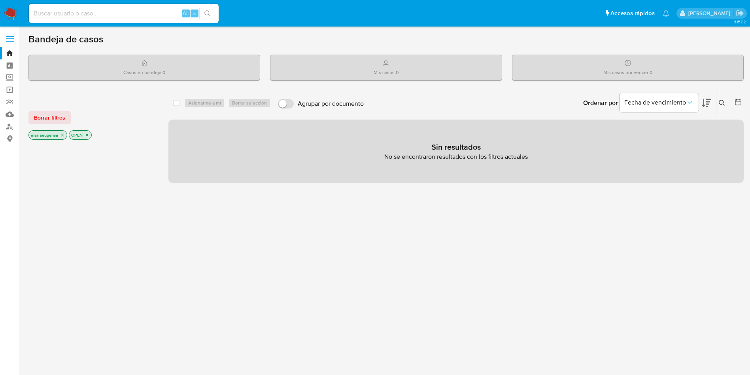
click at [58, 18] on div "Alt s" at bounding box center [124, 13] width 190 height 19
click at [59, 16] on input at bounding box center [124, 13] width 190 height 10
click at [719, 103] on button at bounding box center [723, 102] width 13 height 9
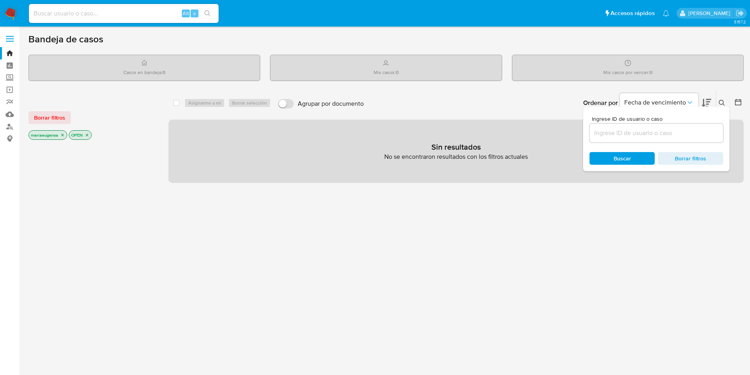
click at [677, 136] on input at bounding box center [657, 133] width 134 height 10
type input "0yUW9dIGctXvNR8qz3eOgawD"
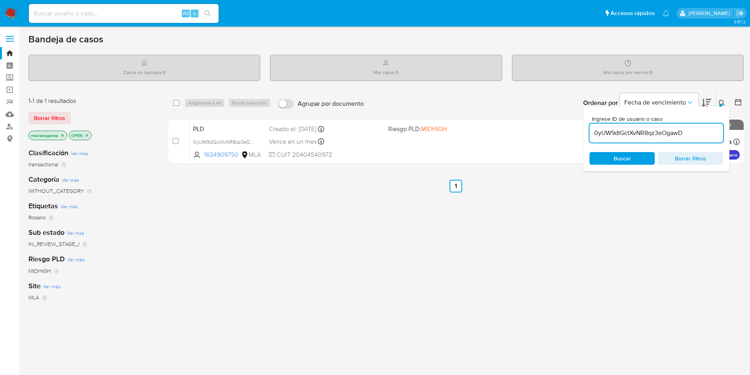
click at [721, 101] on icon at bounding box center [722, 103] width 6 height 6
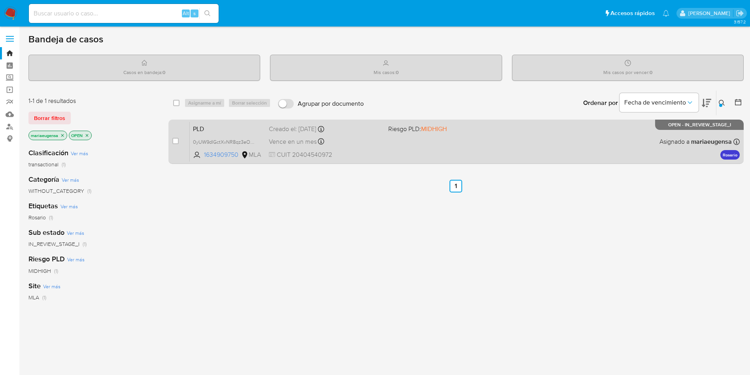
click at [226, 128] on span "PLD" at bounding box center [228, 128] width 70 height 10
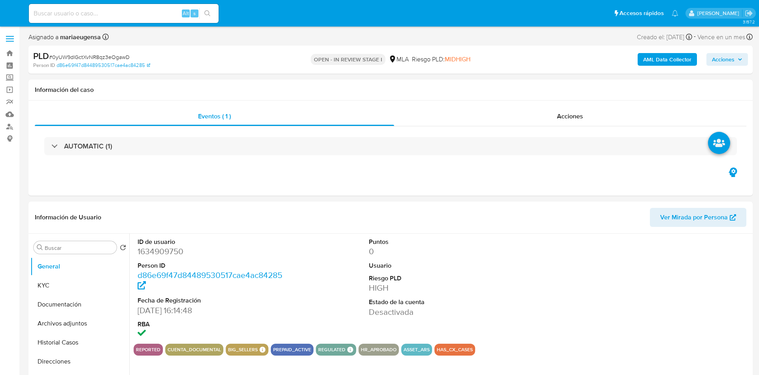
select select "10"
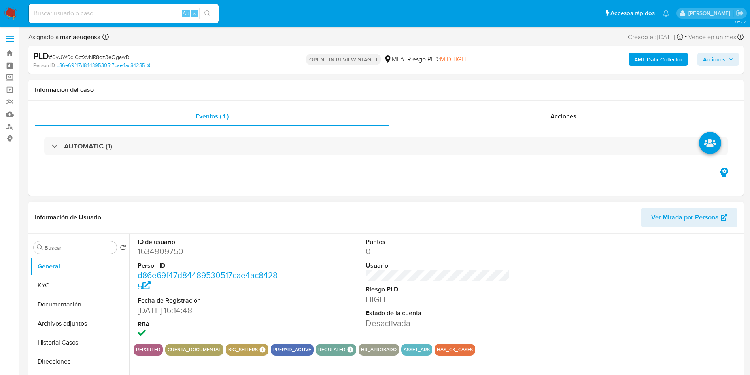
click at [162, 250] on dd "1634909750" at bounding box center [210, 251] width 144 height 11
copy dd "1634909750"
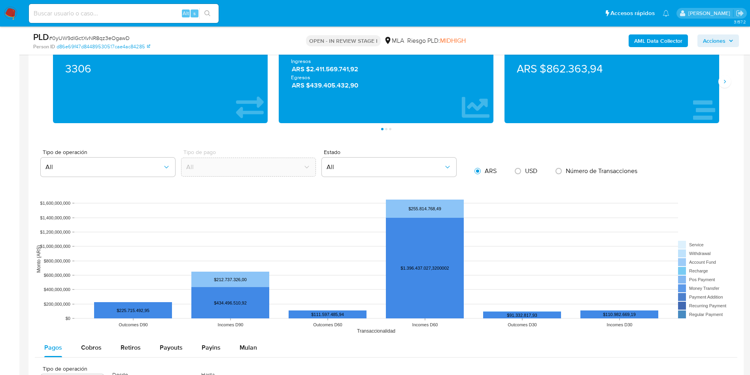
scroll to position [712, 0]
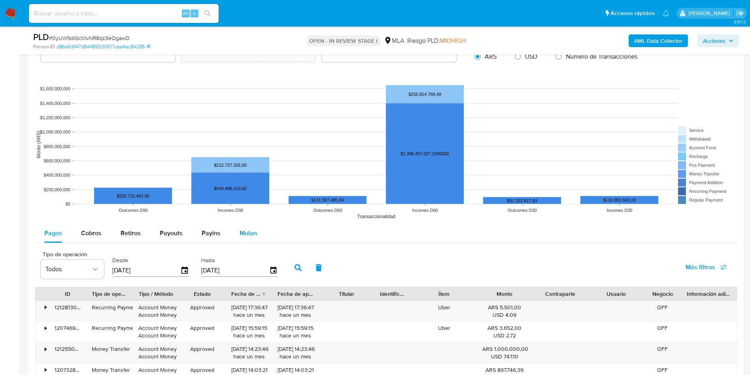
click at [251, 230] on span "Mulan" at bounding box center [248, 232] width 17 height 9
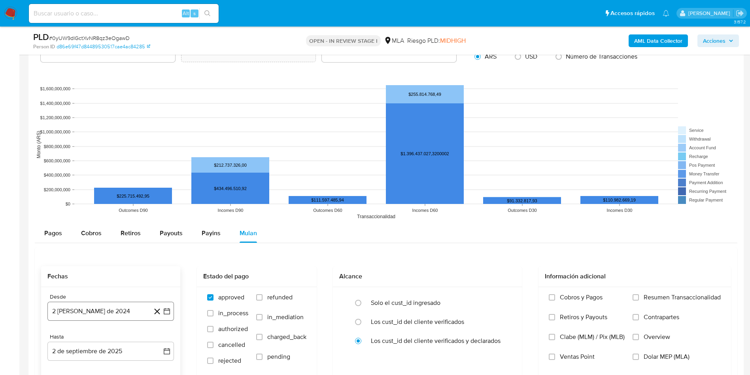
click at [104, 311] on button "2 [PERSON_NAME] de 2024" at bounding box center [110, 310] width 127 height 19
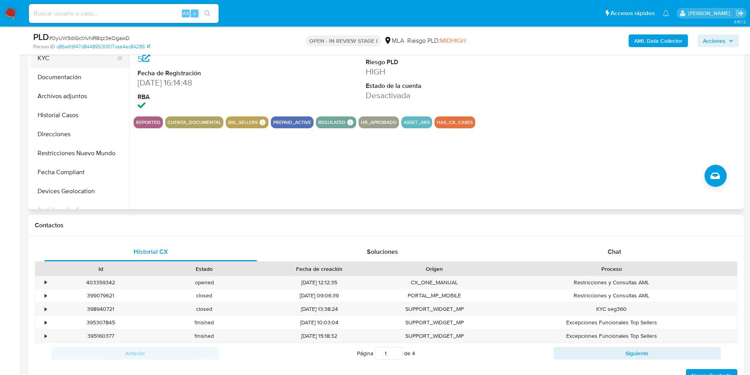
scroll to position [119, 0]
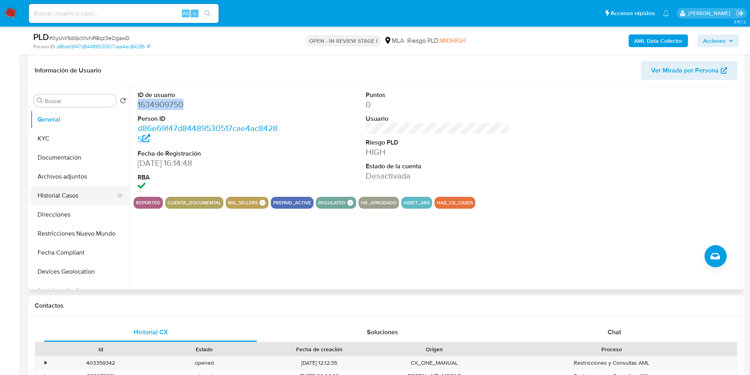
click at [63, 192] on button "Historial Casos" at bounding box center [76, 195] width 93 height 19
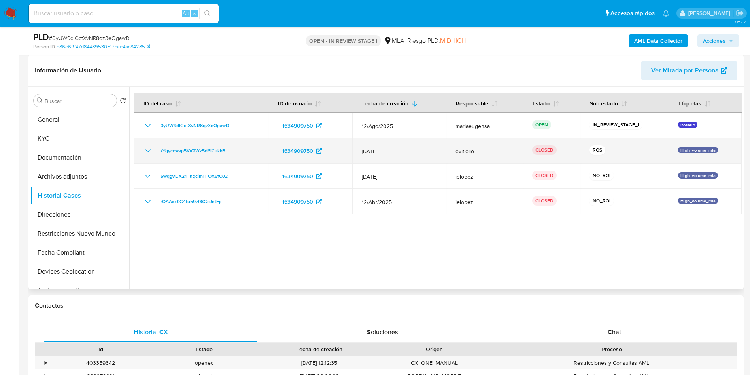
drag, startPoint x: 233, startPoint y: 147, endPoint x: 154, endPoint y: 153, distance: 79.3
click at [154, 153] on div "xYqyccwvp5KV2Wz5d6iCukkB" at bounding box center [200, 150] width 115 height 9
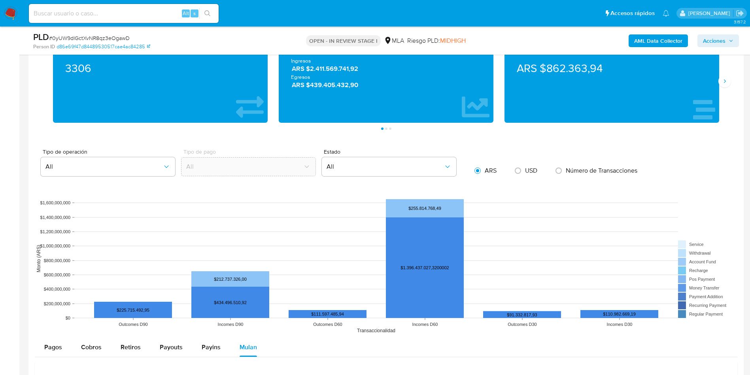
scroll to position [771, 0]
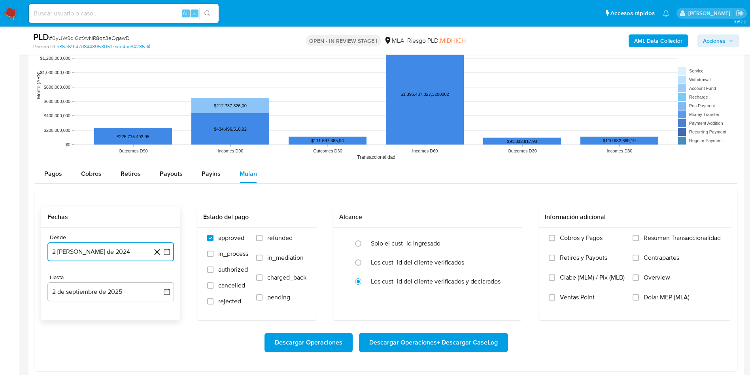
drag, startPoint x: 61, startPoint y: 254, endPoint x: 125, endPoint y: 247, distance: 64.5
click at [61, 254] on button "2 [PERSON_NAME] de 2024" at bounding box center [110, 251] width 127 height 19
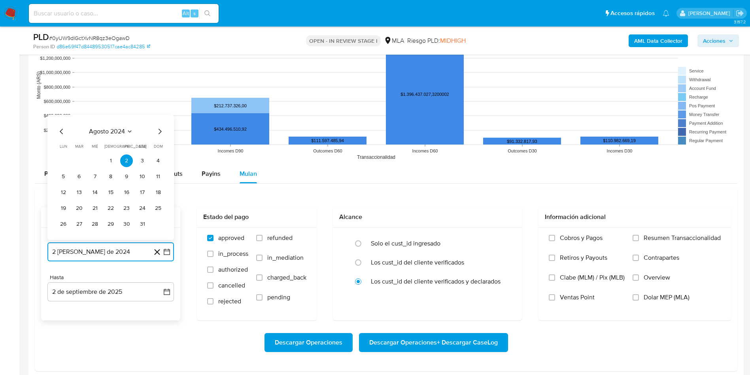
drag, startPoint x: 111, startPoint y: 129, endPoint x: 121, endPoint y: 129, distance: 9.9
click at [121, 129] on span "agosto 2024" at bounding box center [107, 131] width 36 height 8
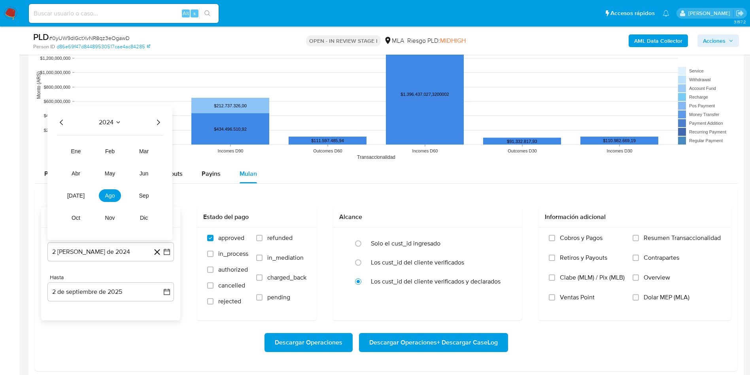
click at [157, 124] on icon "Año siguiente" at bounding box center [157, 121] width 9 height 9
click at [144, 170] on span "jun" at bounding box center [144, 173] width 9 height 6
click at [159, 144] on button "1" at bounding box center [158, 144] width 13 height 13
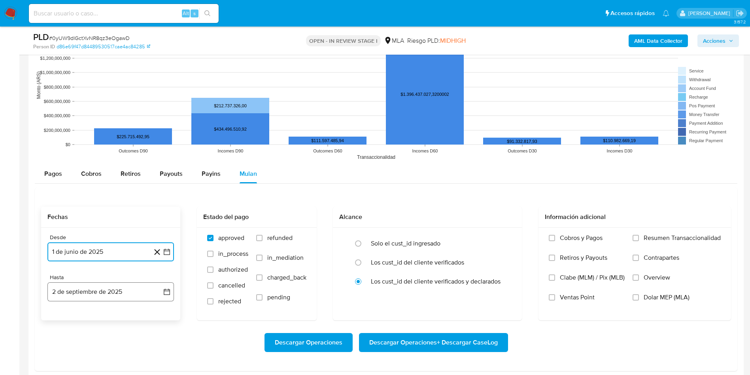
click at [76, 291] on button "2 de septiembre de 2025" at bounding box center [110, 291] width 127 height 19
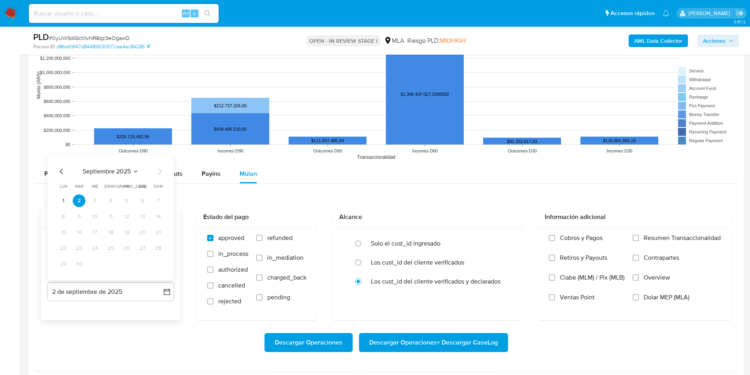
click at [62, 170] on icon "Mes anterior" at bounding box center [61, 170] width 9 height 9
click at [109, 268] on button "31" at bounding box center [110, 263] width 13 height 13
click at [268, 236] on span "refunded" at bounding box center [279, 238] width 25 height 8
click at [263, 236] on input "refunded" at bounding box center [259, 238] width 6 height 6
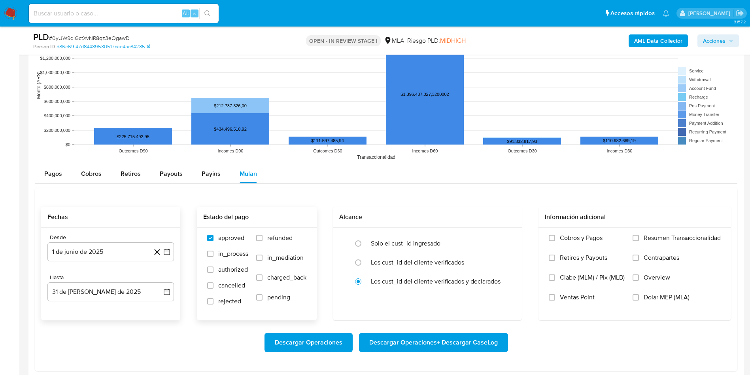
checkbox input "true"
drag, startPoint x: 662, startPoint y: 299, endPoint x: 604, endPoint y: 307, distance: 58.7
click at [654, 300] on span "Dolar MEP (MLA)" at bounding box center [667, 297] width 46 height 8
click at [425, 340] on span "Descargar Operaciones + Descargar CaseLog" at bounding box center [433, 341] width 129 height 17
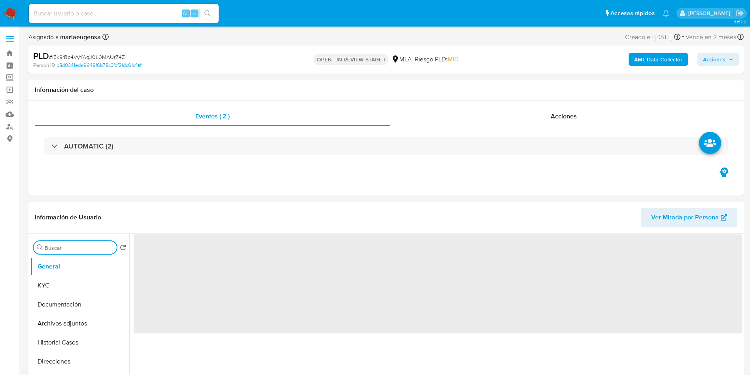
click at [71, 246] on input "Buscar" at bounding box center [79, 247] width 69 height 7
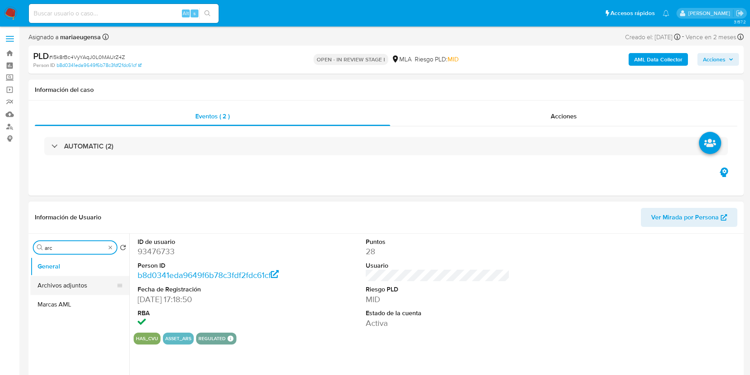
type input "arc"
click at [66, 280] on button "Archivos adjuntos" at bounding box center [76, 285] width 93 height 19
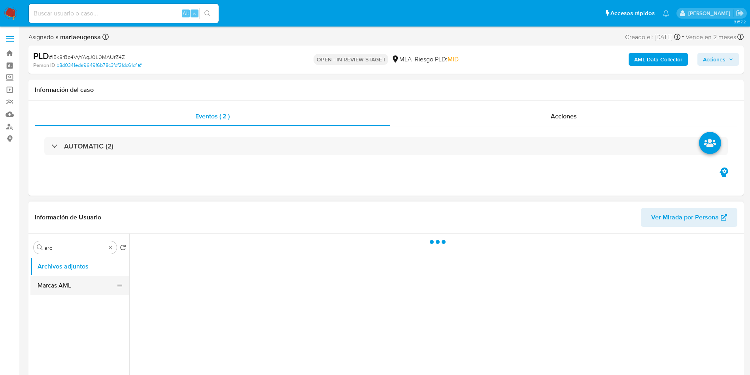
select select "10"
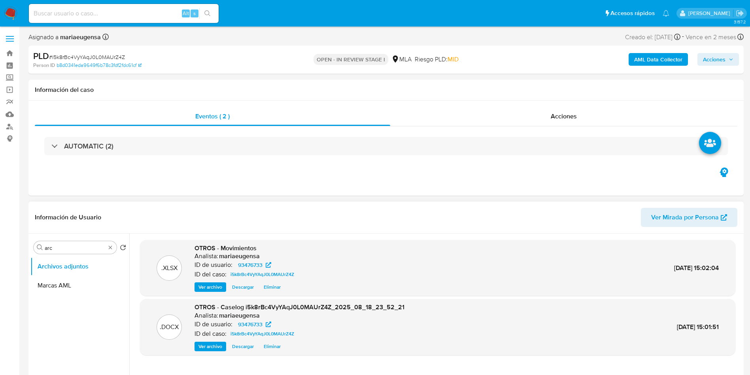
scroll to position [59, 0]
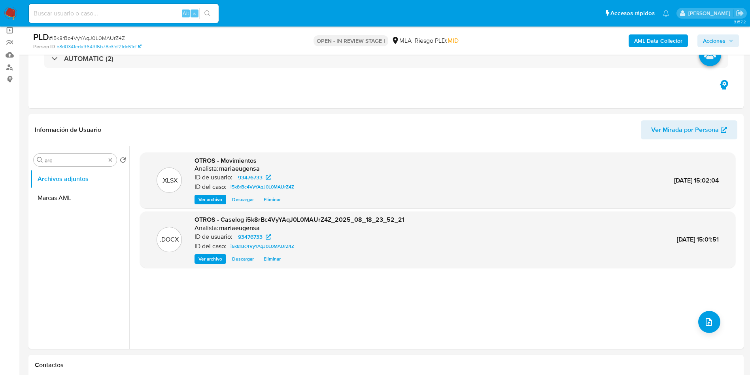
click at [660, 40] on b "AML Data Collector" at bounding box center [658, 40] width 48 height 13
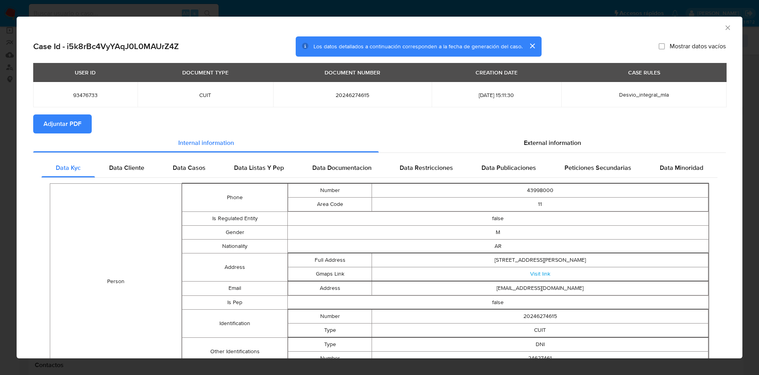
click at [59, 122] on span "Adjuntar PDF" at bounding box center [63, 123] width 38 height 17
click at [720, 23] on div "AML Data Collector" at bounding box center [380, 27] width 726 height 20
click at [724, 26] on icon "Cerrar ventana" at bounding box center [728, 28] width 8 height 8
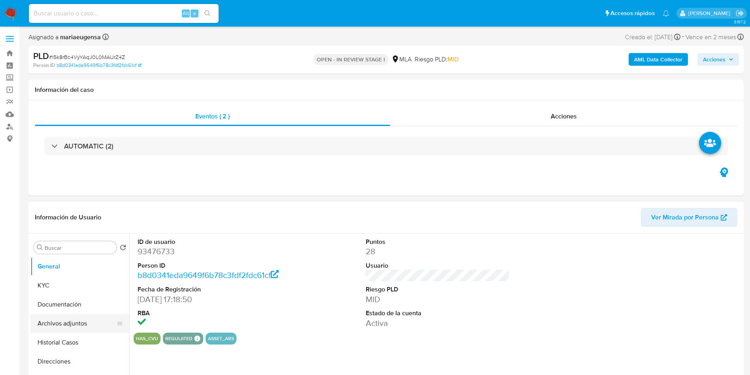
click at [68, 321] on button "Archivos adjuntos" at bounding box center [76, 323] width 93 height 19
select select "10"
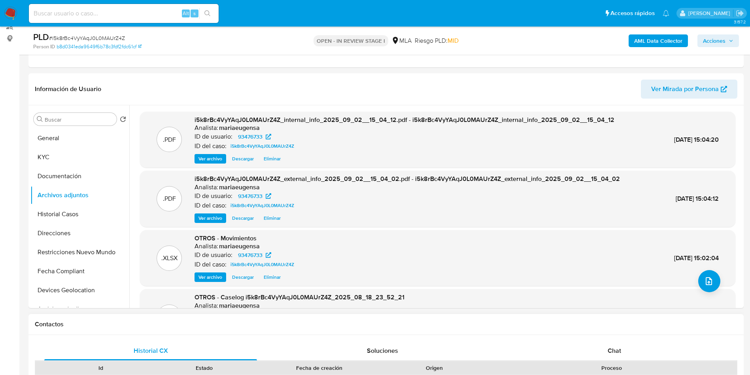
scroll to position [119, 0]
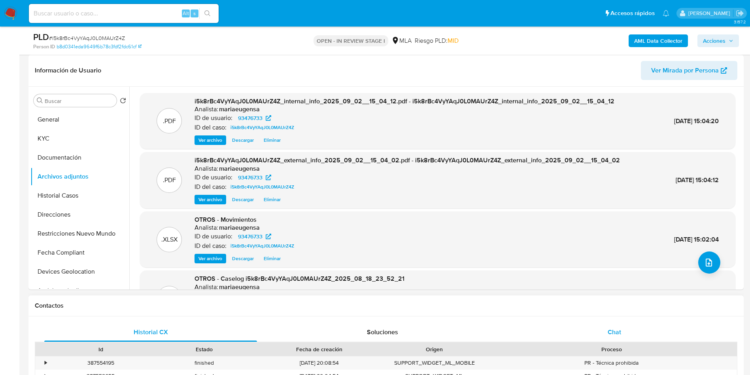
click at [629, 331] on div "Chat" at bounding box center [614, 331] width 213 height 19
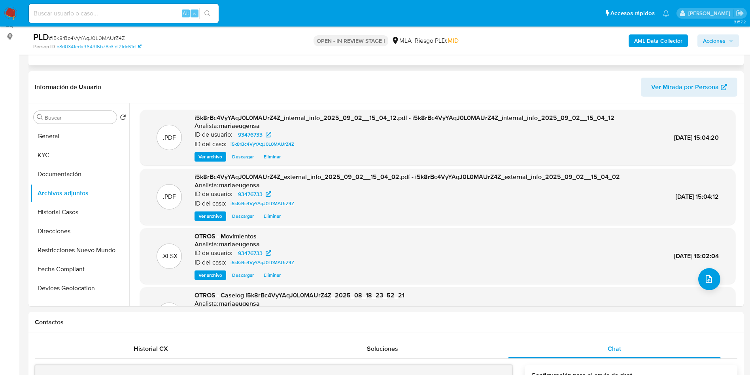
scroll to position [59, 0]
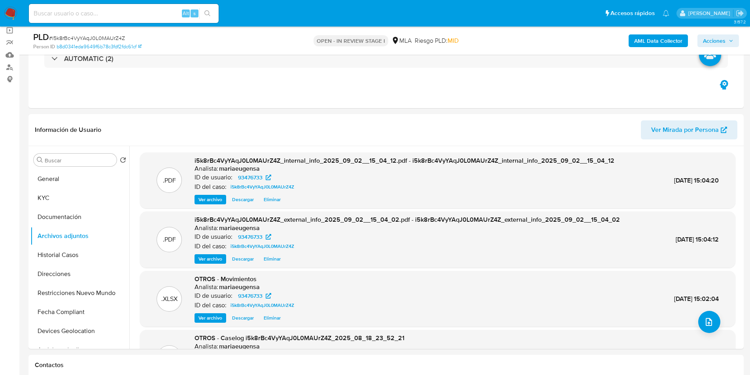
click at [721, 40] on span "Acciones" at bounding box center [714, 40] width 23 height 13
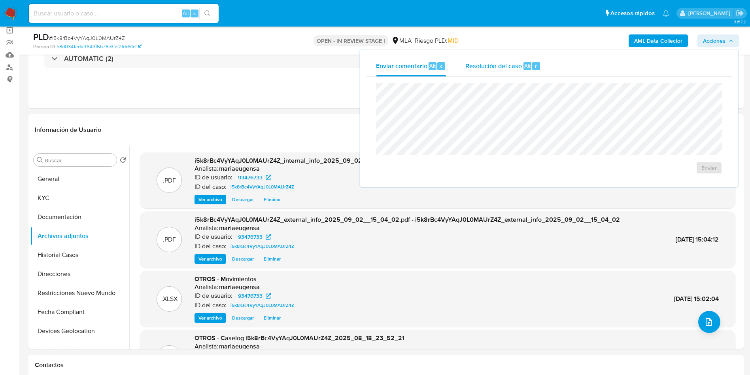
click at [472, 62] on button "Resolución del caso Alt r" at bounding box center [503, 66] width 95 height 21
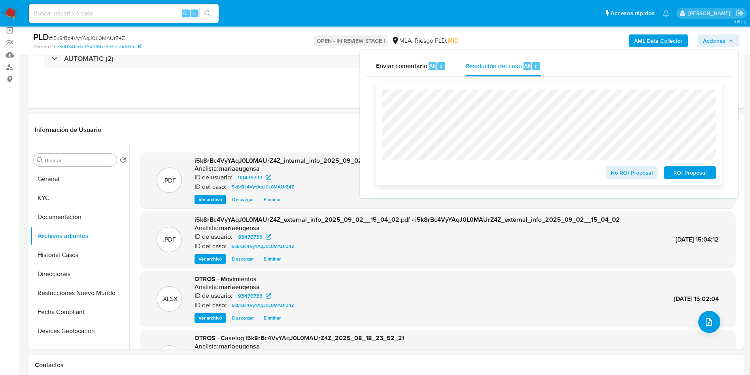
click at [635, 177] on span "No ROI Proposal" at bounding box center [631, 172] width 41 height 11
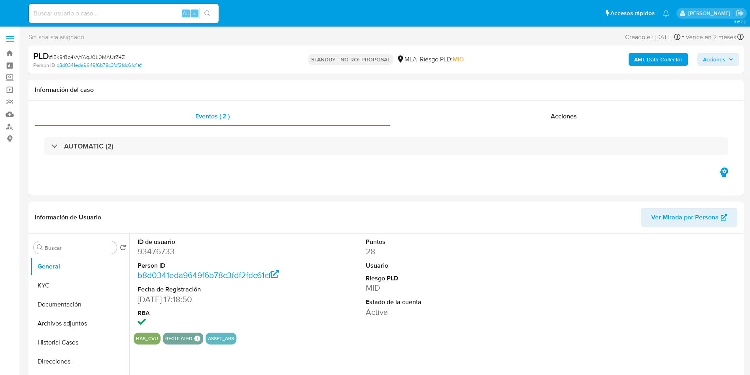
select select "10"
